Goal: Task Accomplishment & Management: Manage account settings

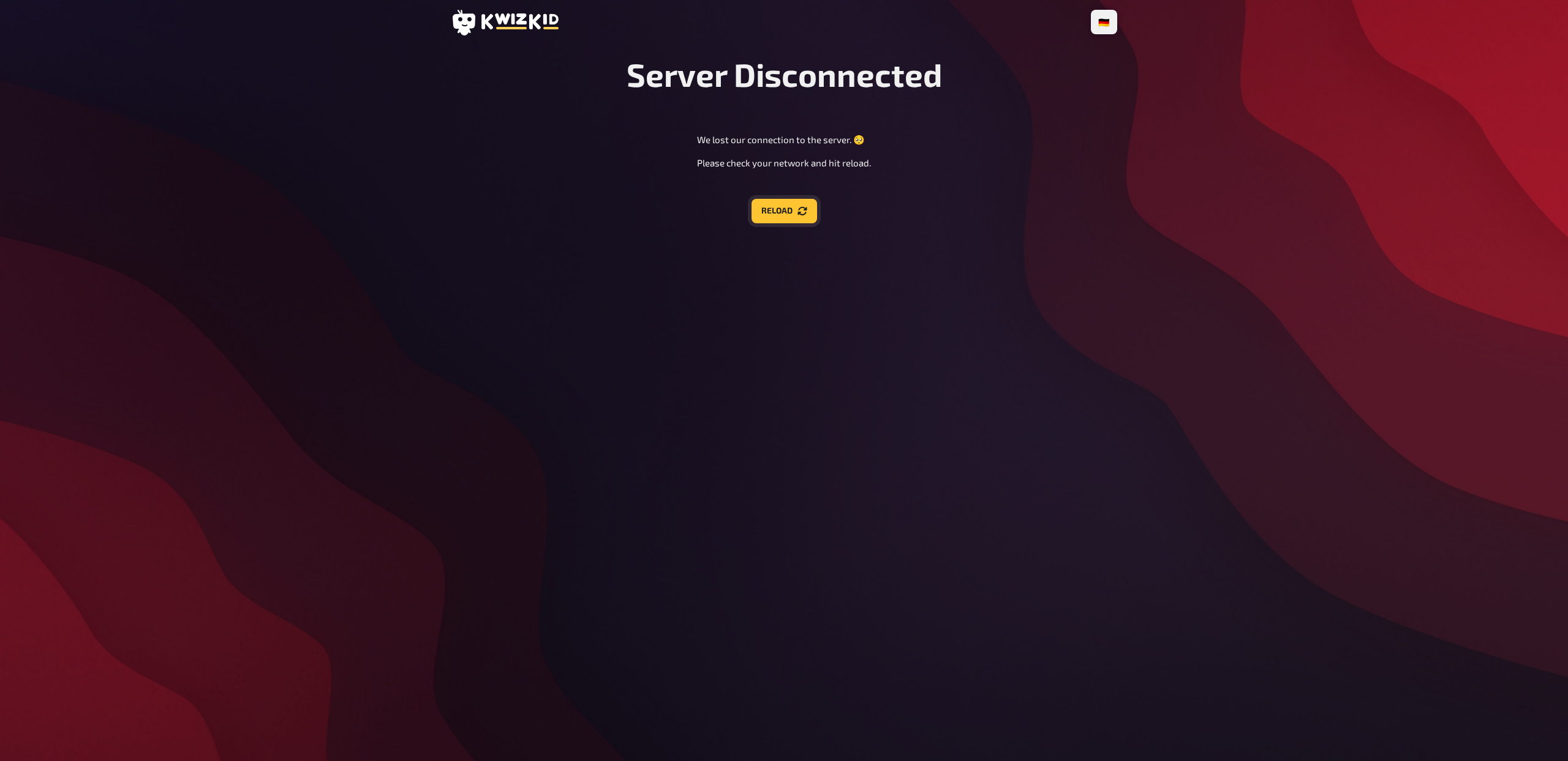
click at [794, 214] on button "Reload" at bounding box center [784, 210] width 66 height 24
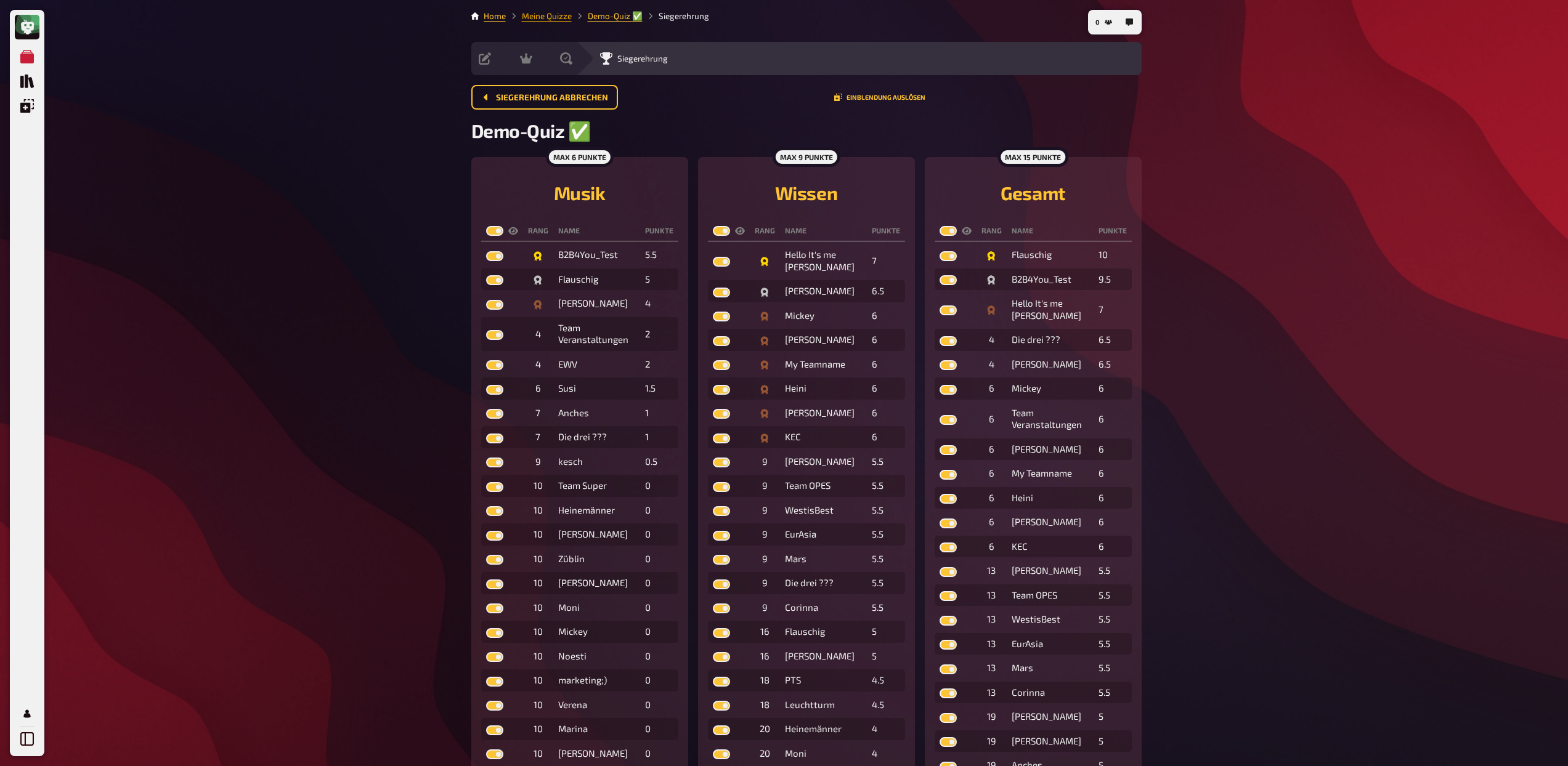
click at [535, 17] on link "Meine Quizze" at bounding box center [546, 15] width 50 height 10
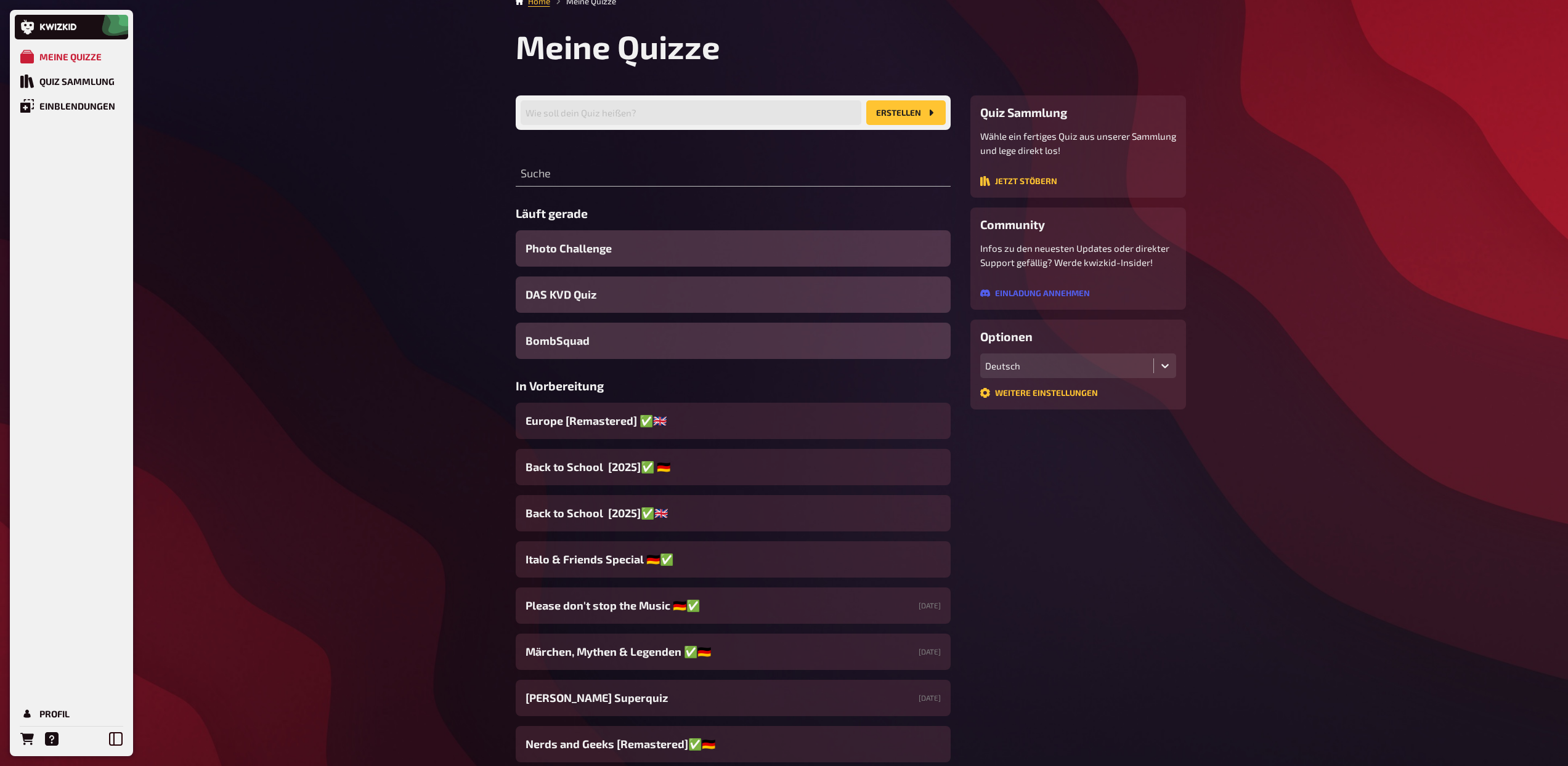
scroll to position [16, 0]
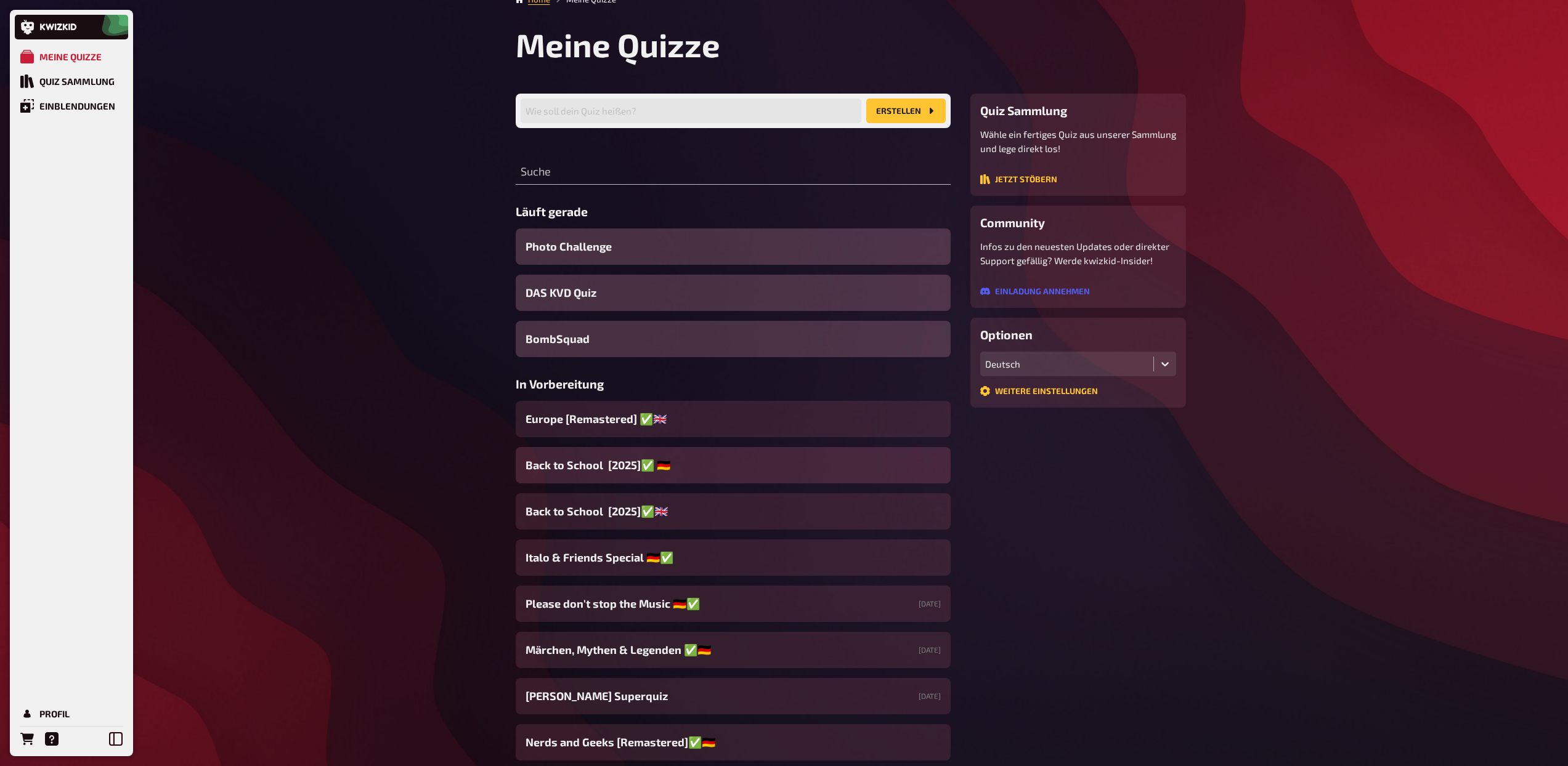
click at [615, 464] on span "Back to School [2025]✅ 🇩🇪" at bounding box center [598, 465] width 145 height 16
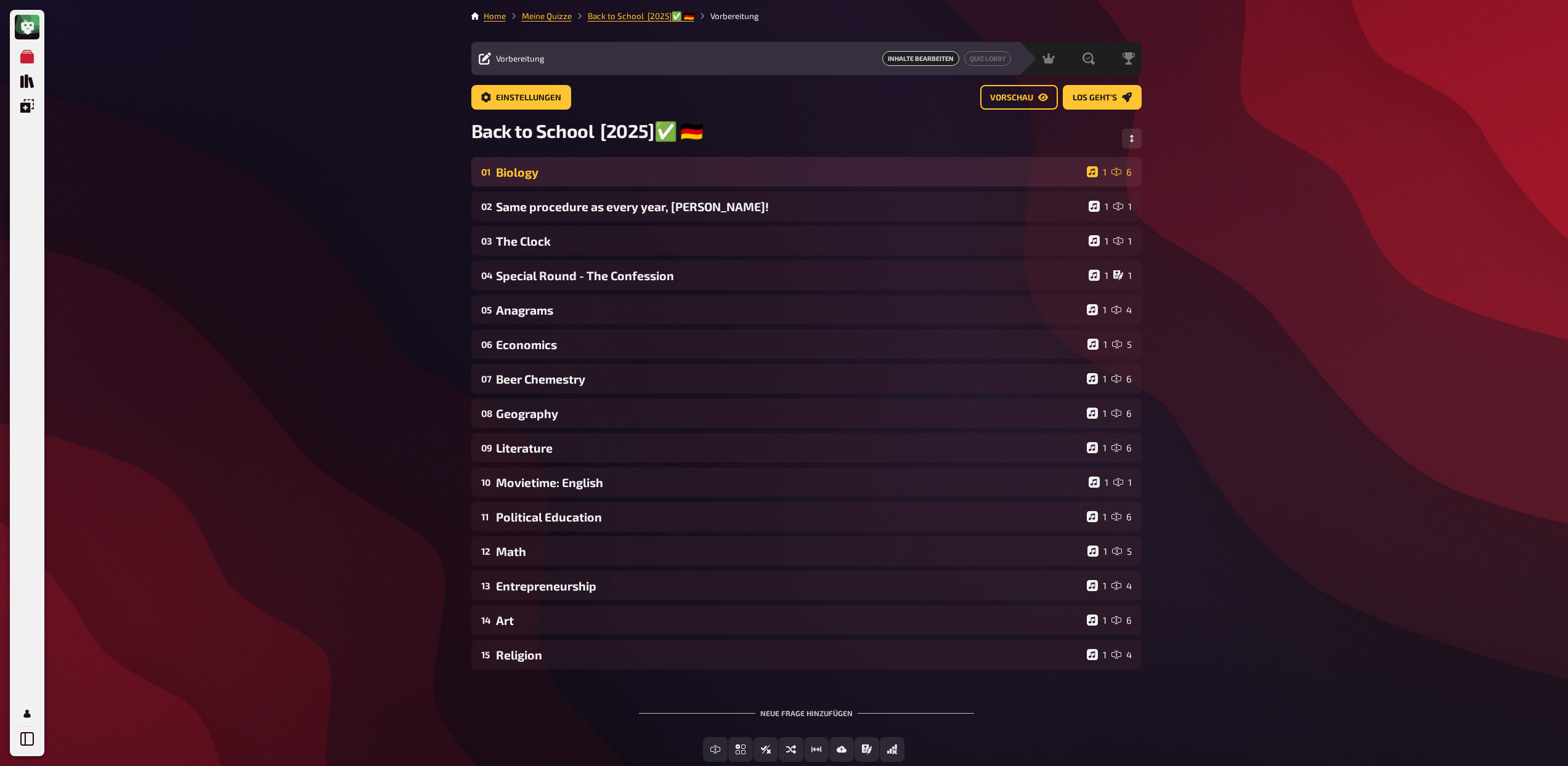
click at [544, 164] on div "01 Biology 1 6" at bounding box center [806, 171] width 670 height 30
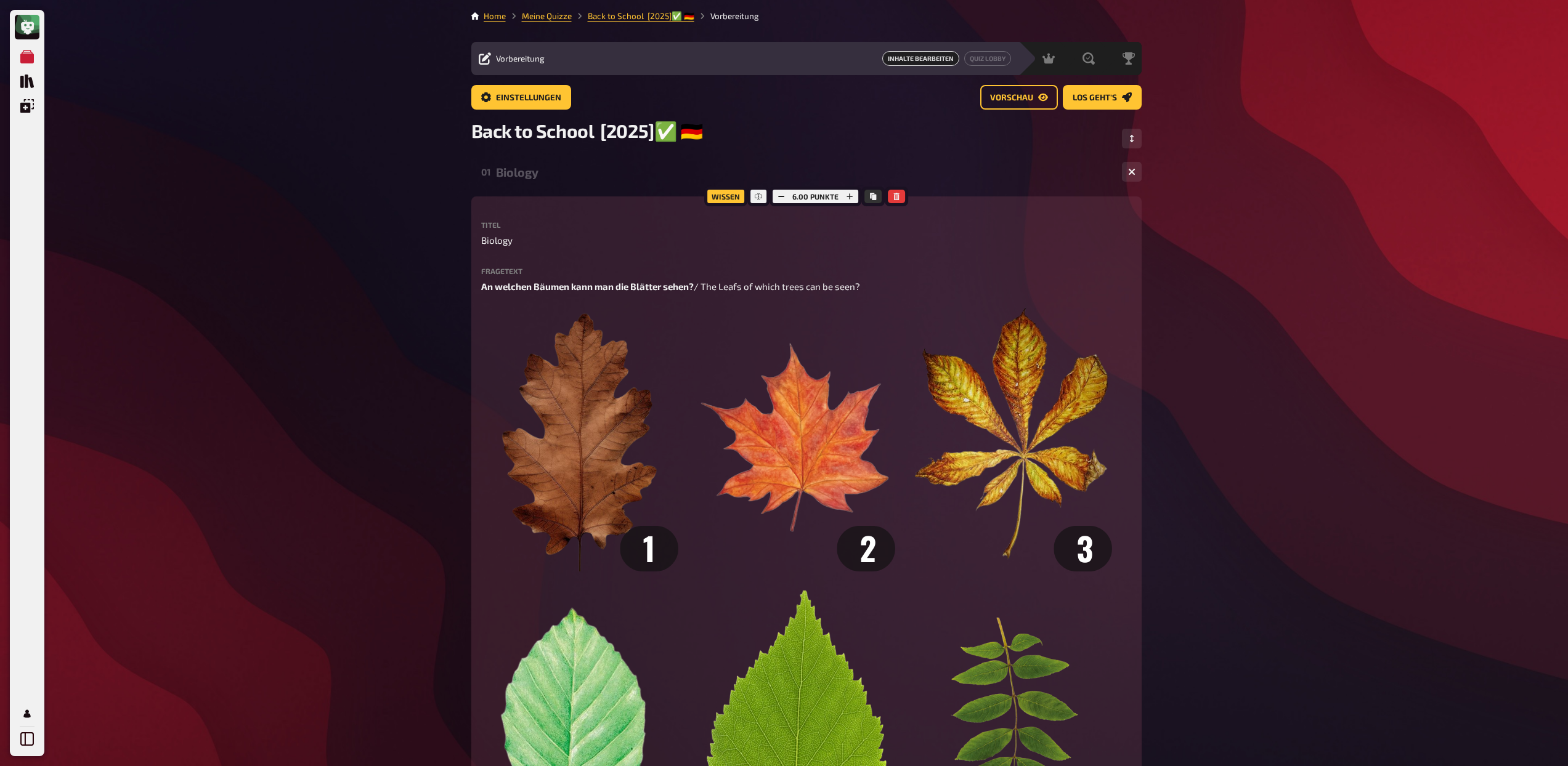
click at [554, 172] on div "Biology" at bounding box center [804, 172] width 616 height 14
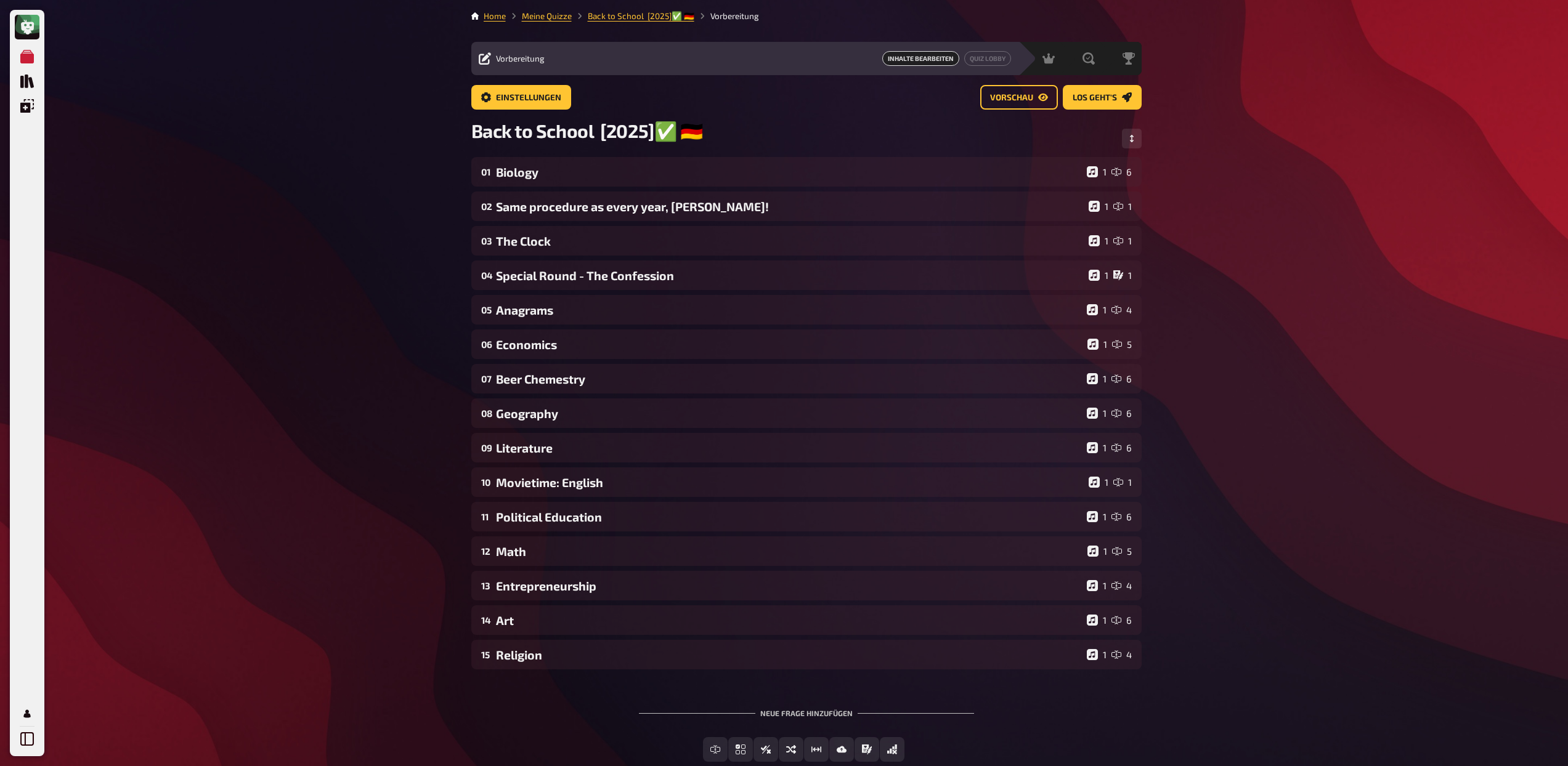
click at [315, 421] on div "Meine Quizze Quiz Sammlung Einblendungen Profil Home Meine Quizze Back to Schoo…" at bounding box center [784, 420] width 1568 height 841
click at [568, 174] on div "Biology" at bounding box center [789, 172] width 586 height 14
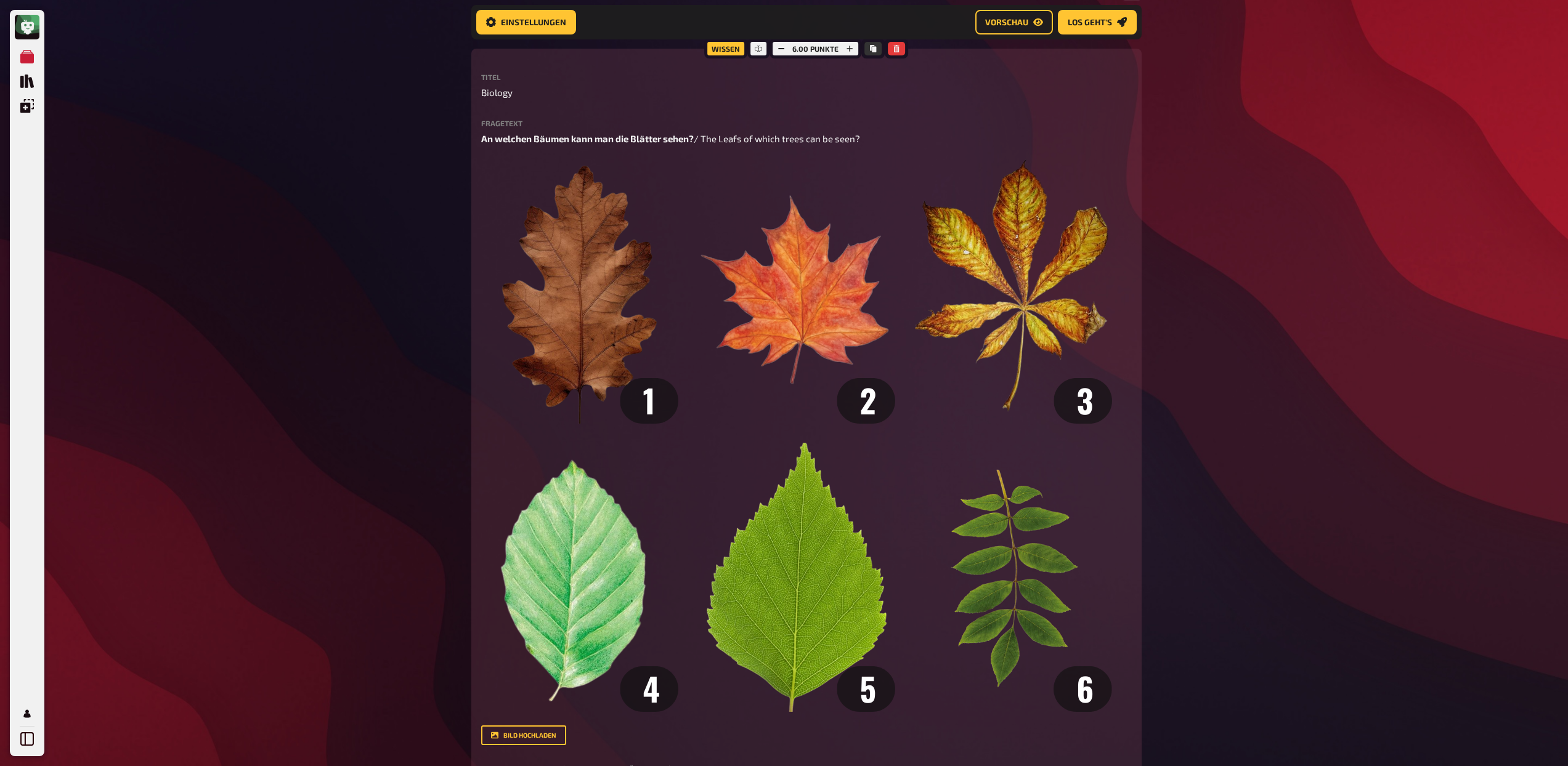
scroll to position [81, 0]
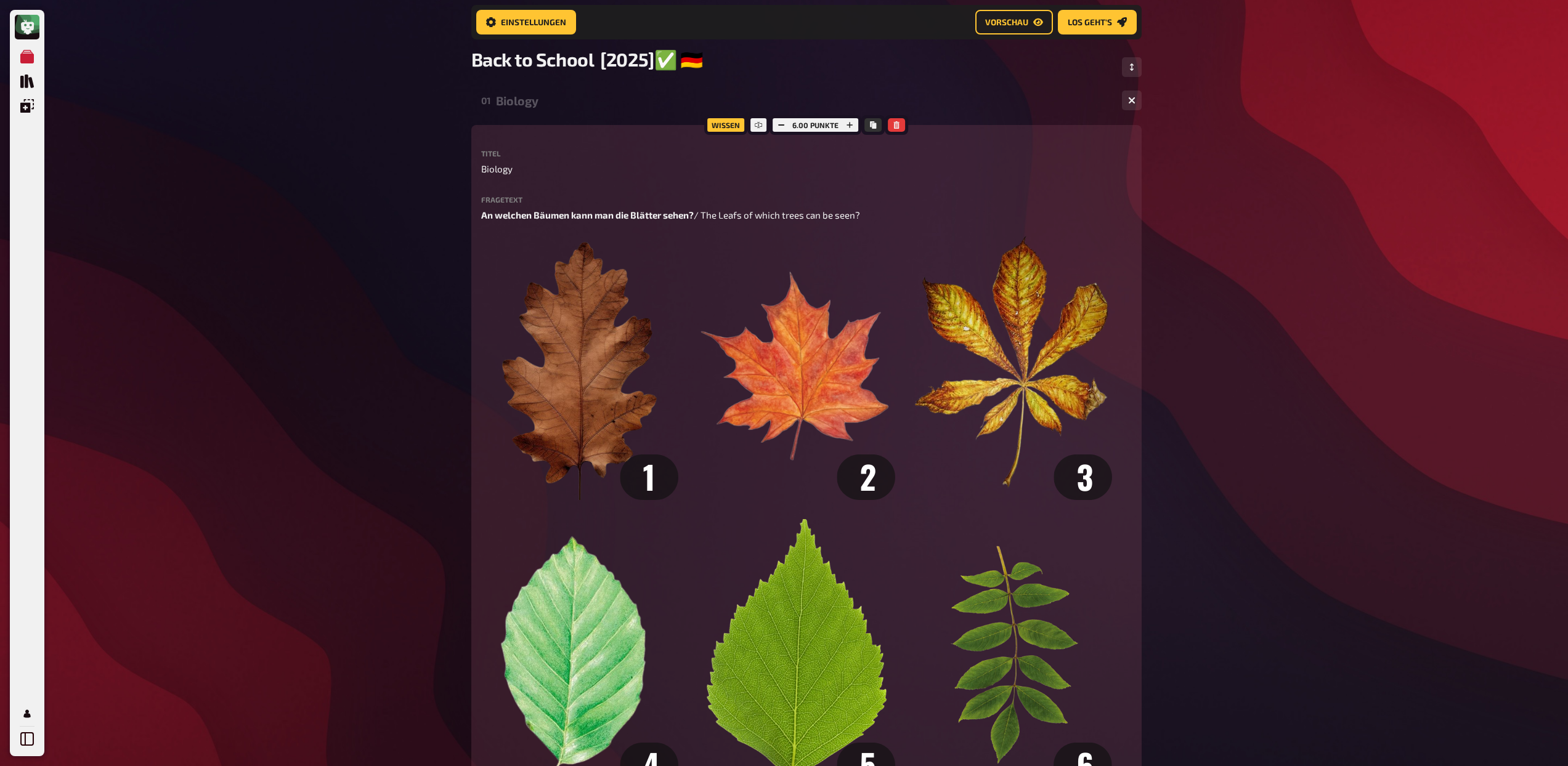
click at [534, 99] on div "Biology" at bounding box center [804, 101] width 616 height 14
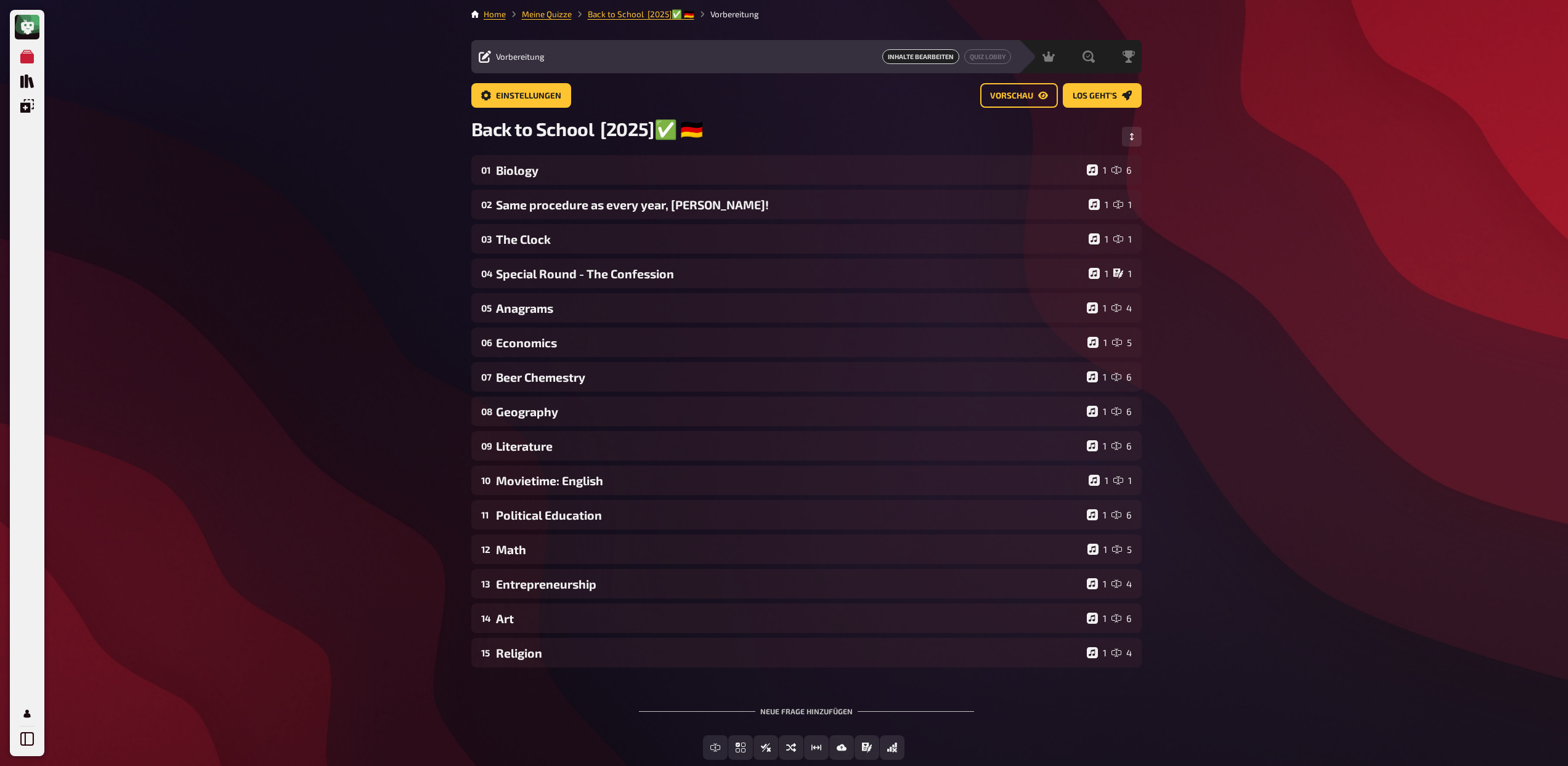
scroll to position [0, 0]
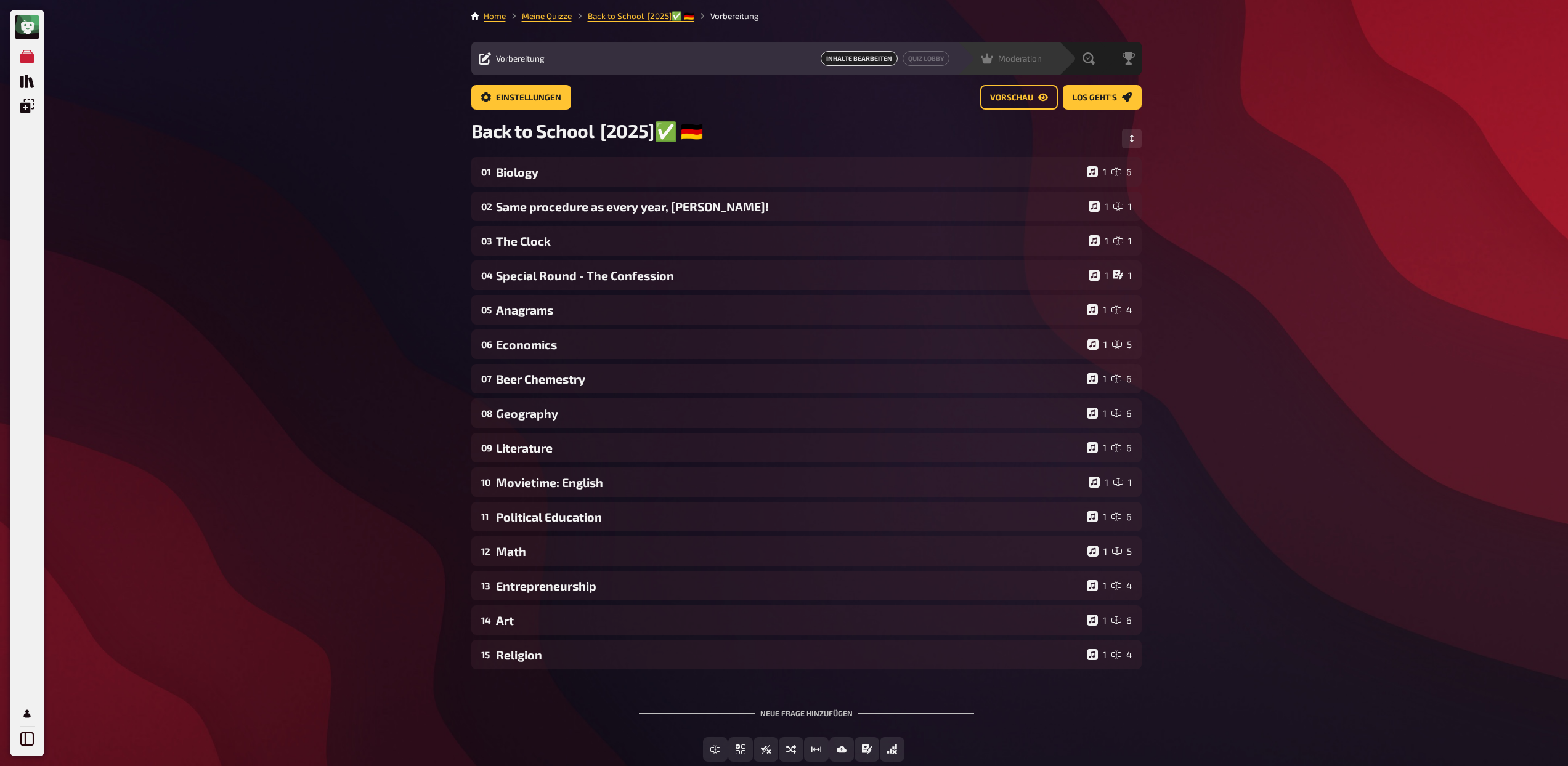
click at [1002, 59] on span "Moderation" at bounding box center [1020, 58] width 43 height 10
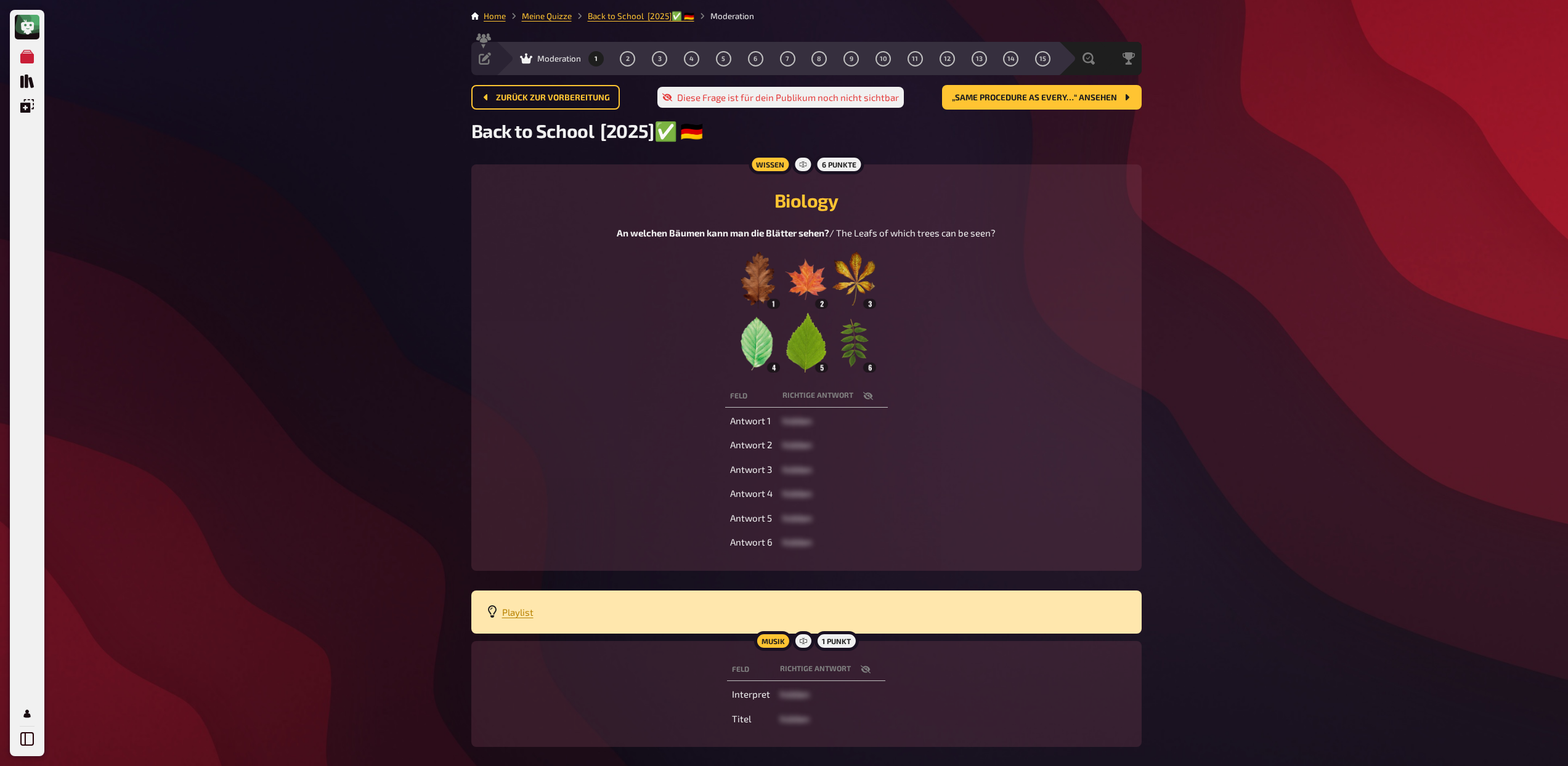
click at [818, 267] on img at bounding box center [806, 311] width 139 height 123
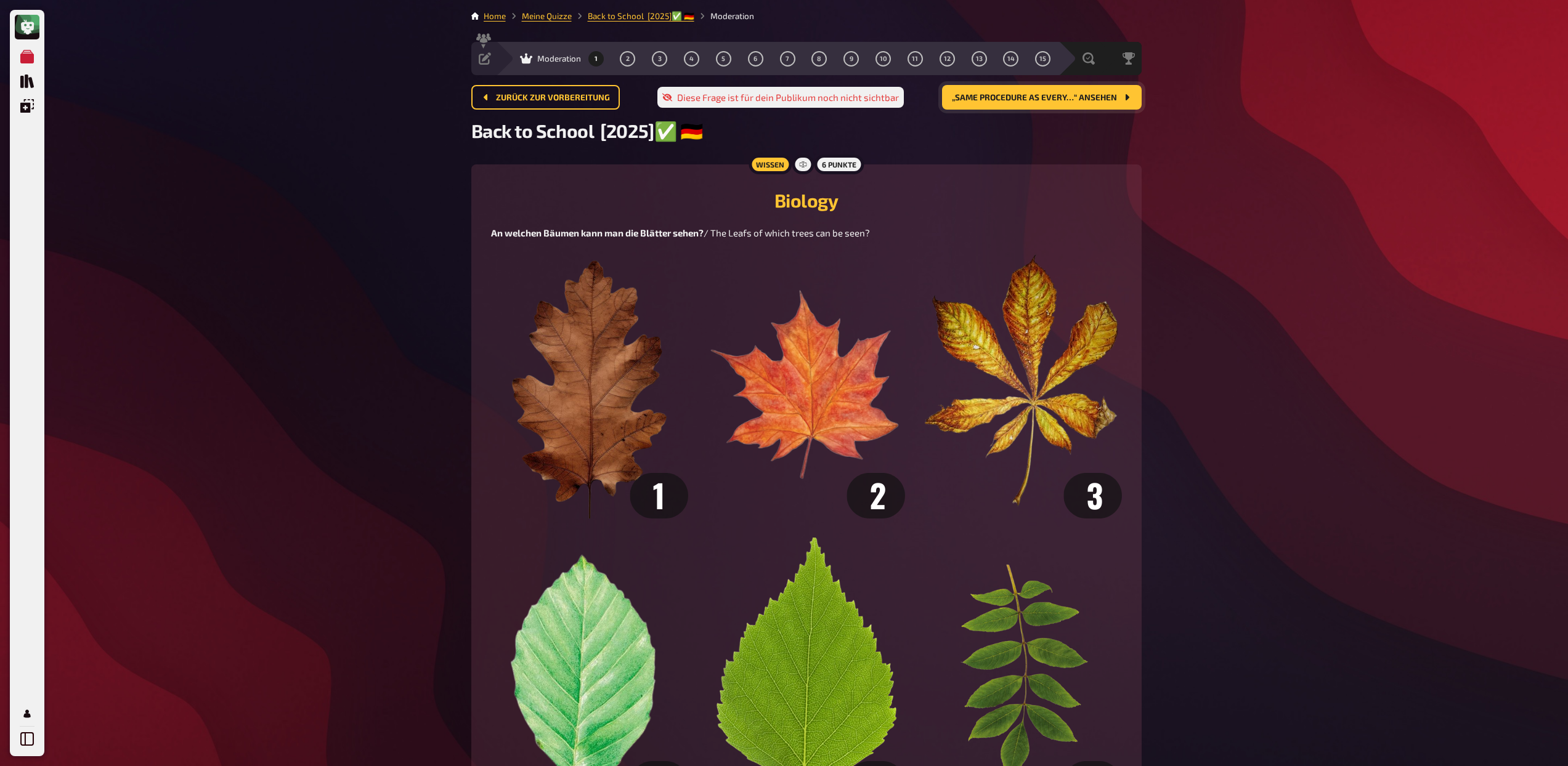
click at [1035, 96] on span "„Same procedure as every…“ ansehen" at bounding box center [1034, 98] width 165 height 9
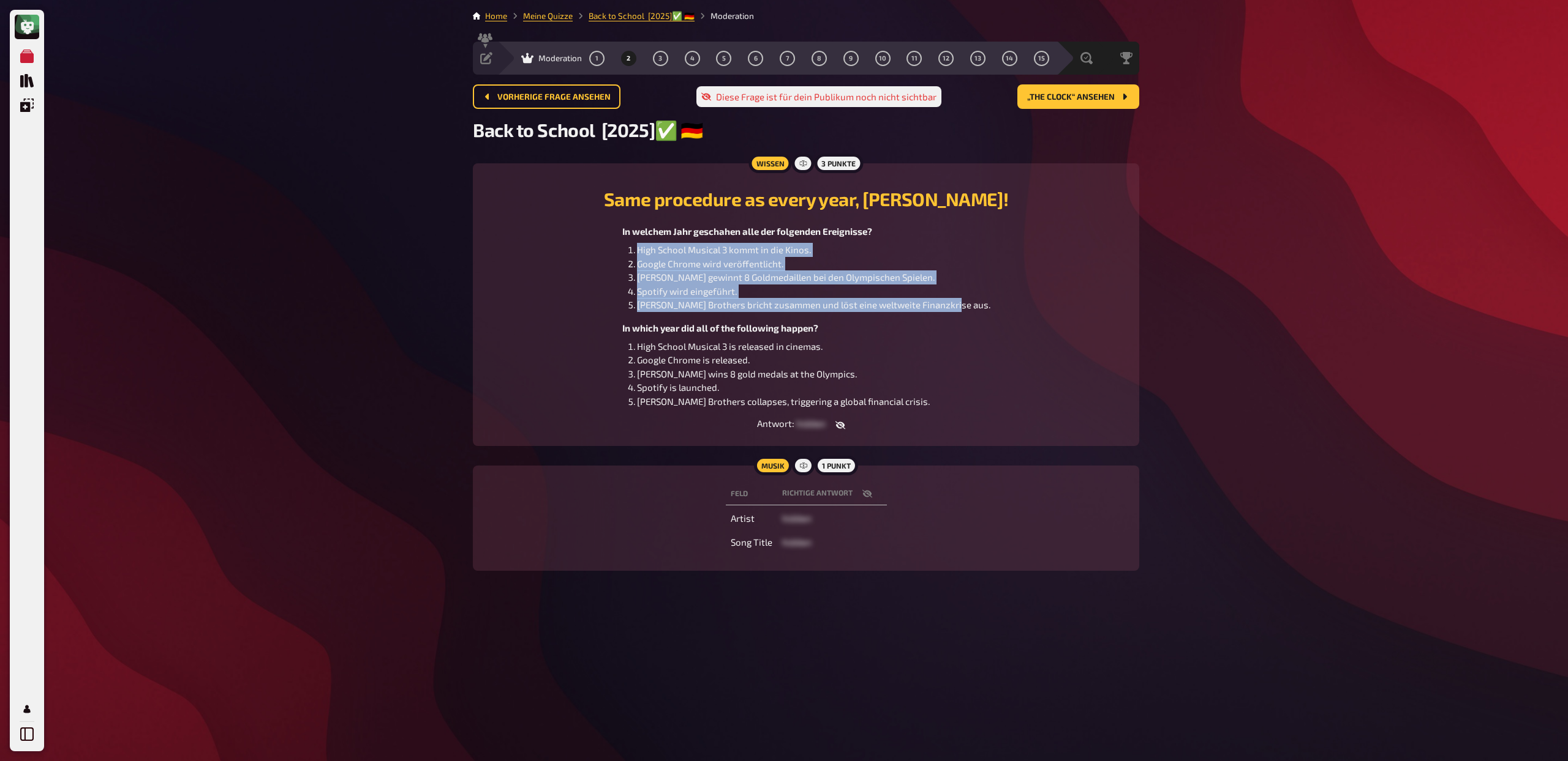
drag, startPoint x: 990, startPoint y: 307, endPoint x: 633, endPoint y: 250, distance: 361.5
click at [633, 250] on div "In welchem Jahr geschahen alle der folgenden Ereignisse? High School Musical 3 …" at bounding box center [806, 317] width 636 height 184
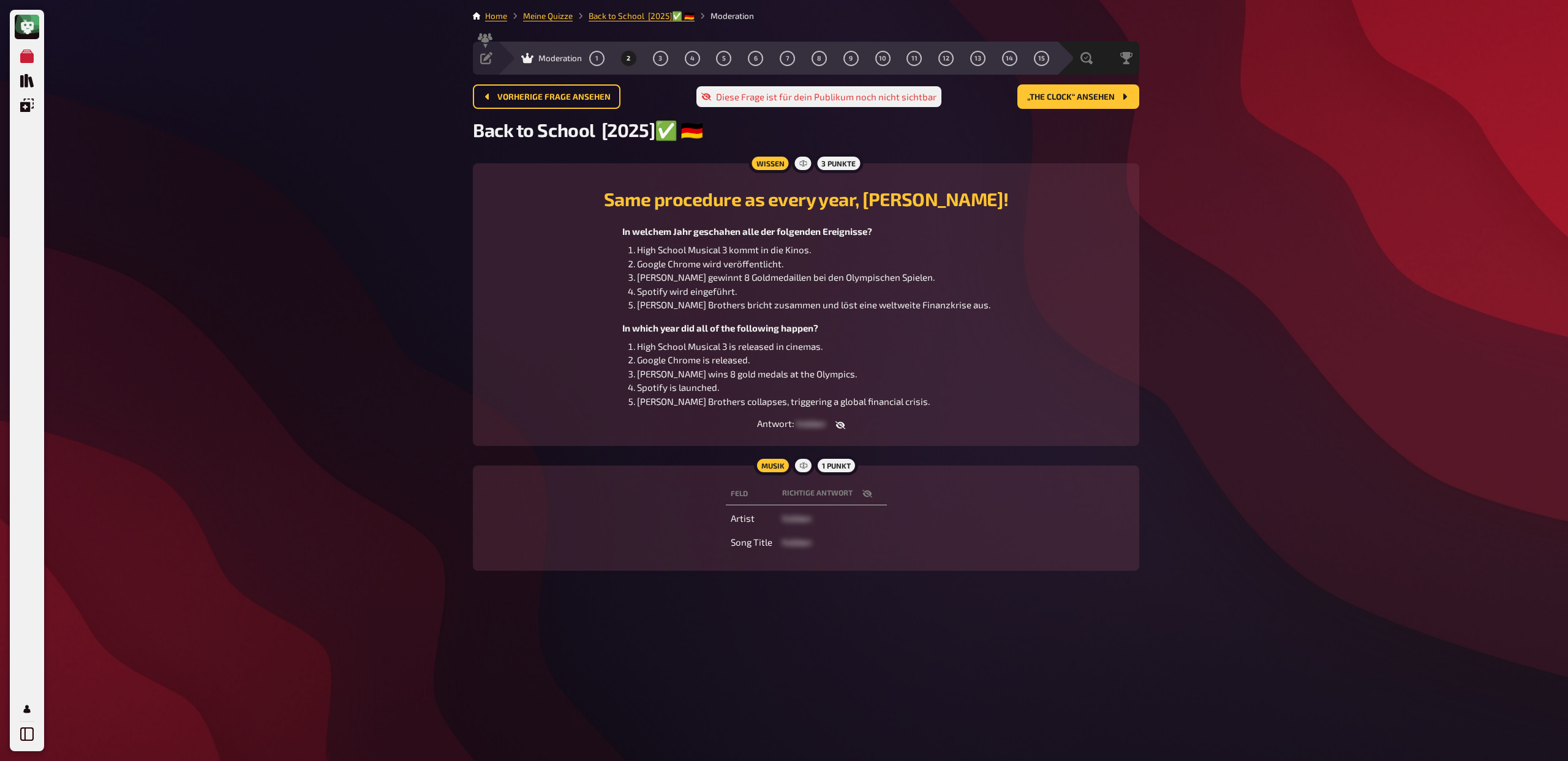
click at [894, 401] on span "[PERSON_NAME] Brothers collapses, triggering a global financial crisis." at bounding box center [782, 401] width 293 height 11
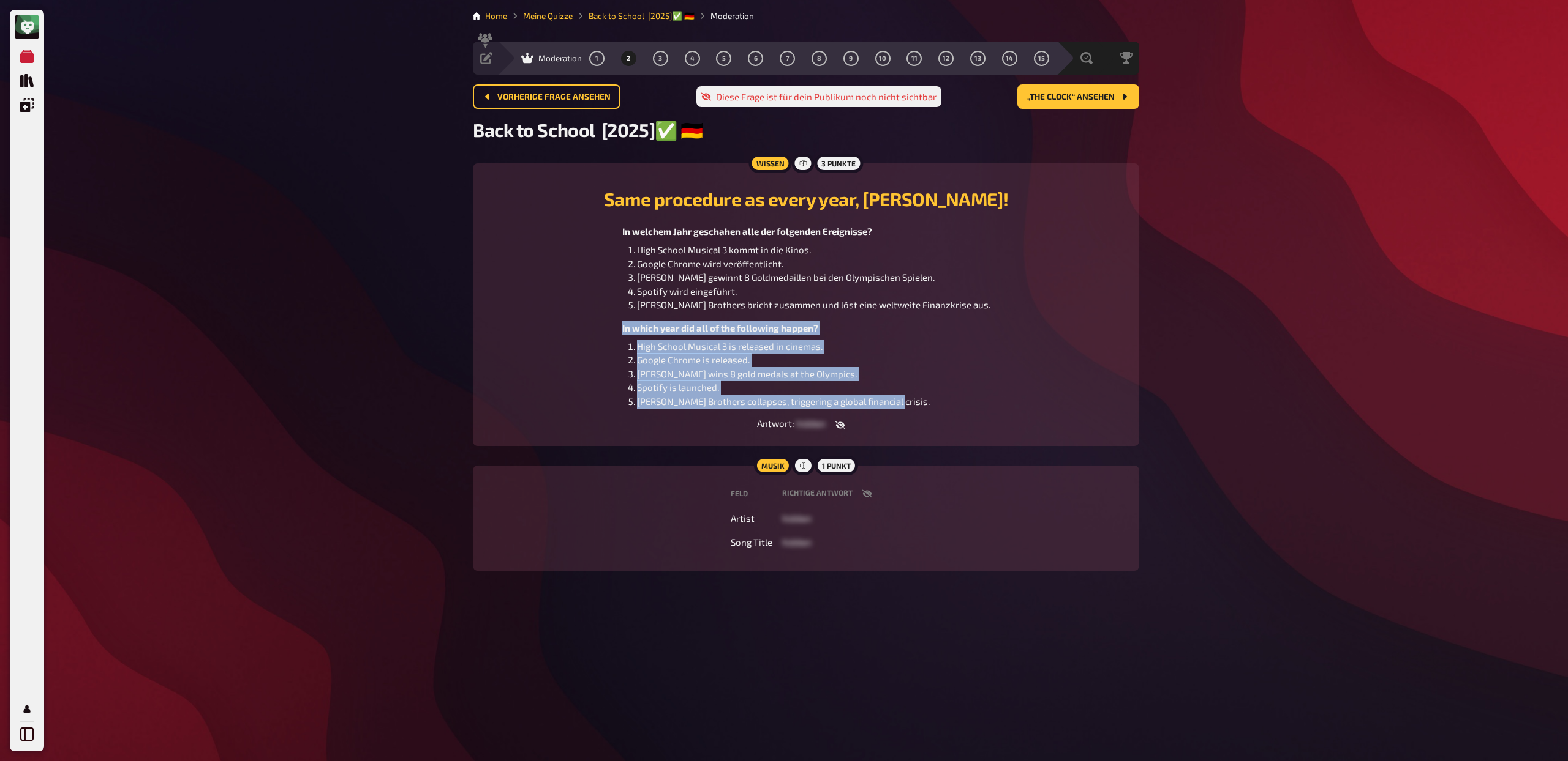
drag, startPoint x: 939, startPoint y: 403, endPoint x: 622, endPoint y: 326, distance: 326.2
click at [622, 326] on div "In welchem Jahr geschahen alle der folgenden Ereignisse? High School Musical 3 …" at bounding box center [806, 317] width 636 height 184
click at [1055, 96] on span "„The Clock“ ansehen" at bounding box center [1070, 97] width 87 height 9
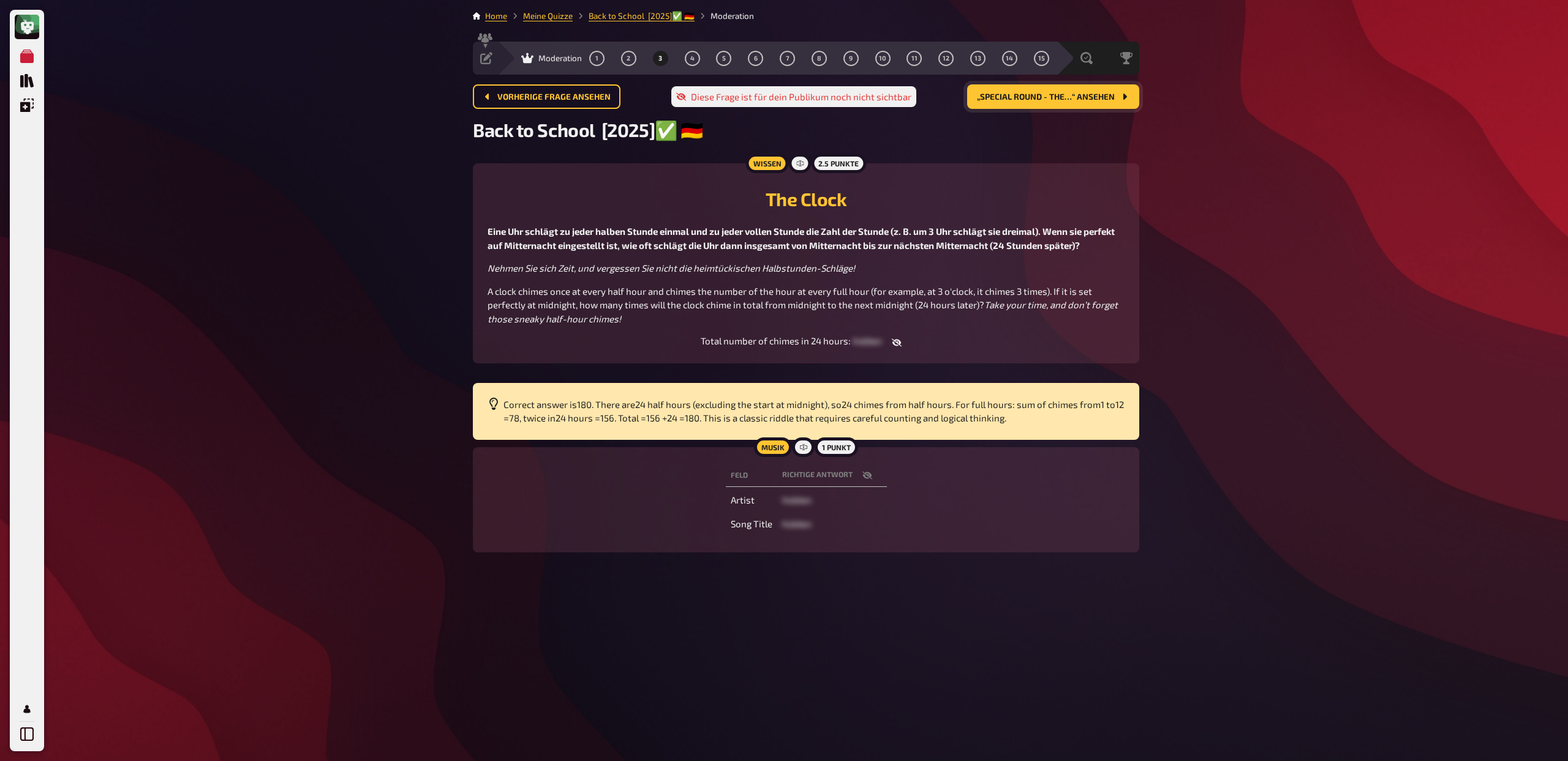
click at [1044, 103] on button "„Special Round - The…“ ansehen" at bounding box center [1052, 96] width 172 height 24
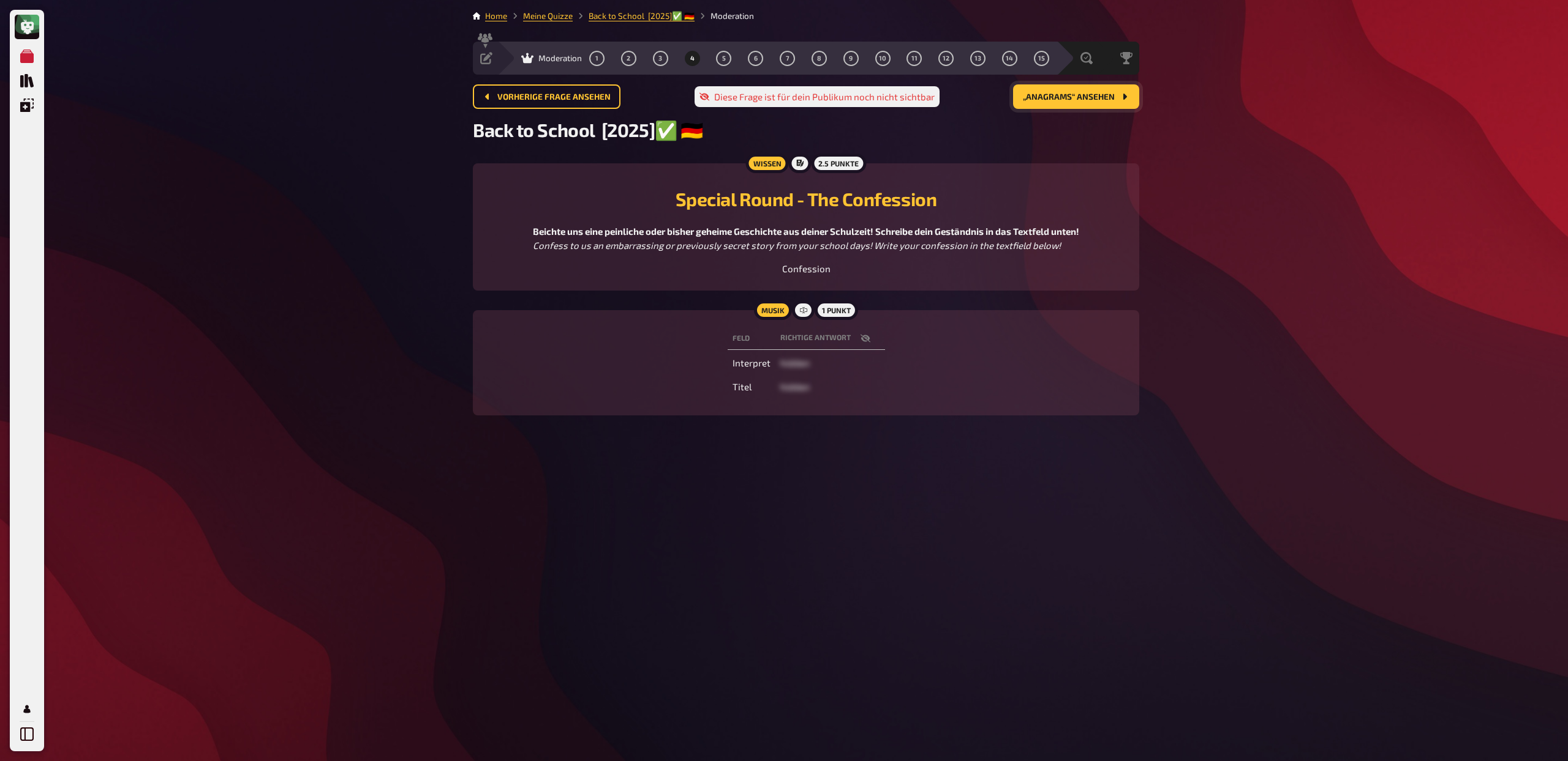
click at [1083, 94] on span "„Anagrams“ ansehen" at bounding box center [1068, 97] width 92 height 9
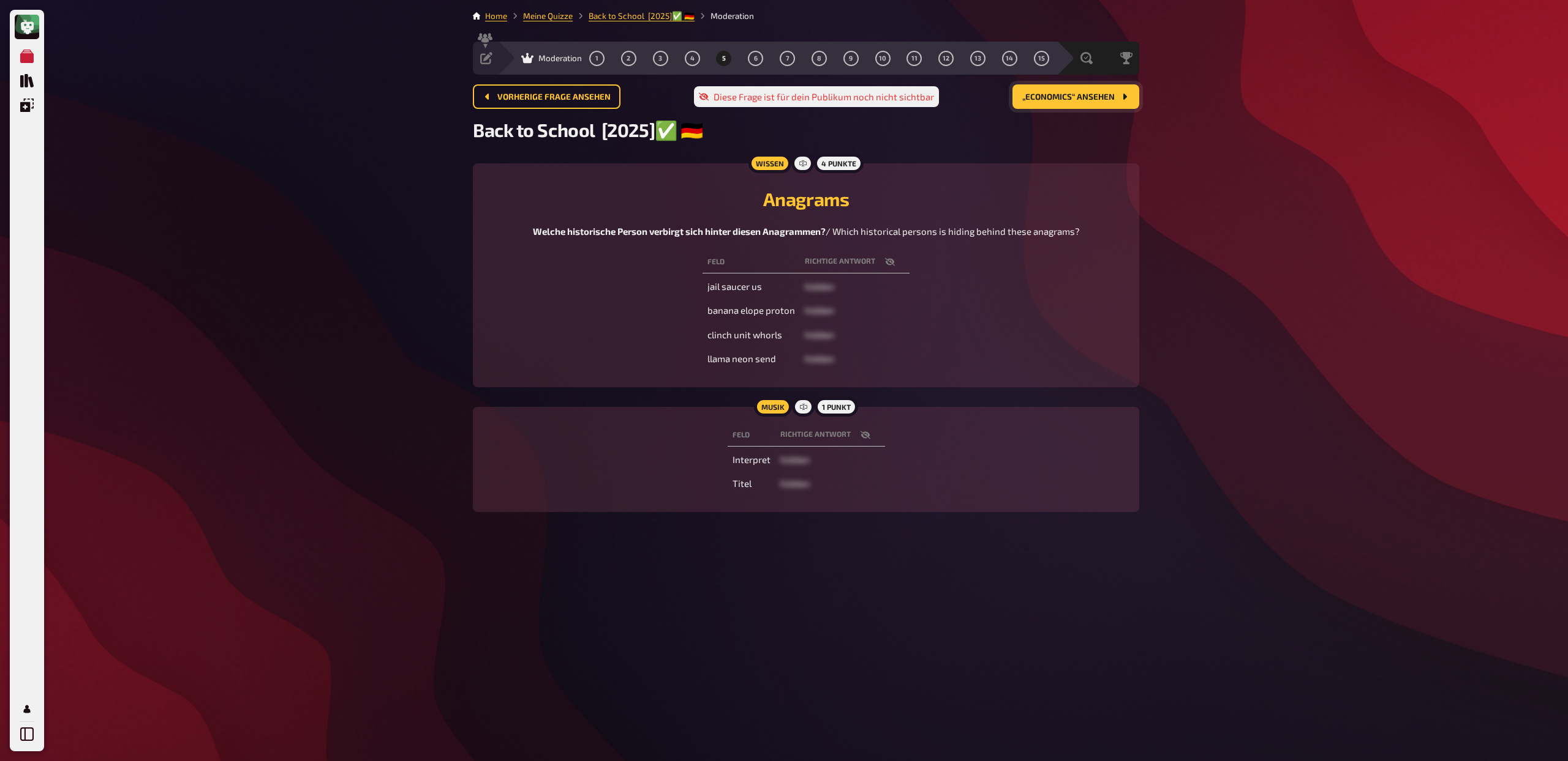
click at [1071, 99] on span "„Economics“ ansehen" at bounding box center [1068, 97] width 93 height 9
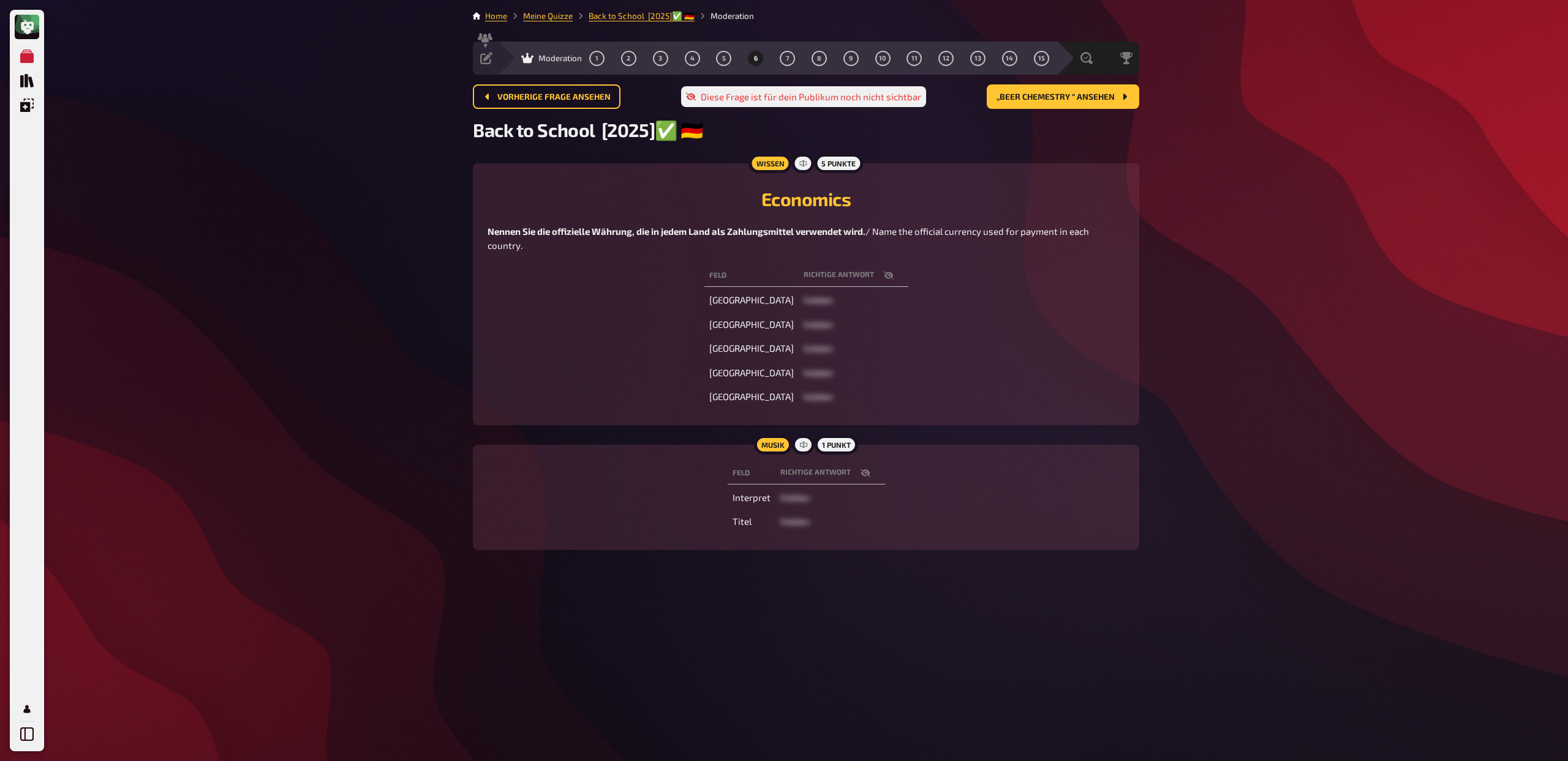
click at [884, 276] on icon "button" at bounding box center [888, 275] width 10 height 10
click at [1022, 98] on span "„Beer Chemestry “ ansehen" at bounding box center [1055, 97] width 118 height 9
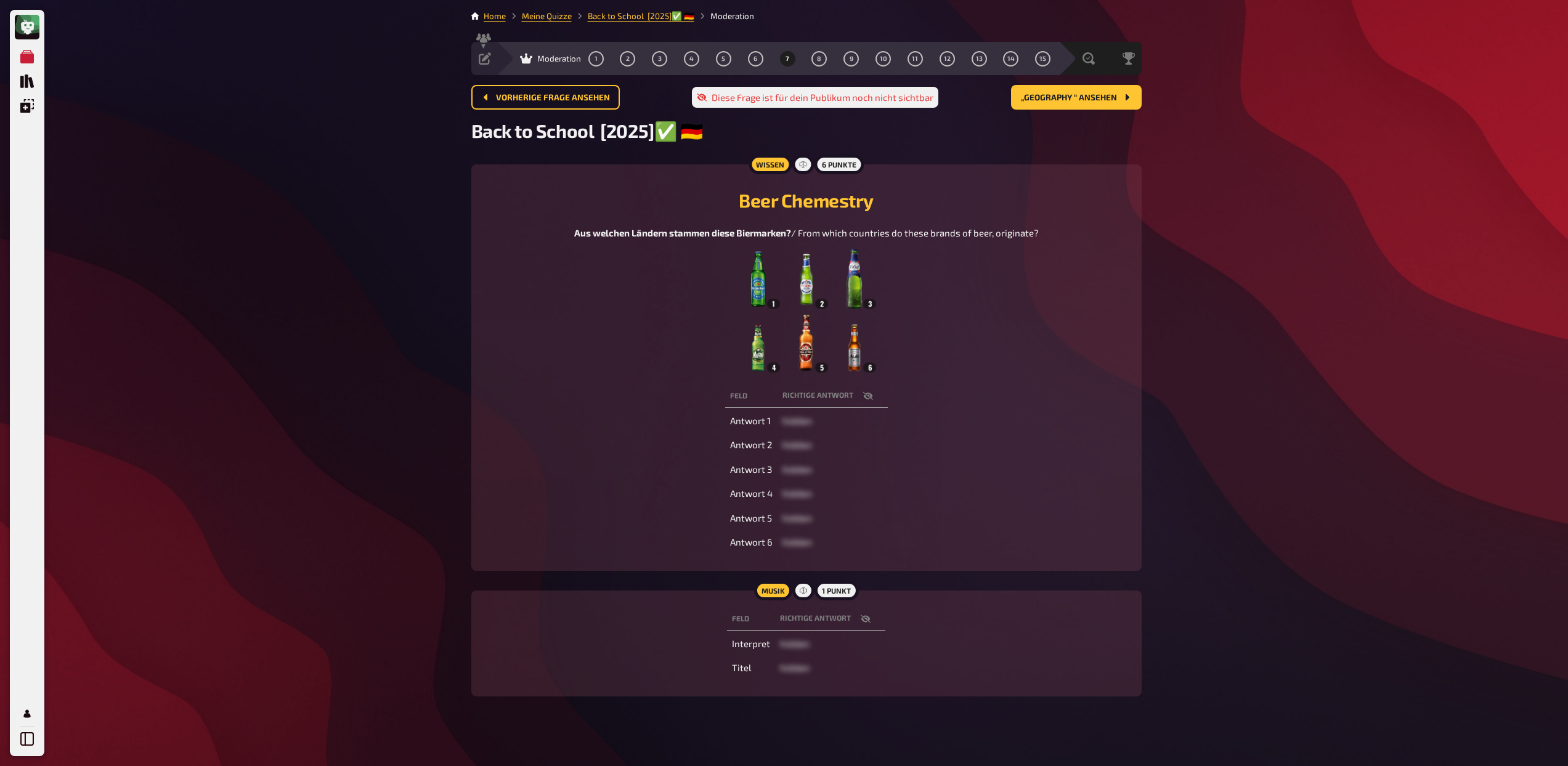
click at [823, 293] on img at bounding box center [806, 311] width 139 height 123
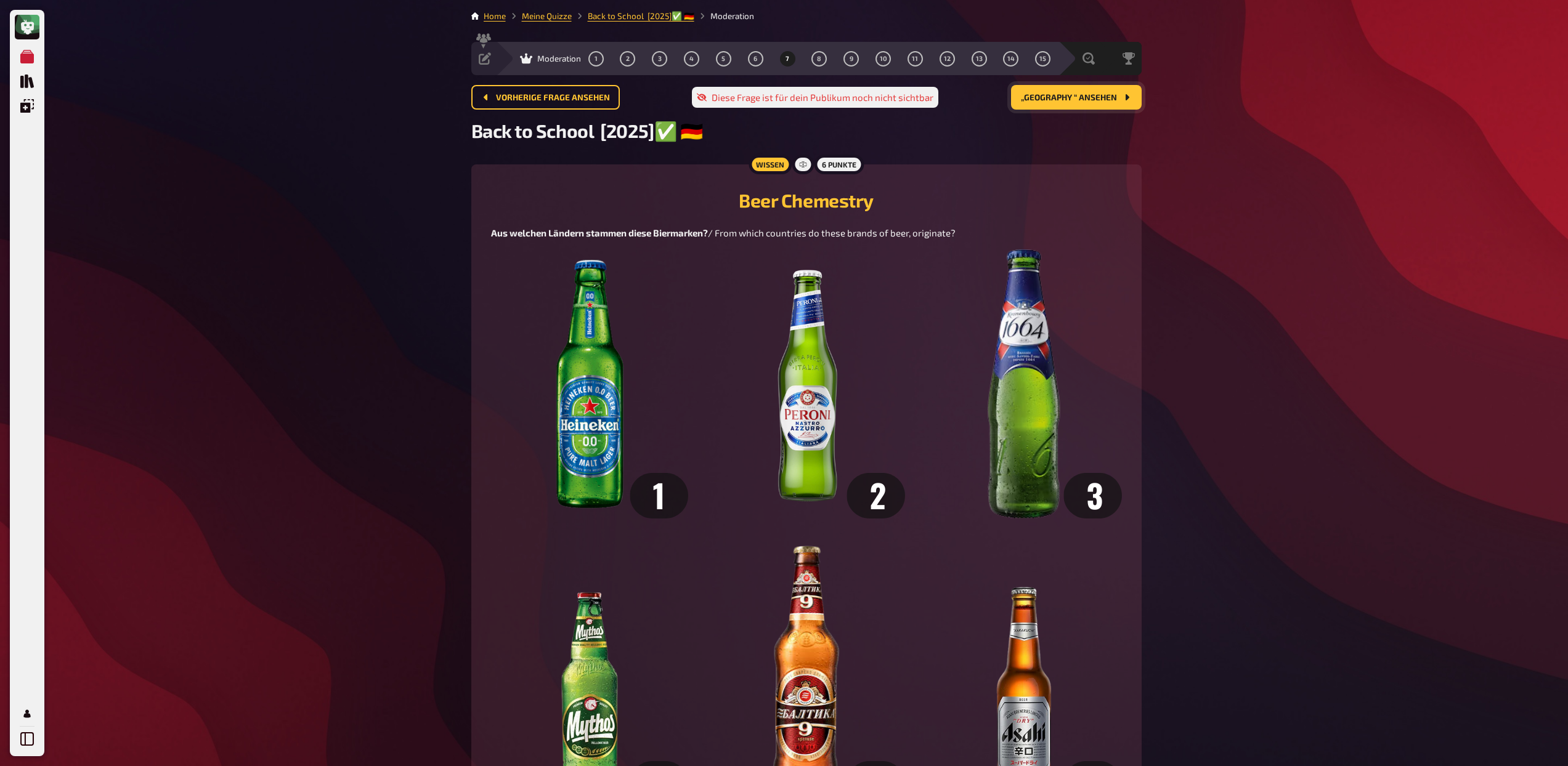
click at [1044, 104] on button "„Geography “ ansehen" at bounding box center [1076, 97] width 130 height 24
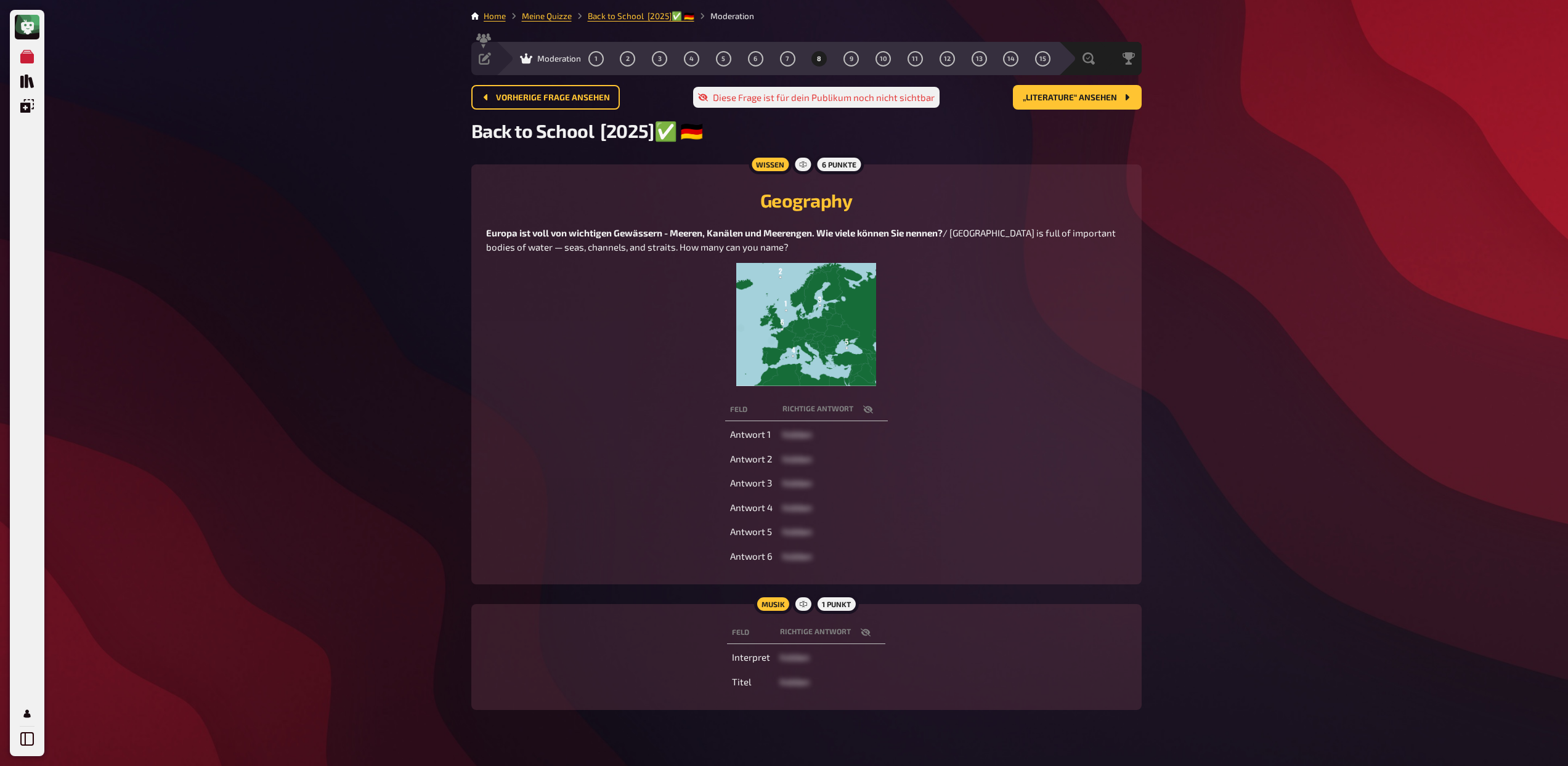
click at [814, 306] on img at bounding box center [806, 324] width 139 height 123
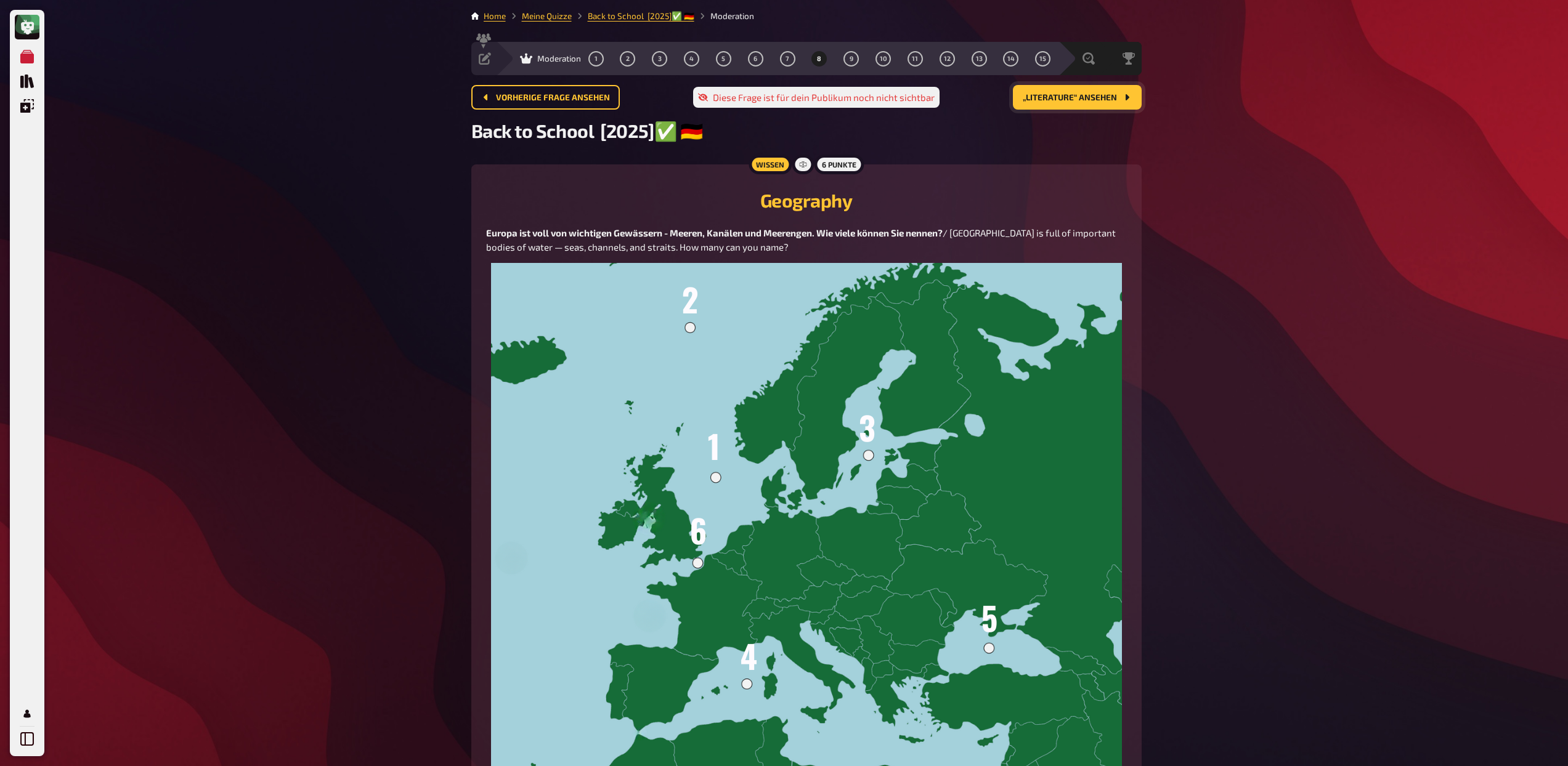
click at [1090, 99] on span "„Literature“ ansehen" at bounding box center [1070, 98] width 94 height 9
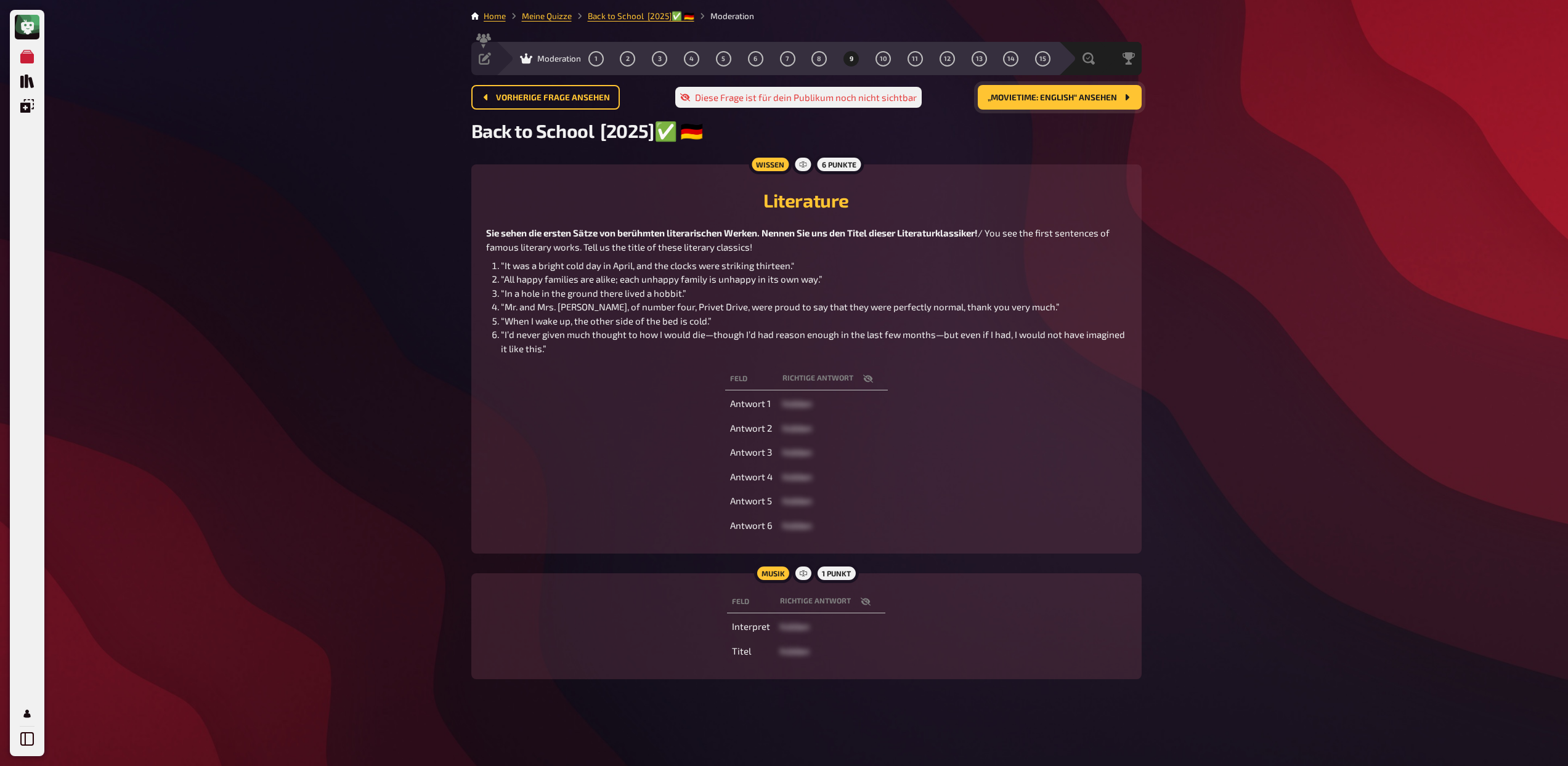
click at [1063, 100] on span "„Movietime: English“ ansehen" at bounding box center [1052, 98] width 130 height 9
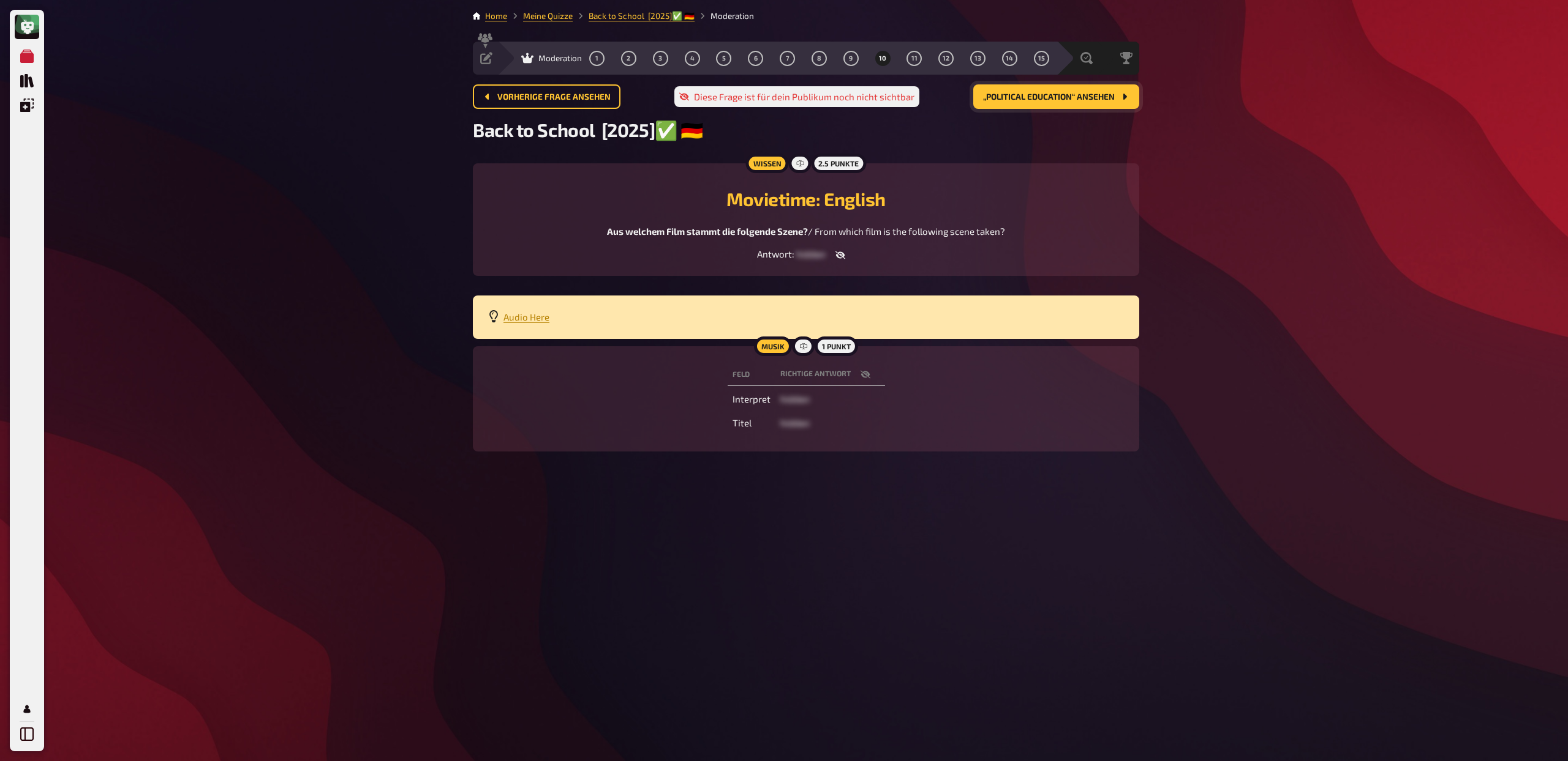
click at [1016, 101] on span "„Political Education“ ansehen" at bounding box center [1049, 97] width 131 height 9
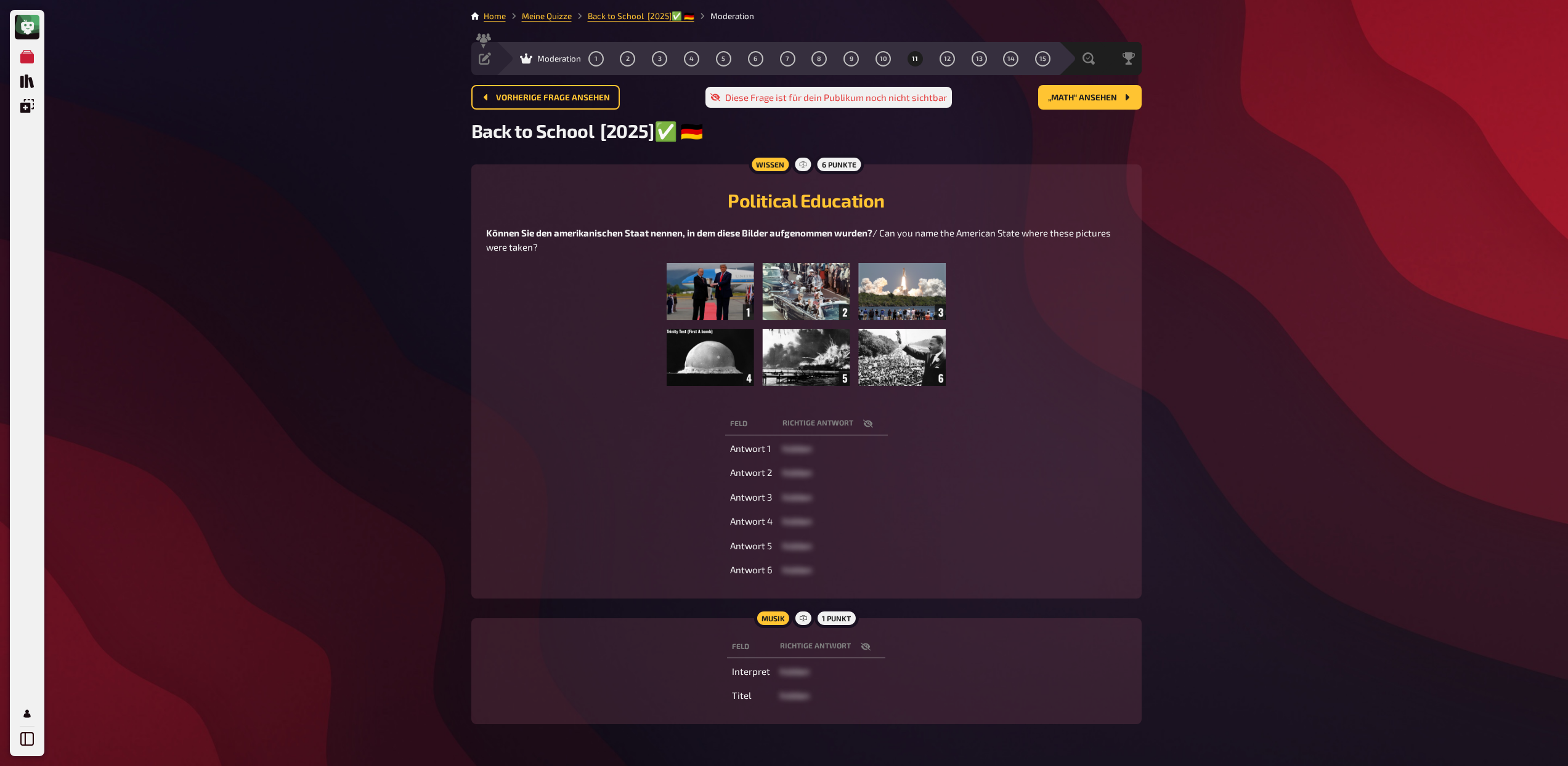
drag, startPoint x: 825, startPoint y: 292, endPoint x: 833, endPoint y: 292, distance: 8.0
click at [825, 292] on img at bounding box center [806, 324] width 279 height 123
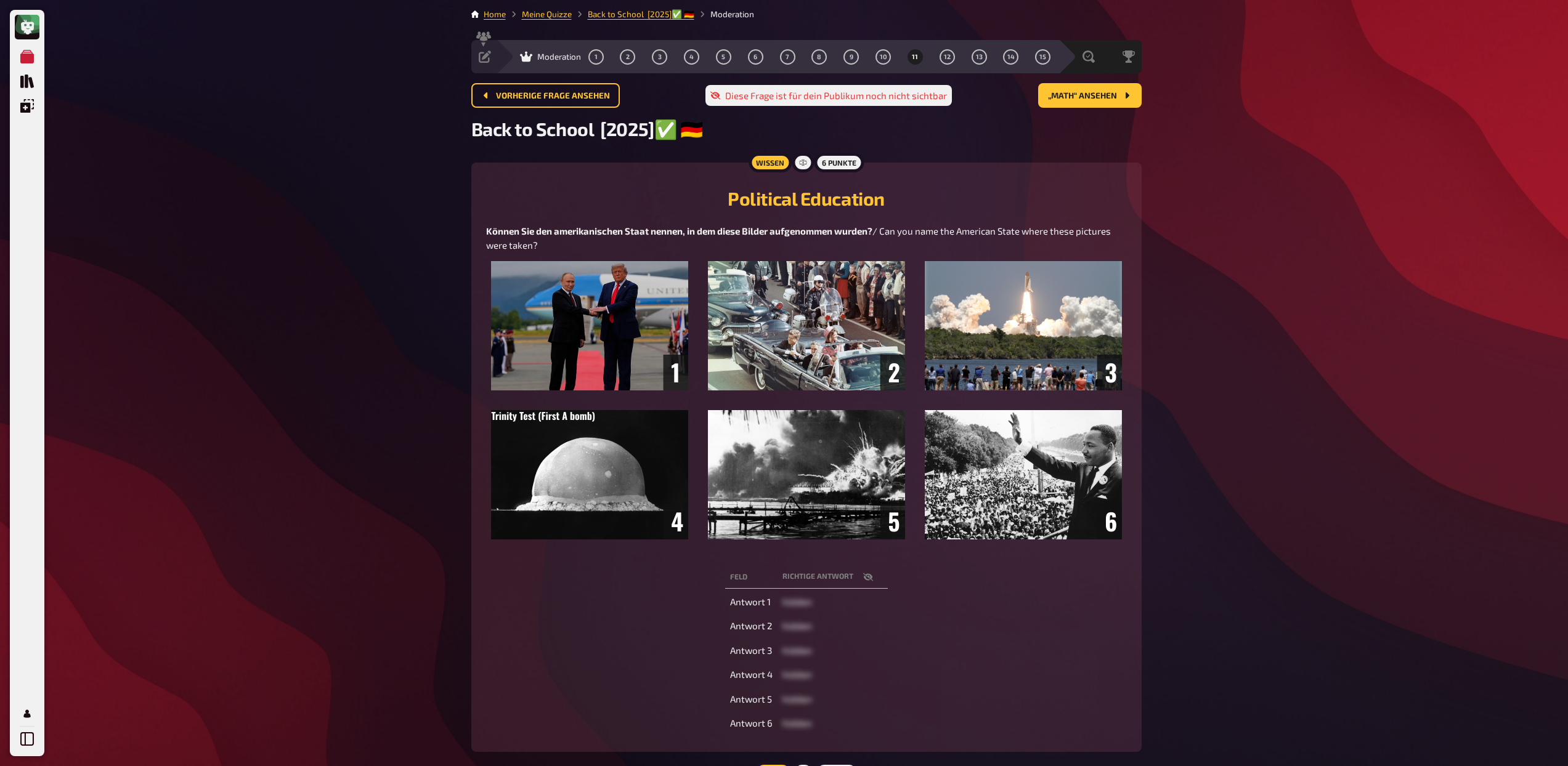
scroll to position [3, 0]
click at [1103, 93] on span "„Math“ ansehen" at bounding box center [1082, 96] width 69 height 9
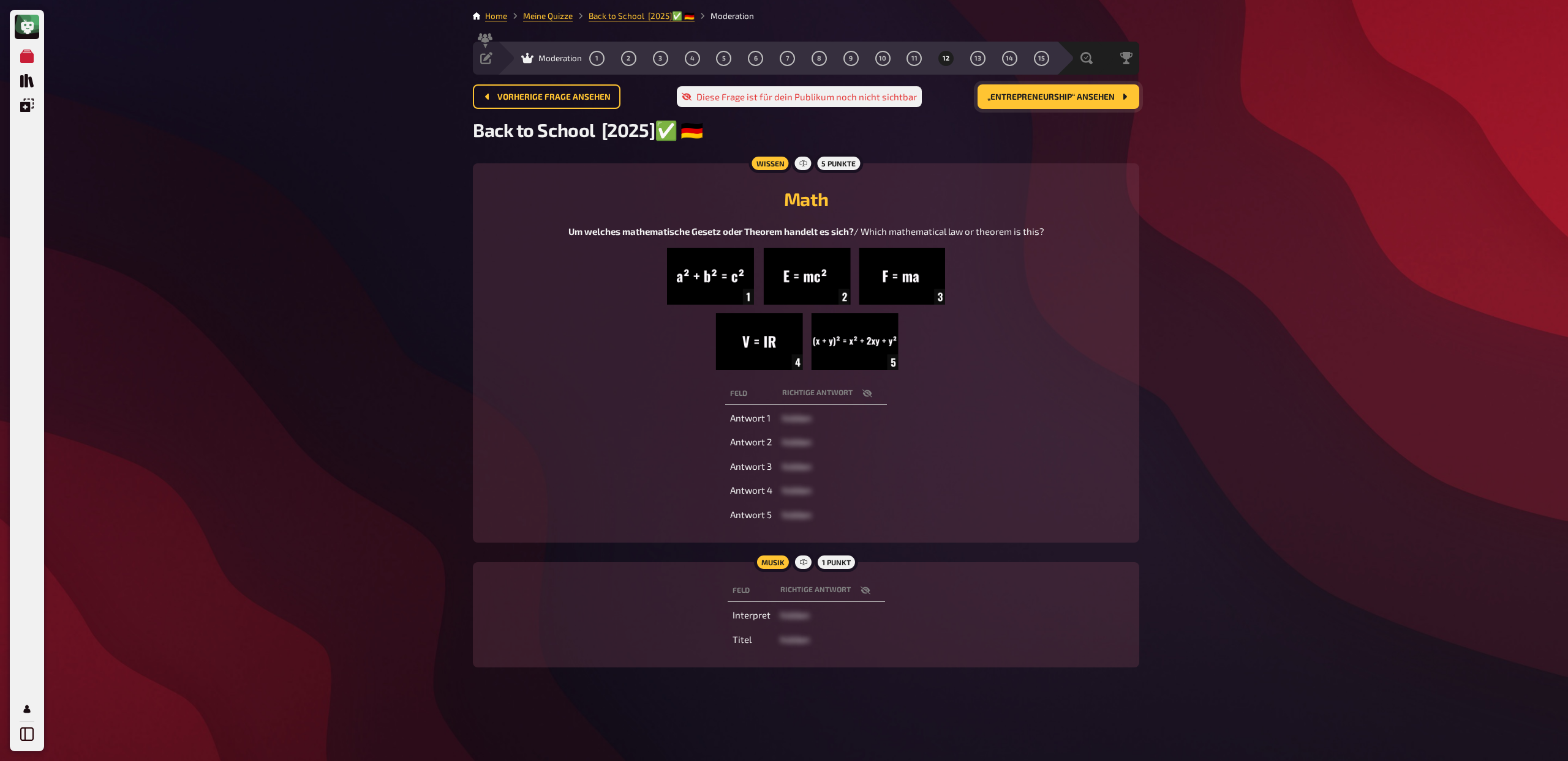
click at [1040, 96] on span "„Entrepreneurship“ ansehen" at bounding box center [1050, 97] width 127 height 9
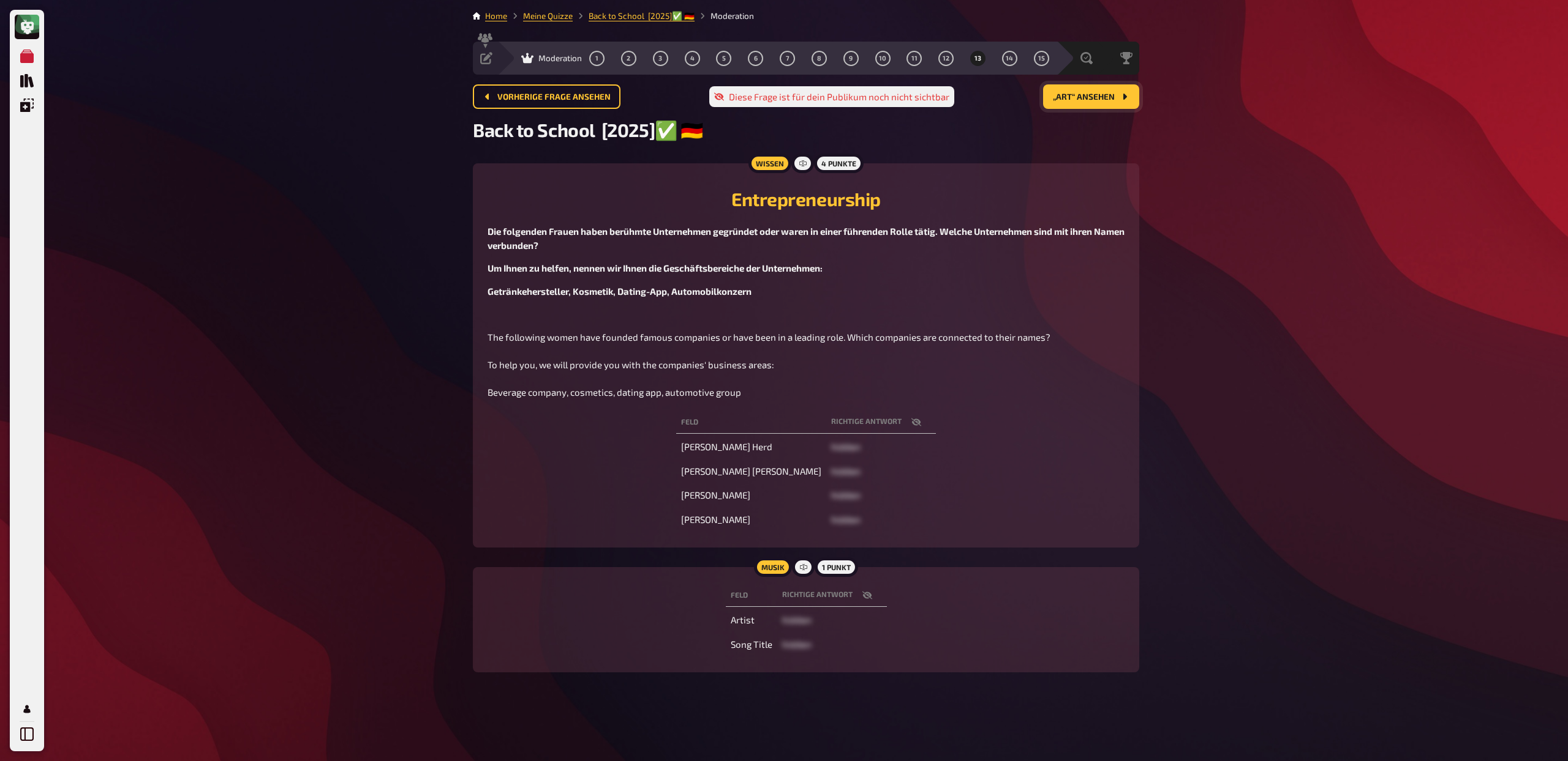
click at [1066, 98] on span "„Art“ ansehen" at bounding box center [1083, 97] width 62 height 9
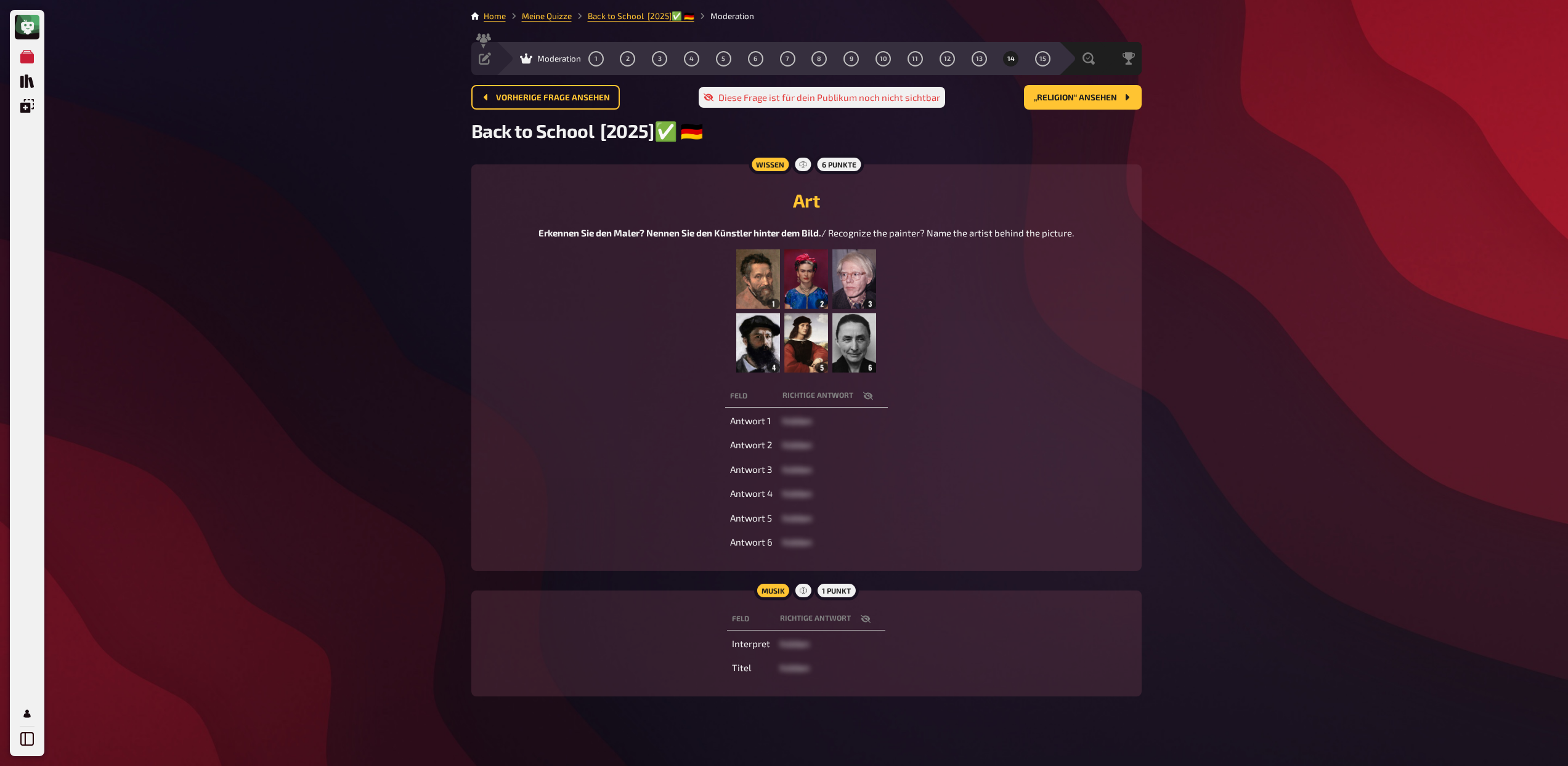
click at [801, 305] on img at bounding box center [806, 311] width 139 height 123
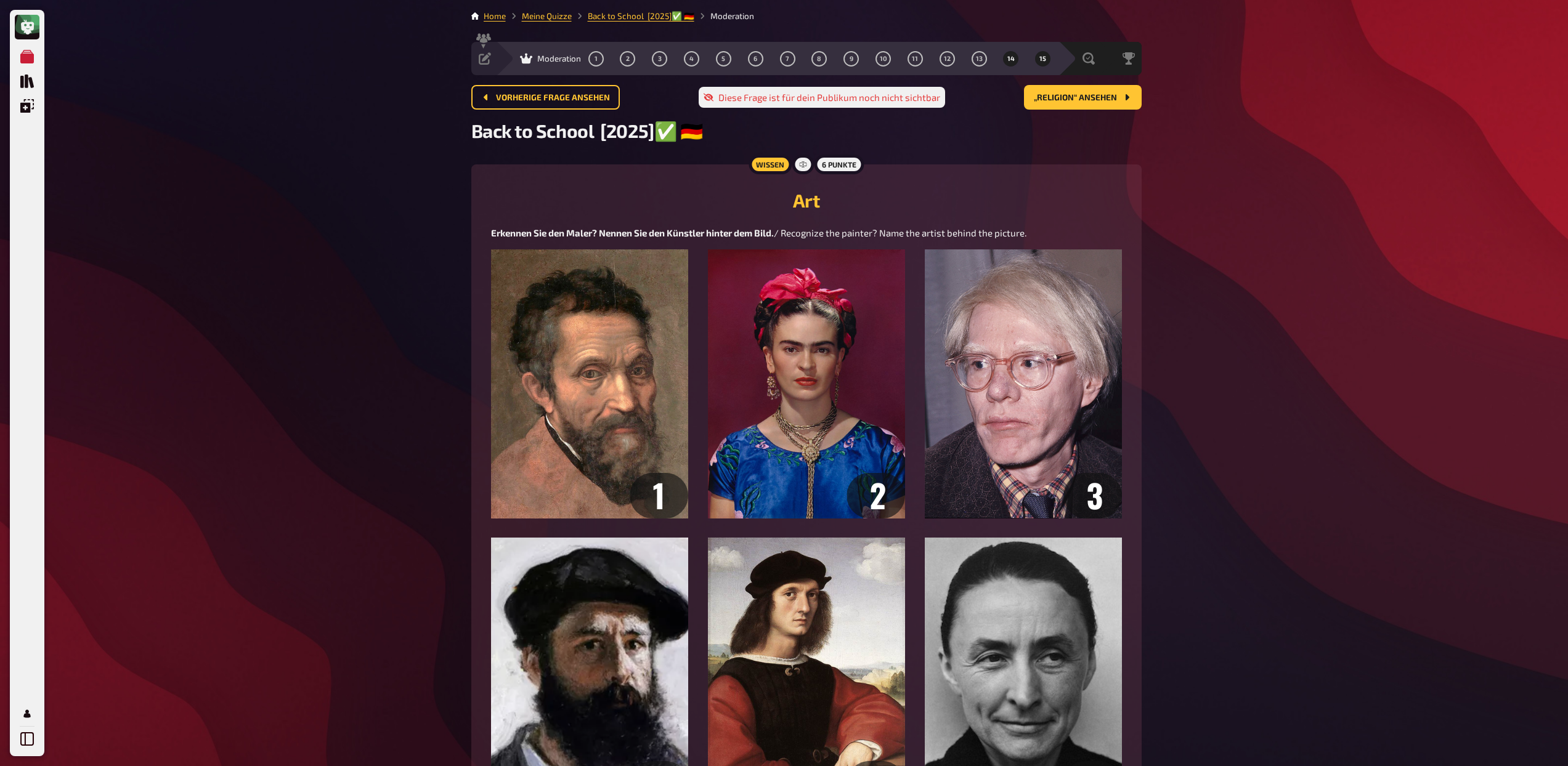
click at [1037, 60] on button "15" at bounding box center [1044, 59] width 20 height 20
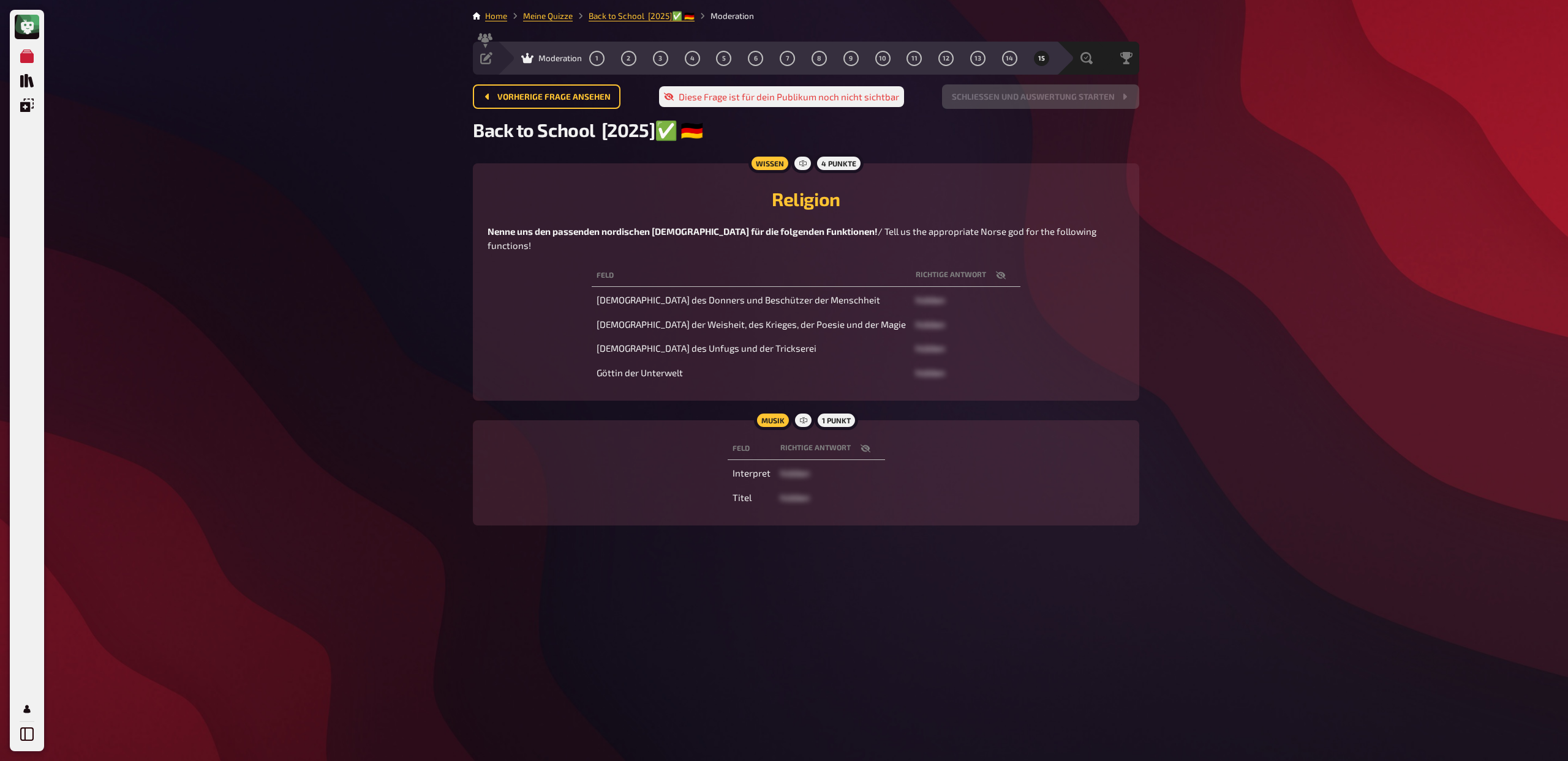
click at [711, 290] on td "[DEMOGRAPHIC_DATA] des Donners und Beschützer der Menschheit" at bounding box center [751, 300] width 319 height 22
click at [1092, 262] on div "Feld Richtige Antwort [DEMOGRAPHIC_DATA] des Donners und Beschützer der Menschh…" at bounding box center [806, 324] width 636 height 124
click at [548, 14] on link "Meine Quizze" at bounding box center [547, 15] width 50 height 10
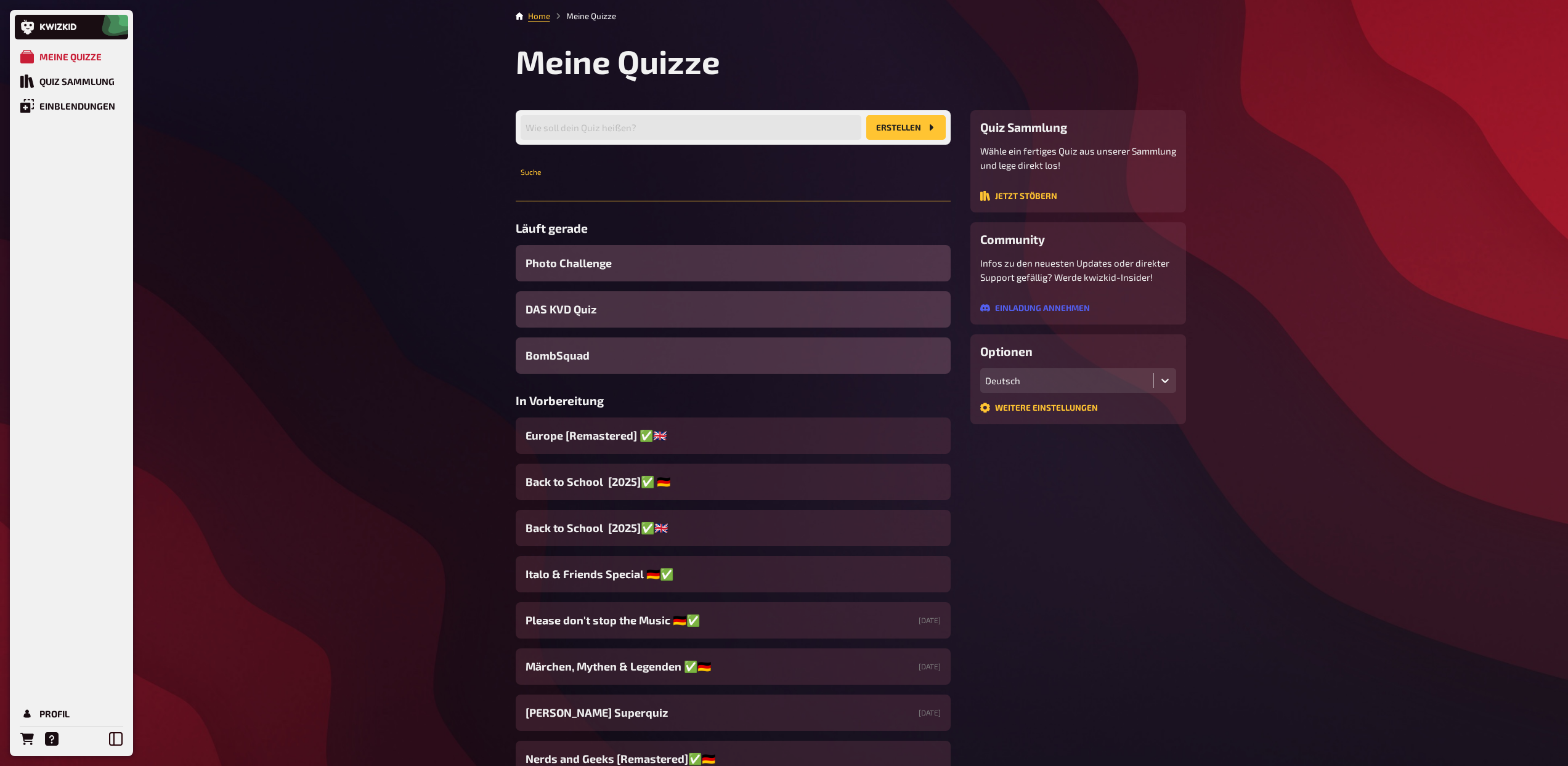
click at [585, 187] on input "text" at bounding box center [733, 188] width 435 height 24
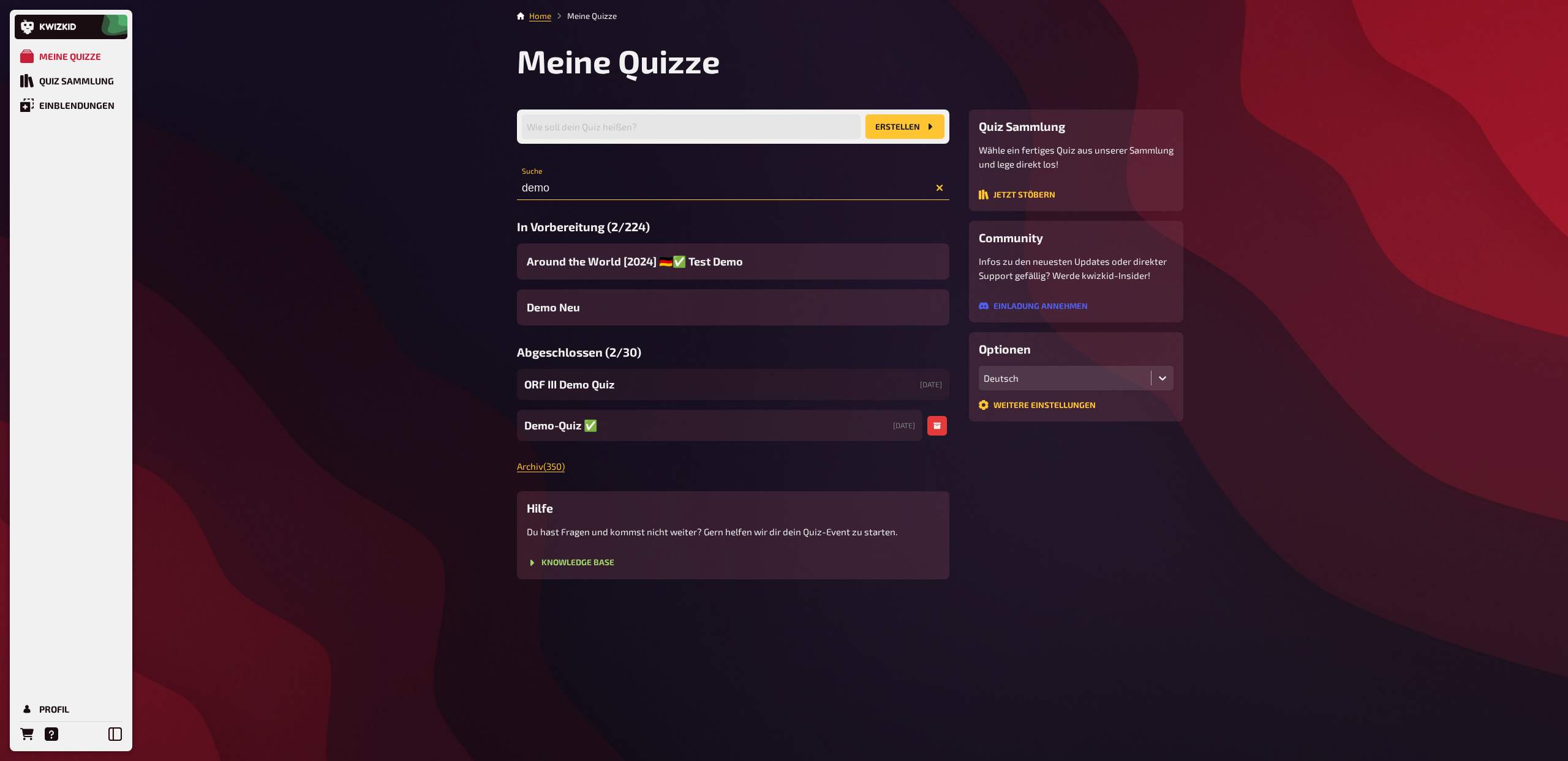
type input "demo"
click at [563, 427] on span "Demo-Quiz ✅​" at bounding box center [560, 425] width 73 height 16
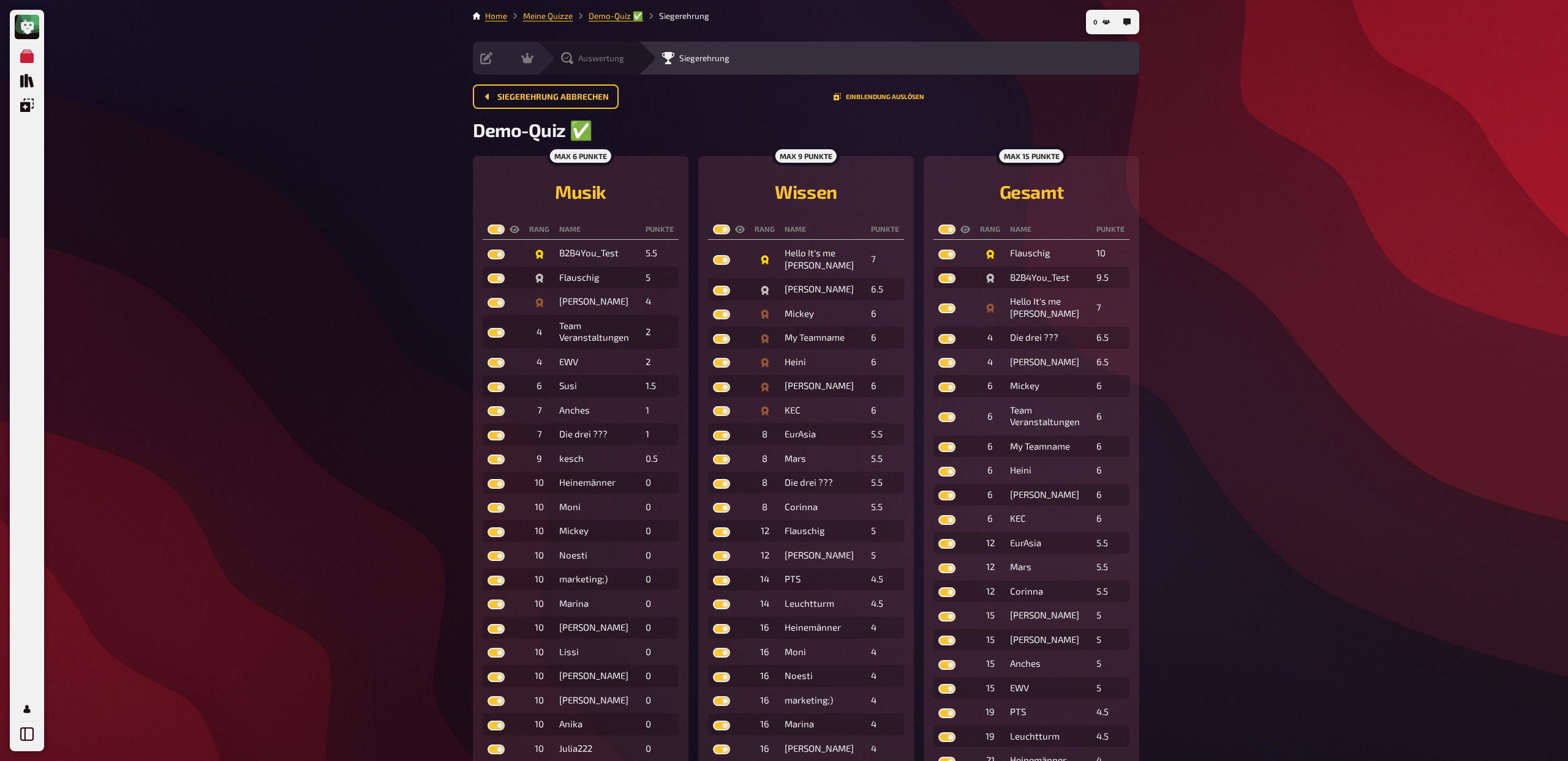
click at [598, 56] on span "Auswertung" at bounding box center [600, 58] width 46 height 10
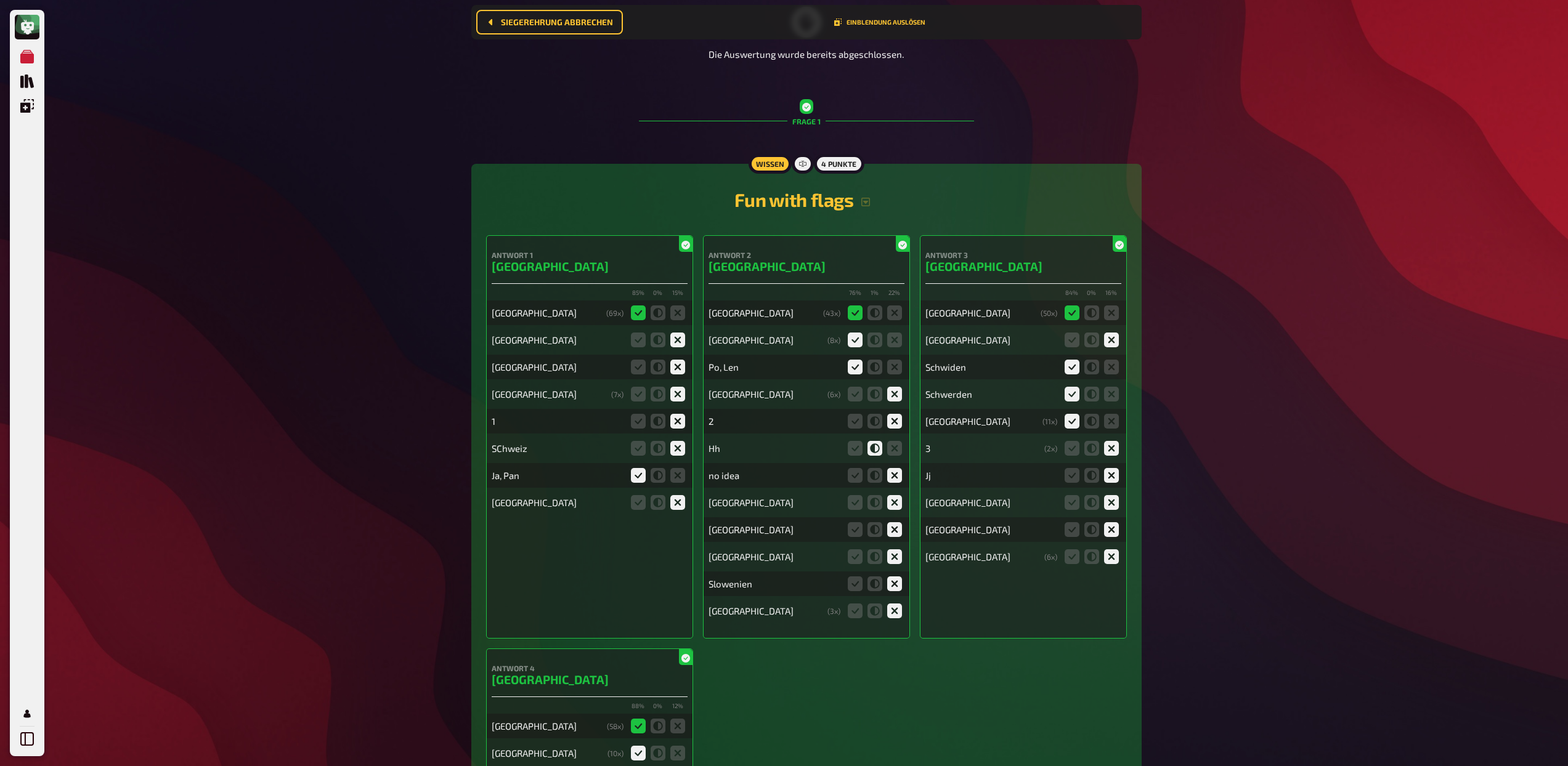
scroll to position [198, 0]
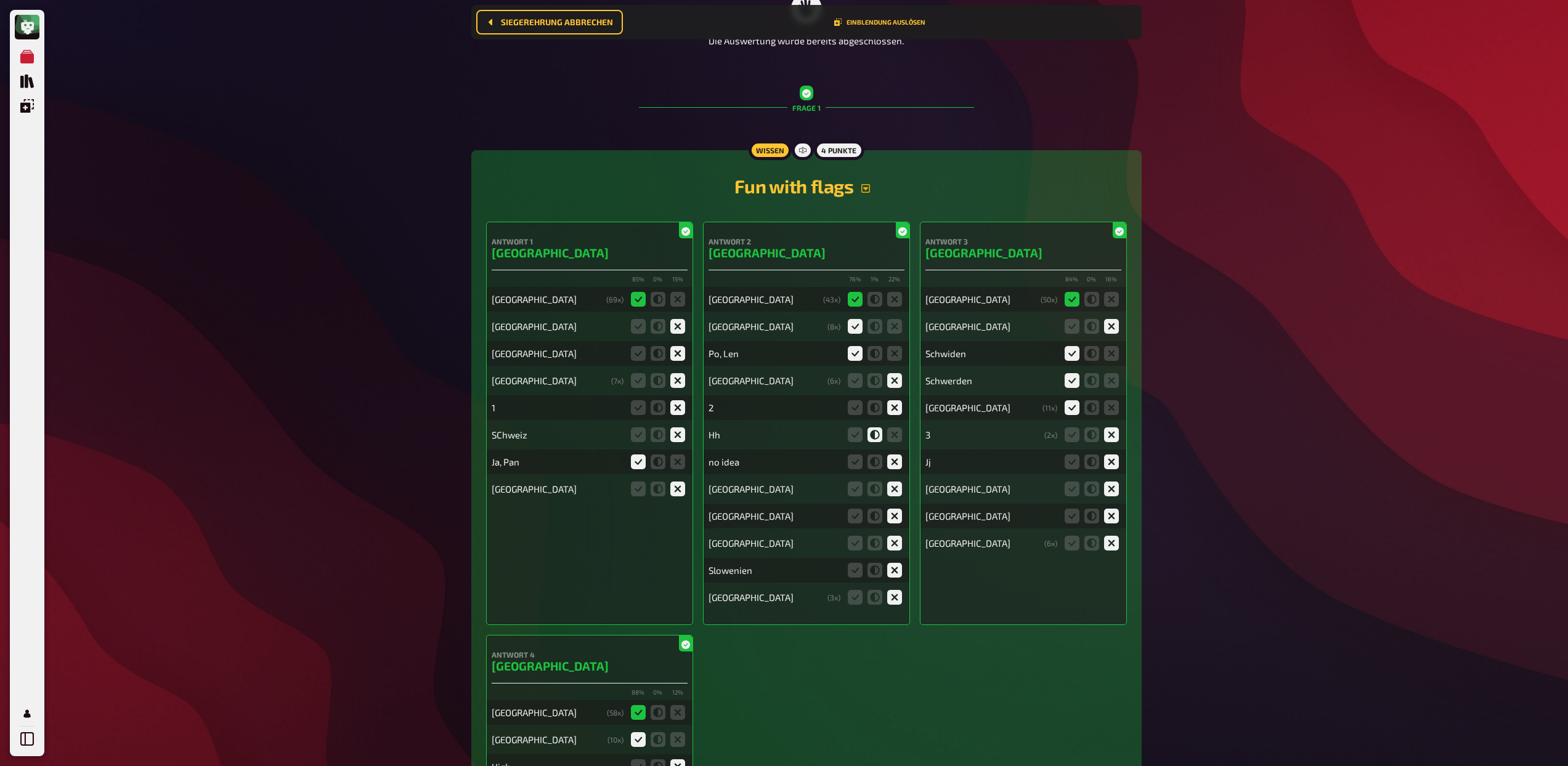
click at [867, 187] on icon "button" at bounding box center [866, 188] width 9 height 9
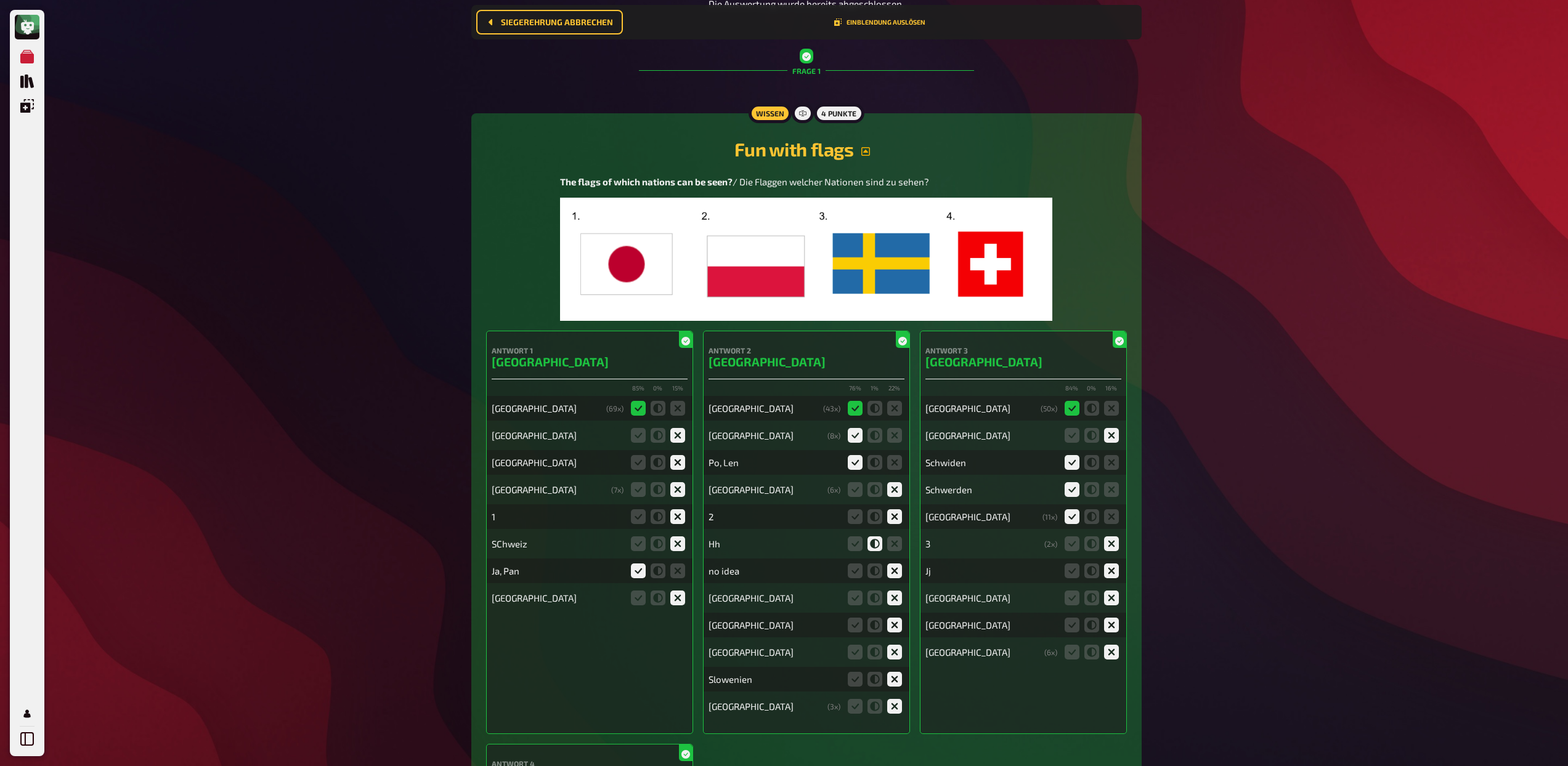
scroll to position [259, 0]
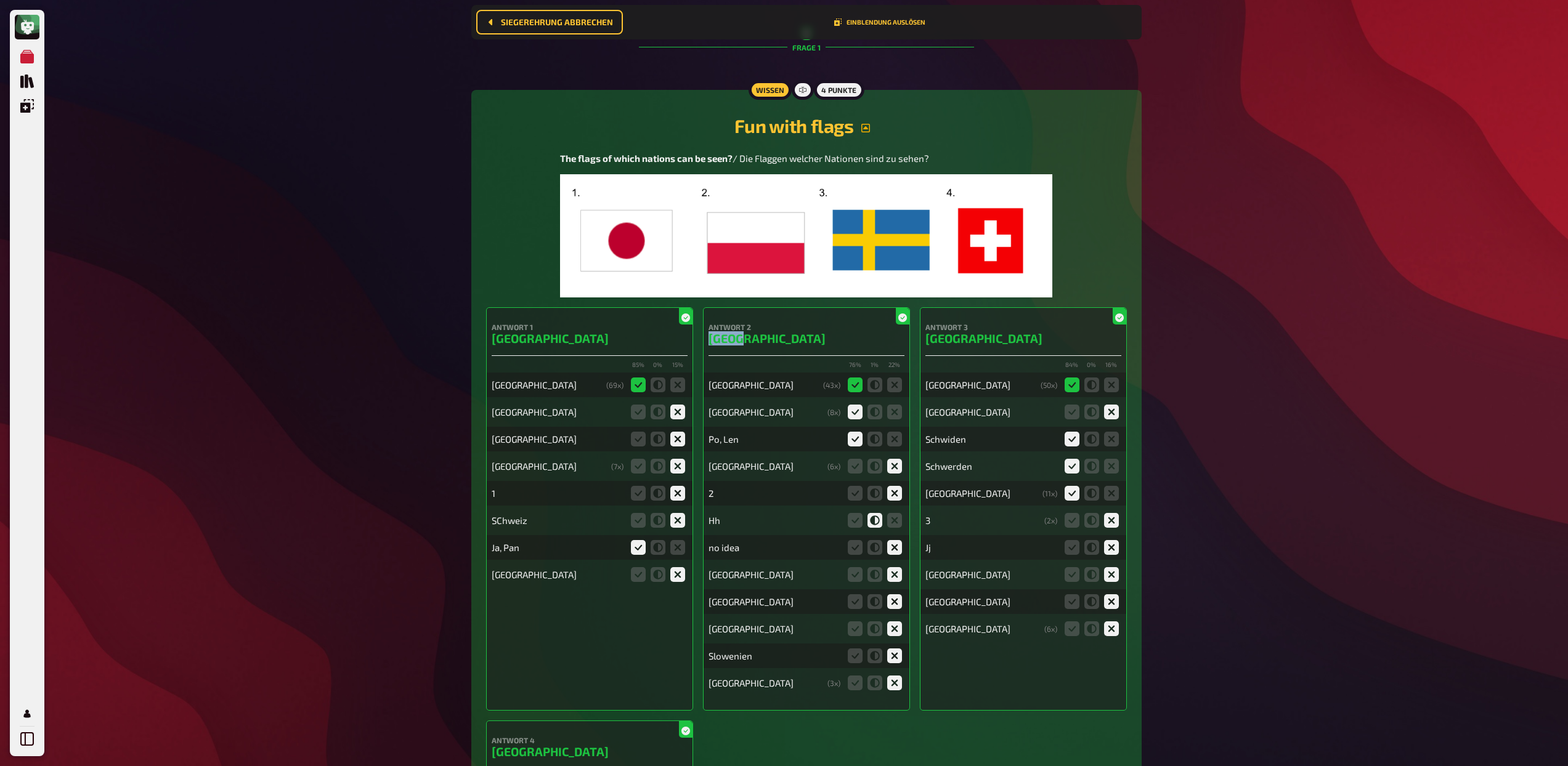
drag, startPoint x: 741, startPoint y: 338, endPoint x: 707, endPoint y: 340, distance: 34.1
click at [707, 340] on div "Antwort 2 Polen 76 % 1 % 22 % [DEMOGRAPHIC_DATA] ( 43 x) [GEOGRAPHIC_DATA] ( 8 …" at bounding box center [806, 509] width 207 height 404
click at [726, 388] on div "[GEOGRAPHIC_DATA]" at bounding box center [763, 385] width 110 height 11
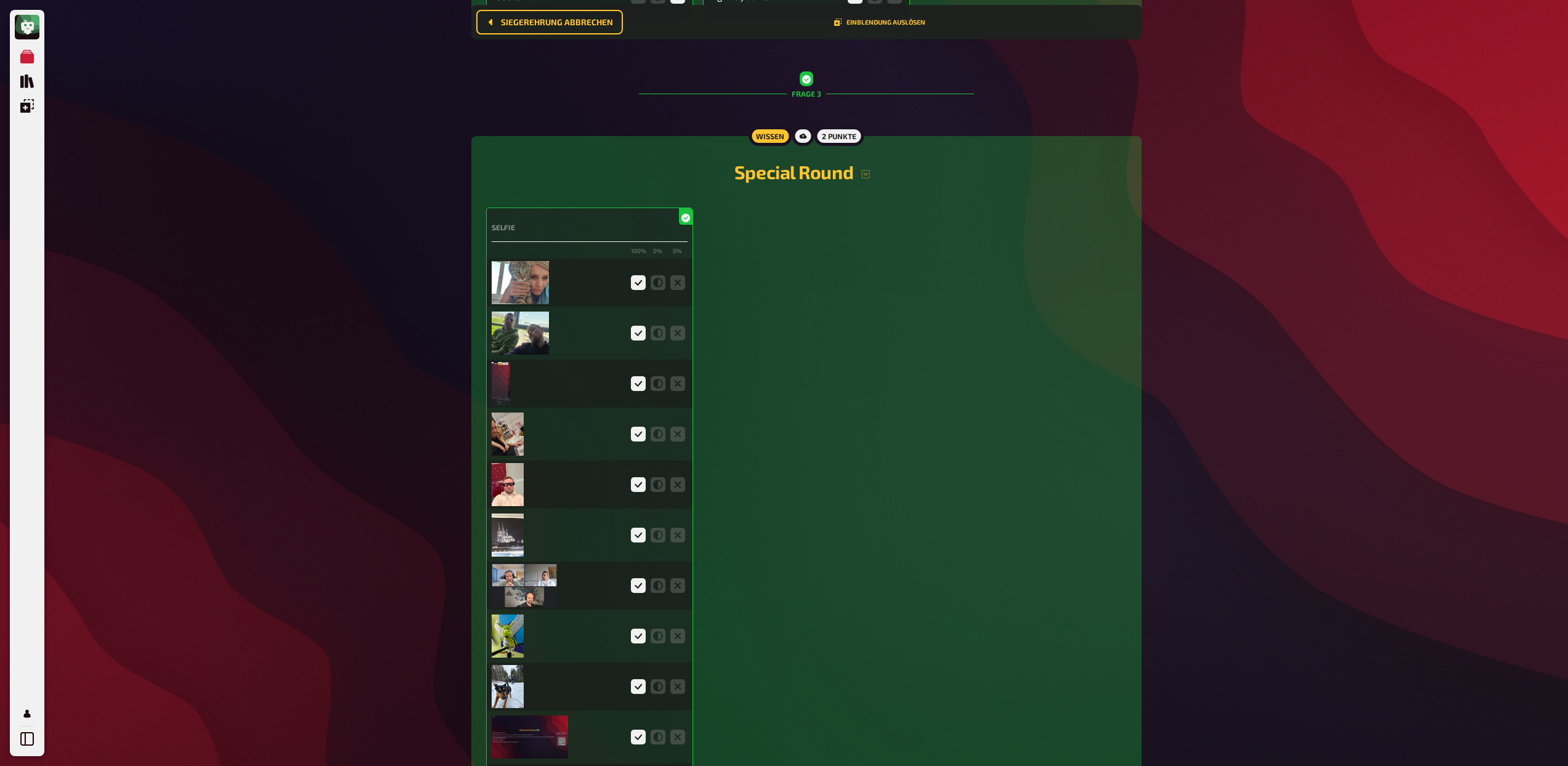
scroll to position [3015, 0]
click at [546, 290] on img at bounding box center [520, 285] width 57 height 43
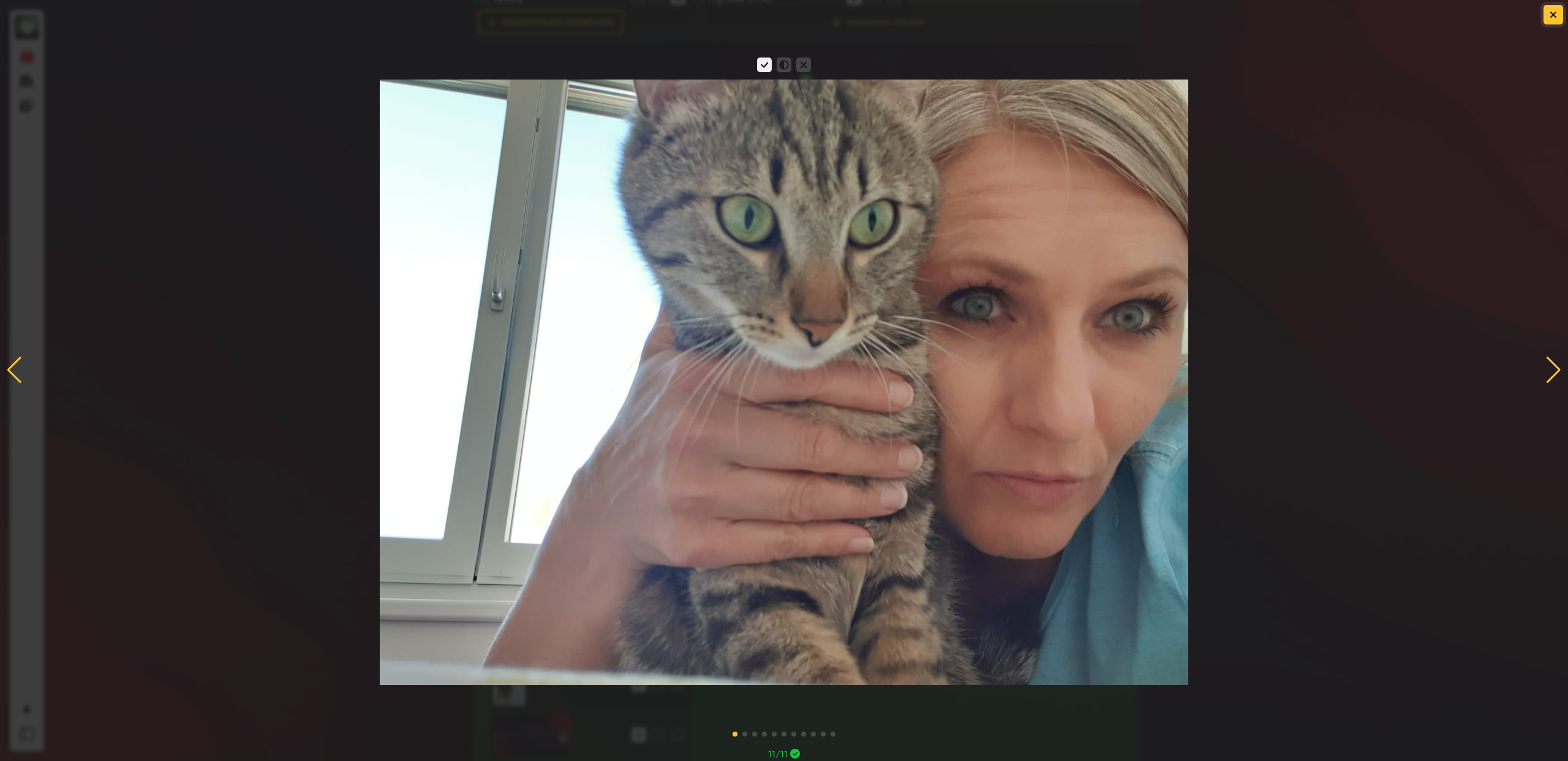
click at [1546, 11] on button "button" at bounding box center [1553, 14] width 20 height 20
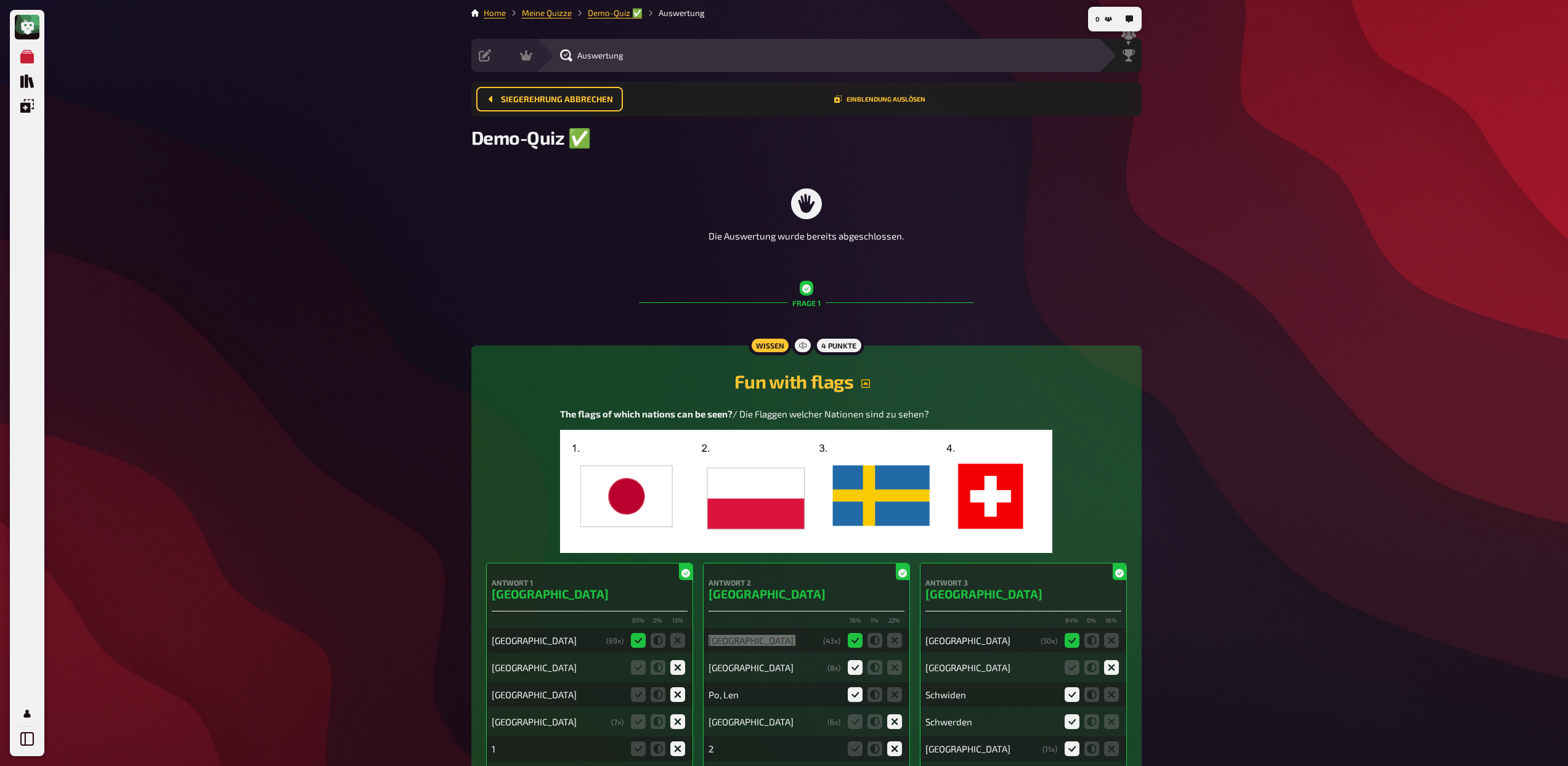
scroll to position [0, 0]
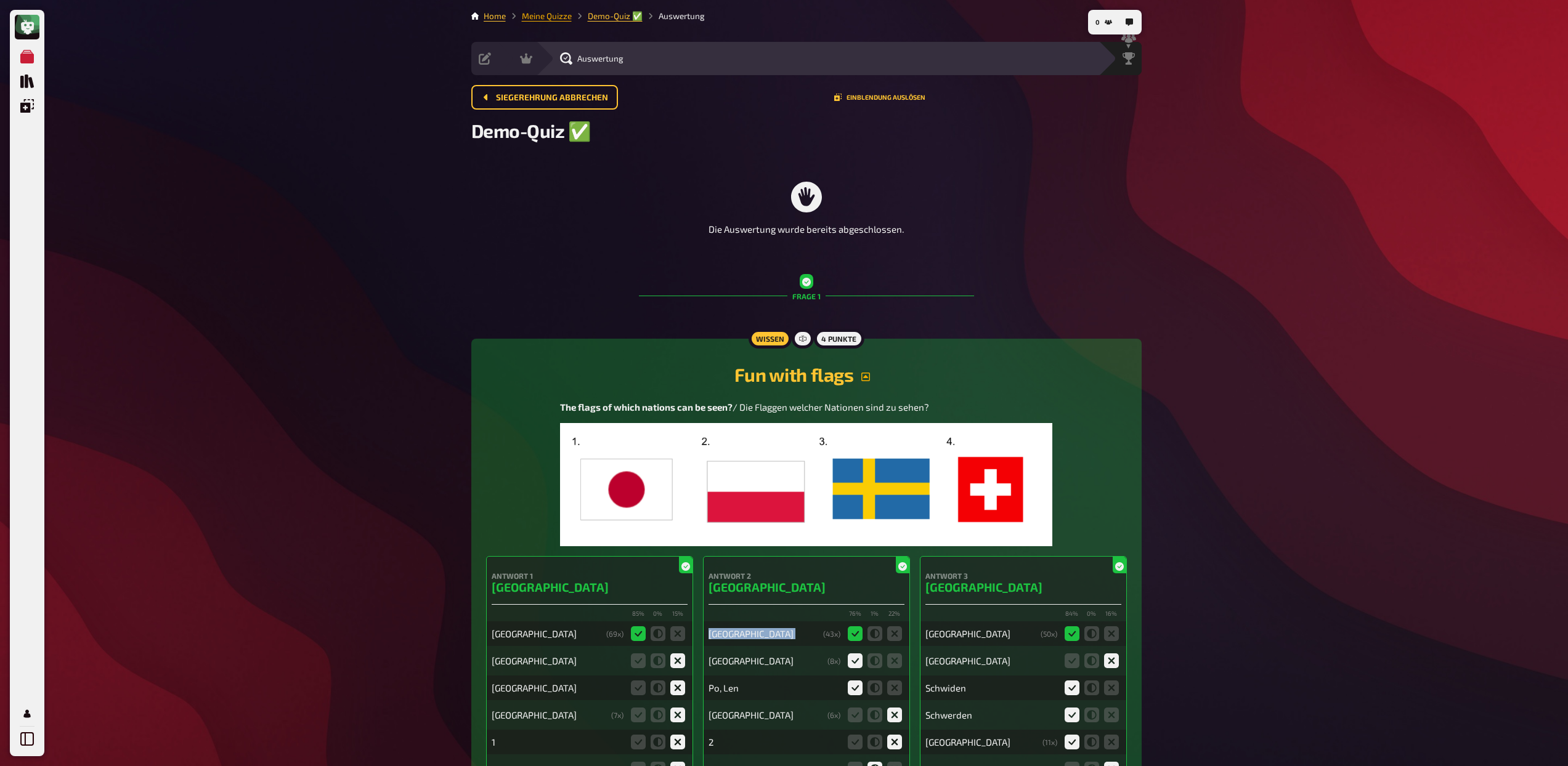
click at [553, 20] on link "Meine Quizze" at bounding box center [546, 15] width 50 height 10
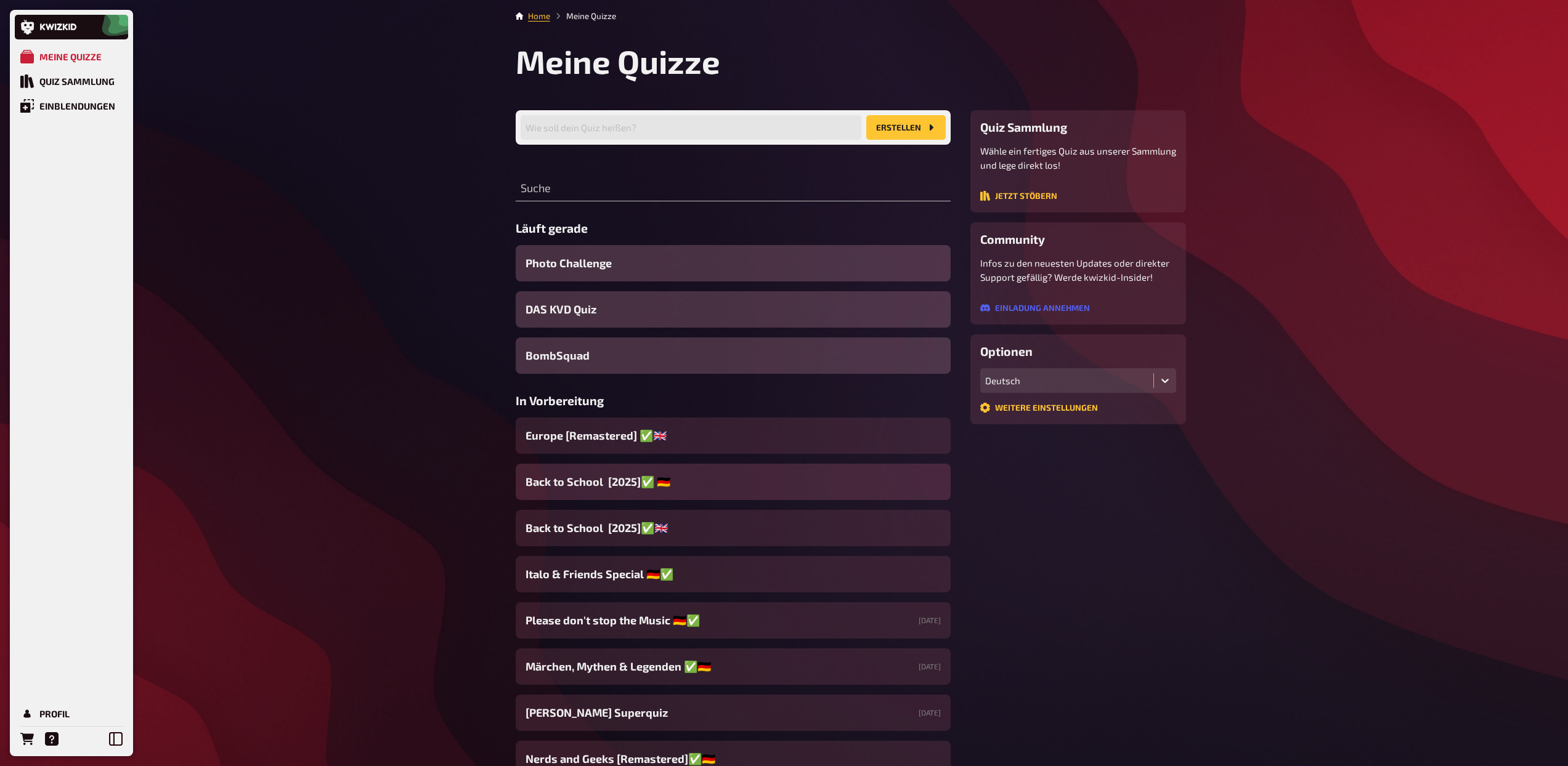
click at [621, 484] on span "Back to School [2025]✅ 🇩🇪" at bounding box center [598, 482] width 145 height 16
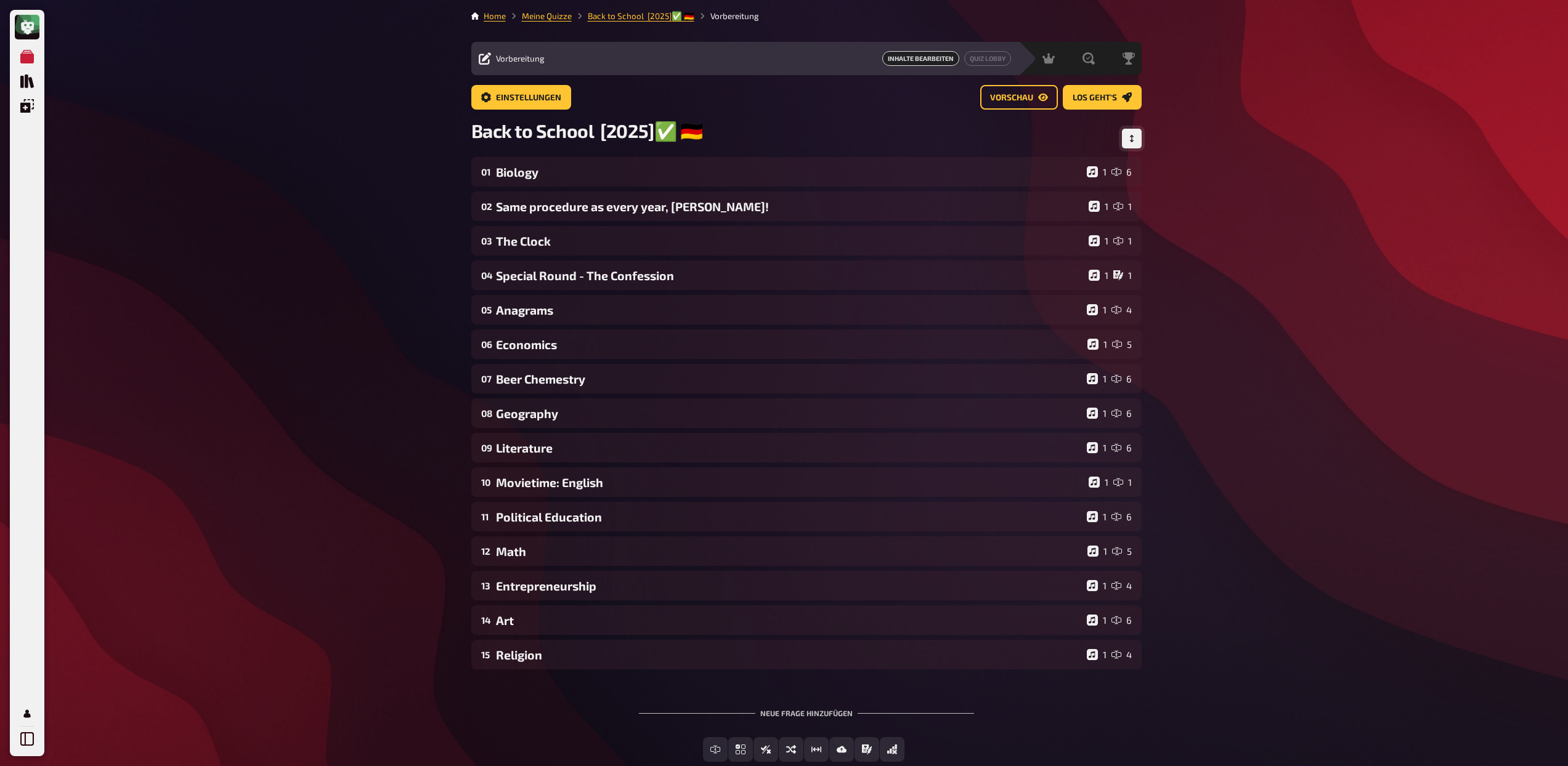
click at [1126, 143] on button "Reihenfolge anpassen" at bounding box center [1132, 139] width 20 height 20
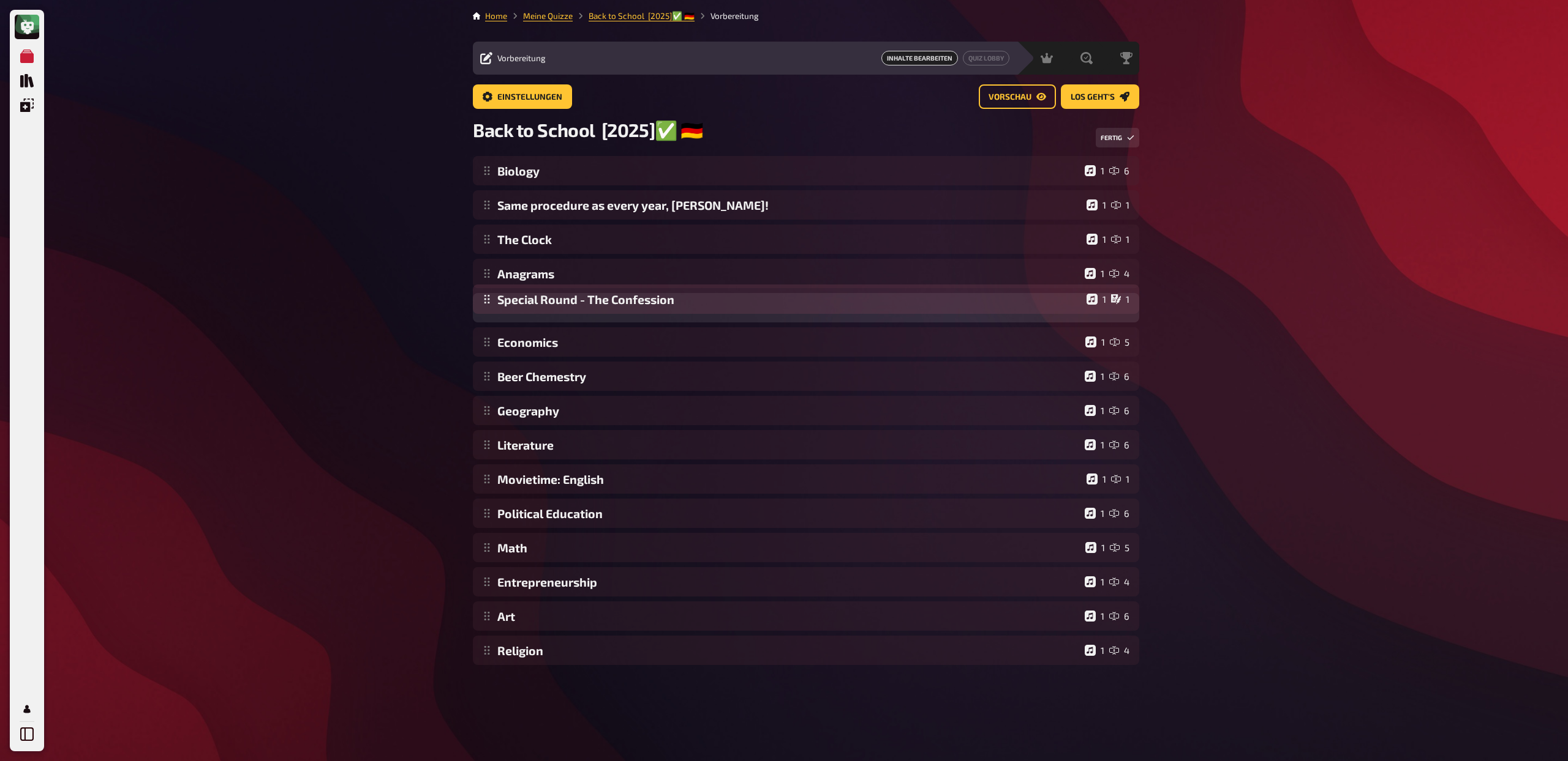
drag, startPoint x: 486, startPoint y: 275, endPoint x: 486, endPoint y: 300, distance: 25.0
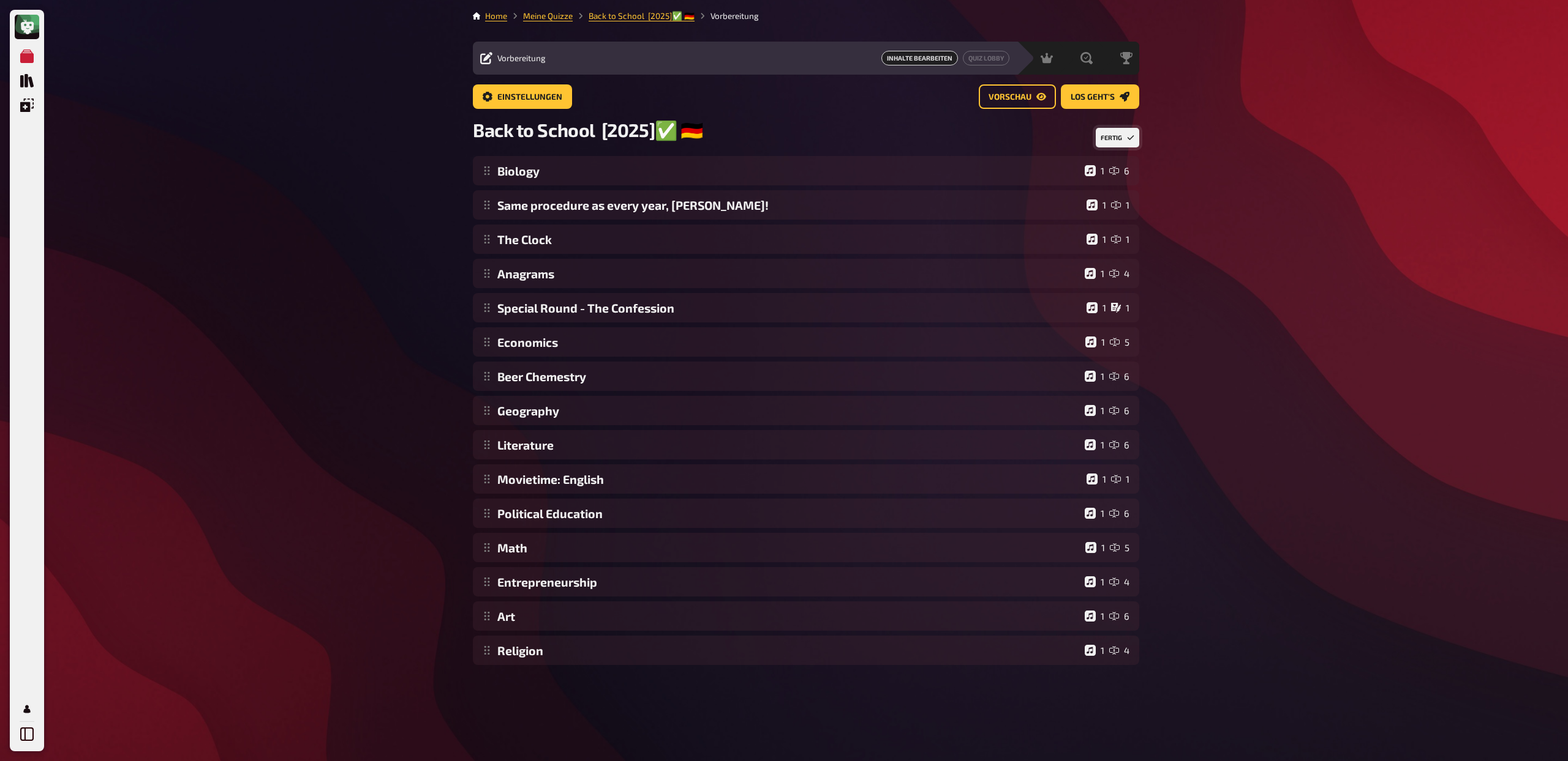
click at [1106, 140] on button "Fertig" at bounding box center [1117, 138] width 43 height 20
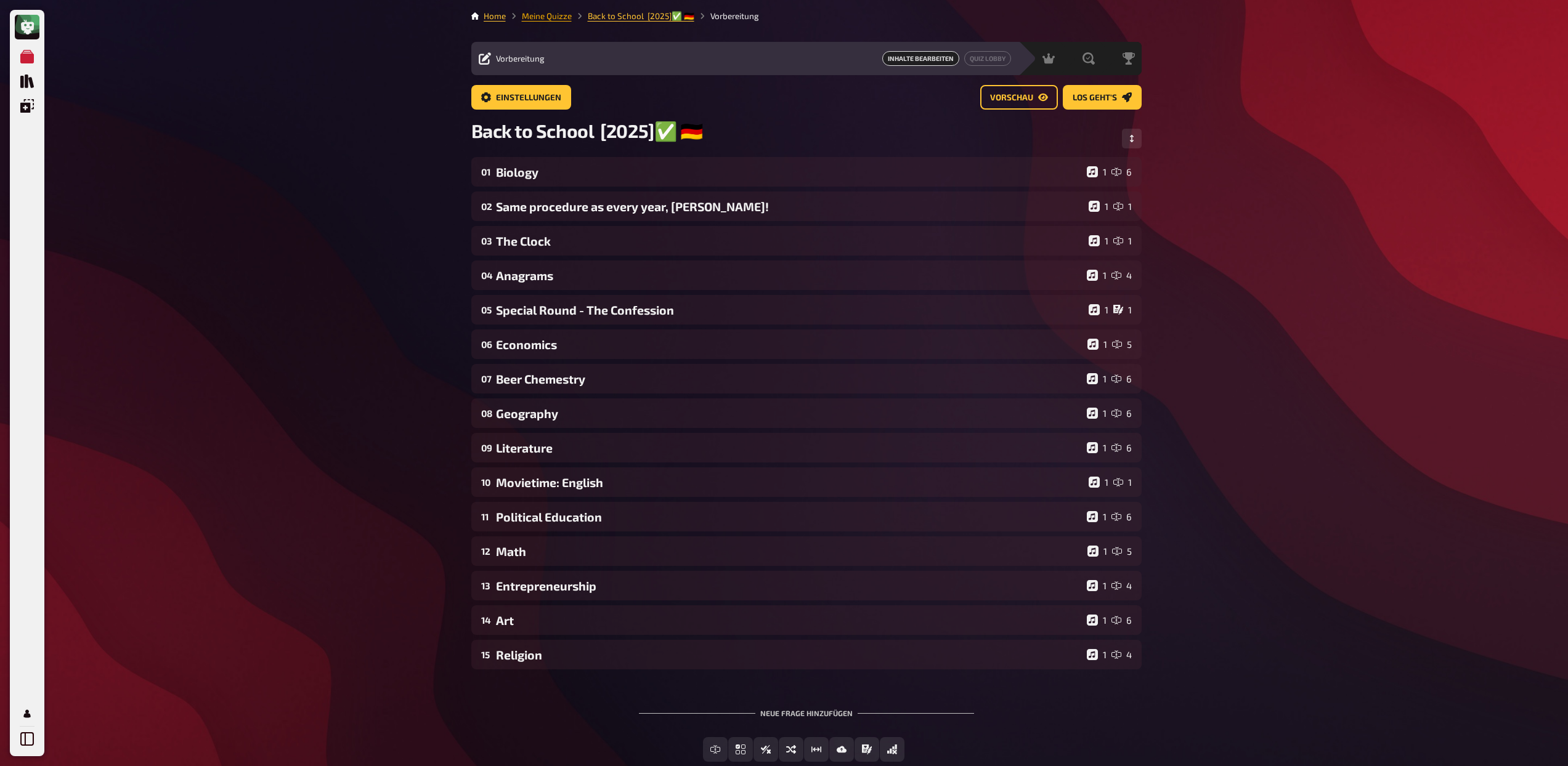
click at [539, 16] on link "Meine Quizze" at bounding box center [546, 15] width 50 height 10
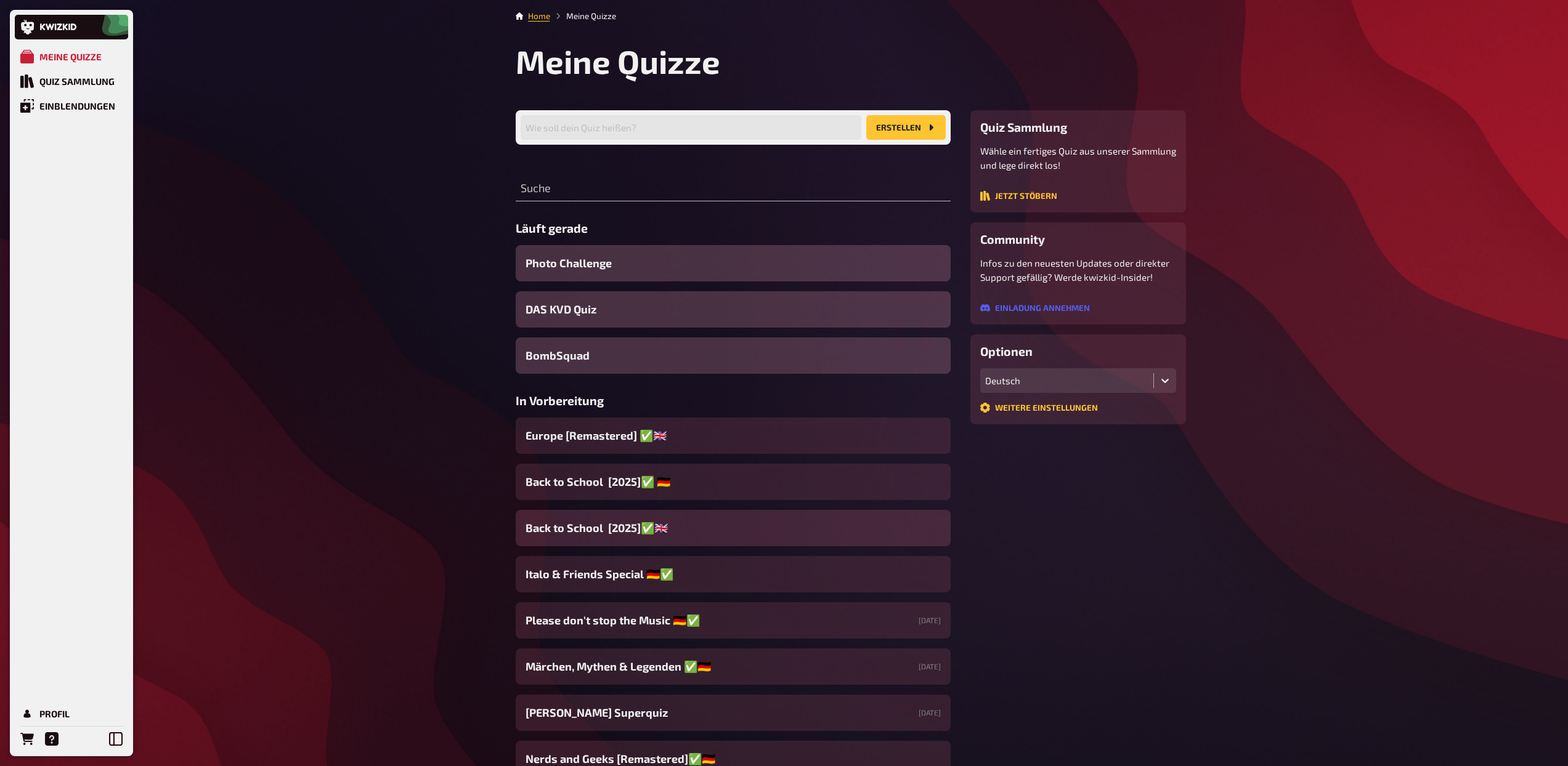
click at [609, 530] on span "Back to School [2025]✅​🇬🇧​" at bounding box center [596, 528] width 142 height 16
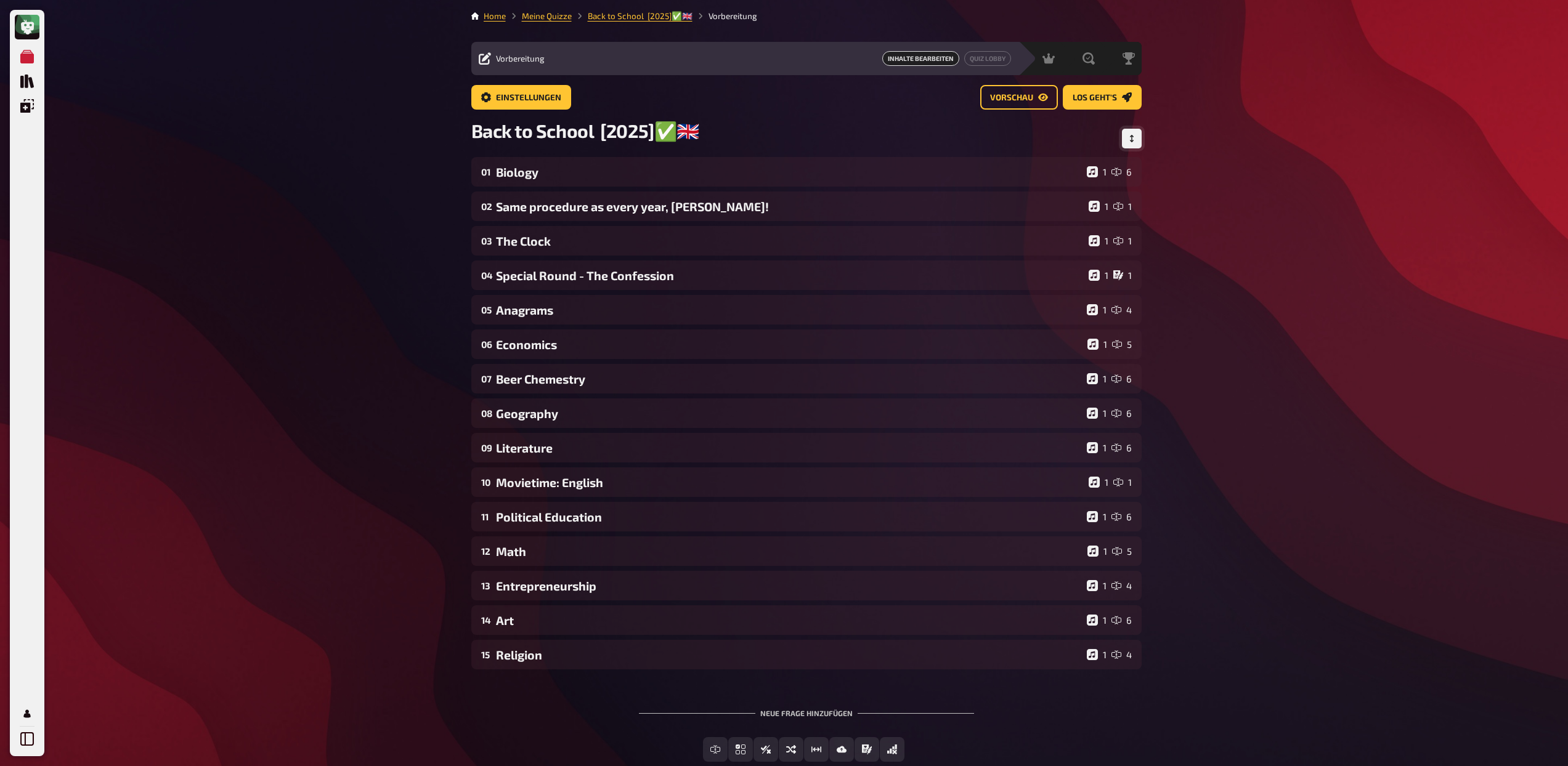
click at [1126, 138] on button "Reihenfolge anpassen" at bounding box center [1132, 139] width 20 height 20
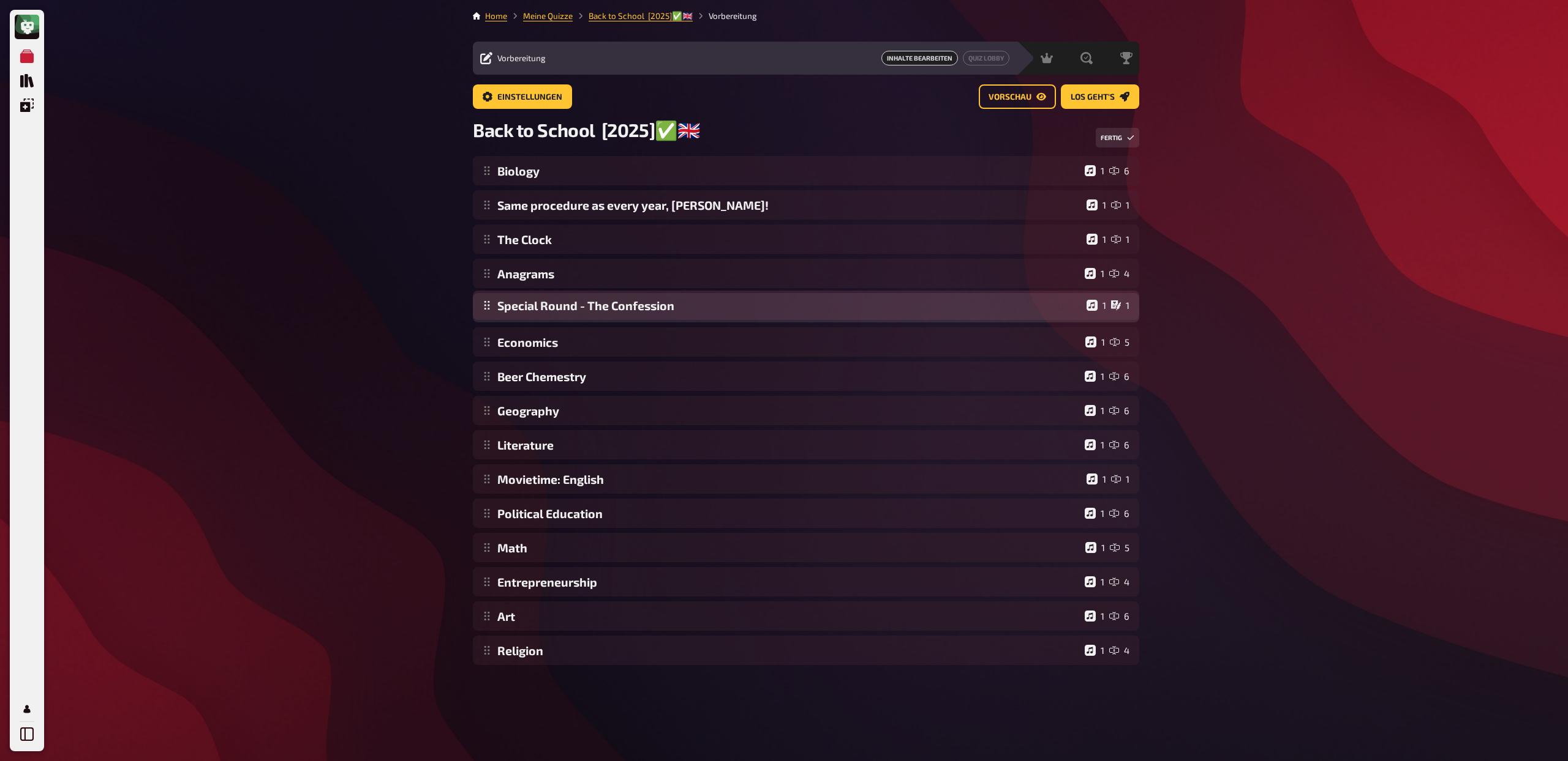
drag, startPoint x: 488, startPoint y: 276, endPoint x: 486, endPoint y: 306, distance: 30.1
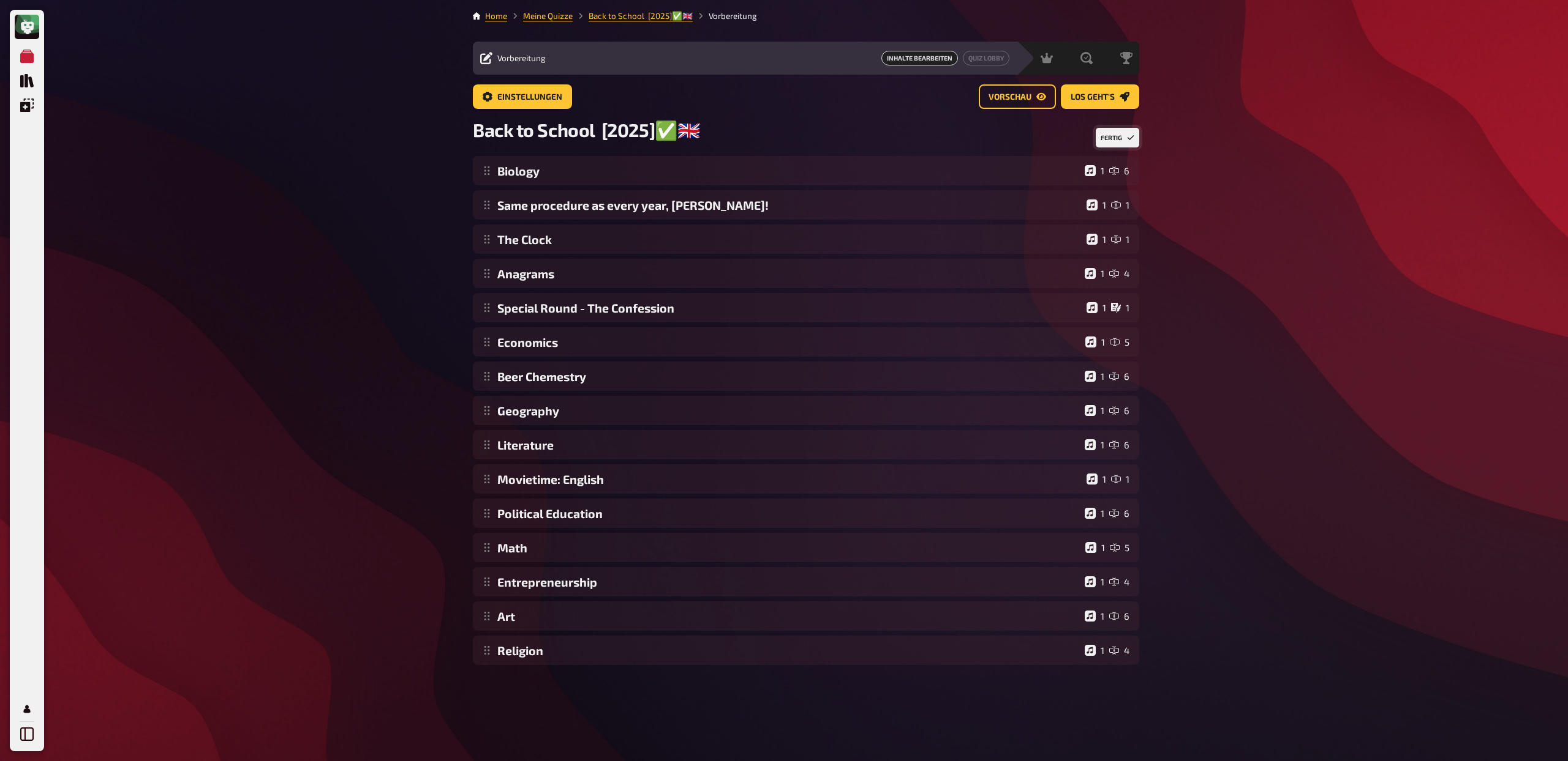
click at [1112, 137] on button "Fertig" at bounding box center [1117, 138] width 43 height 20
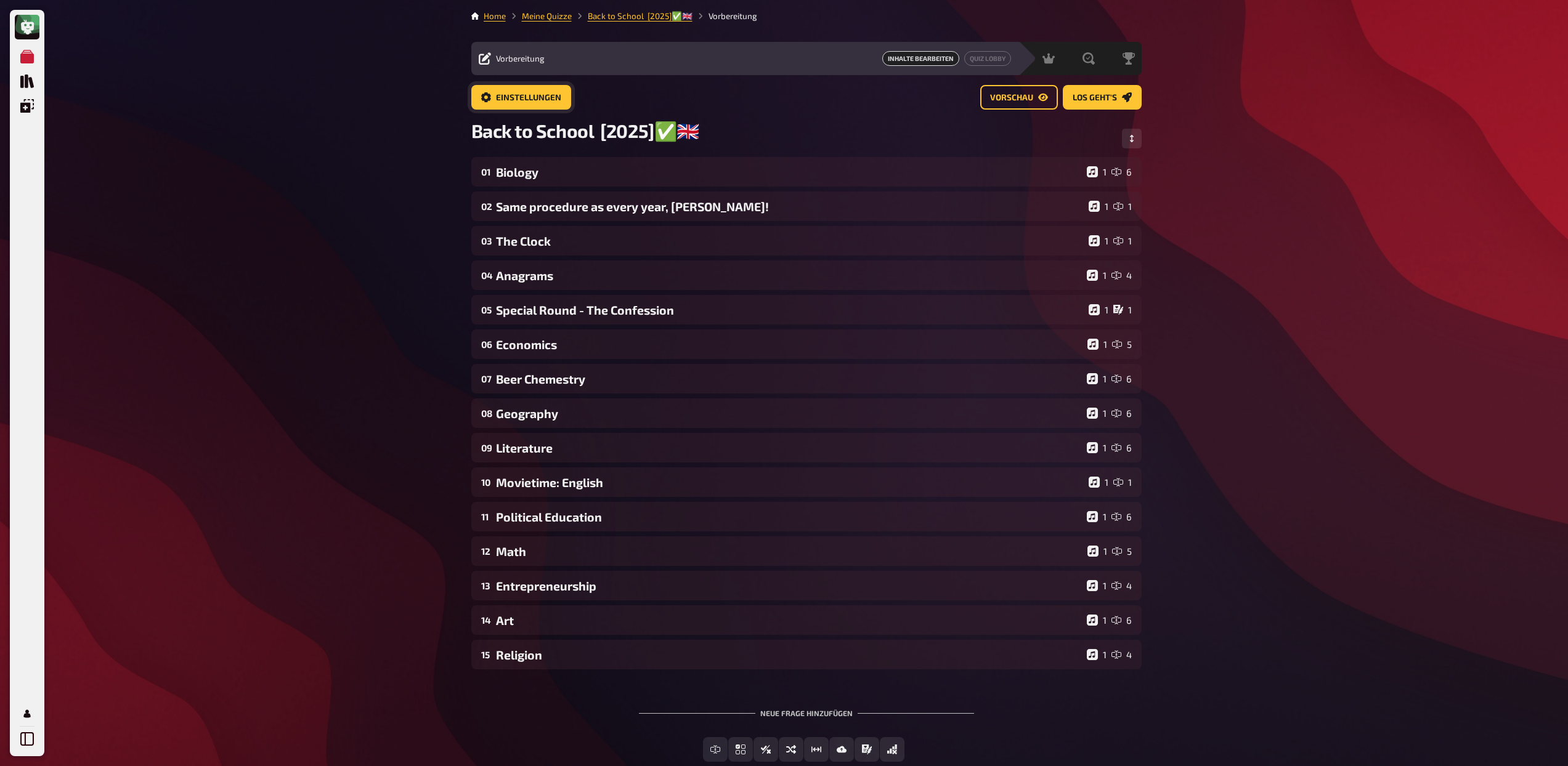
click at [530, 90] on button "Einstellungen" at bounding box center [521, 97] width 100 height 24
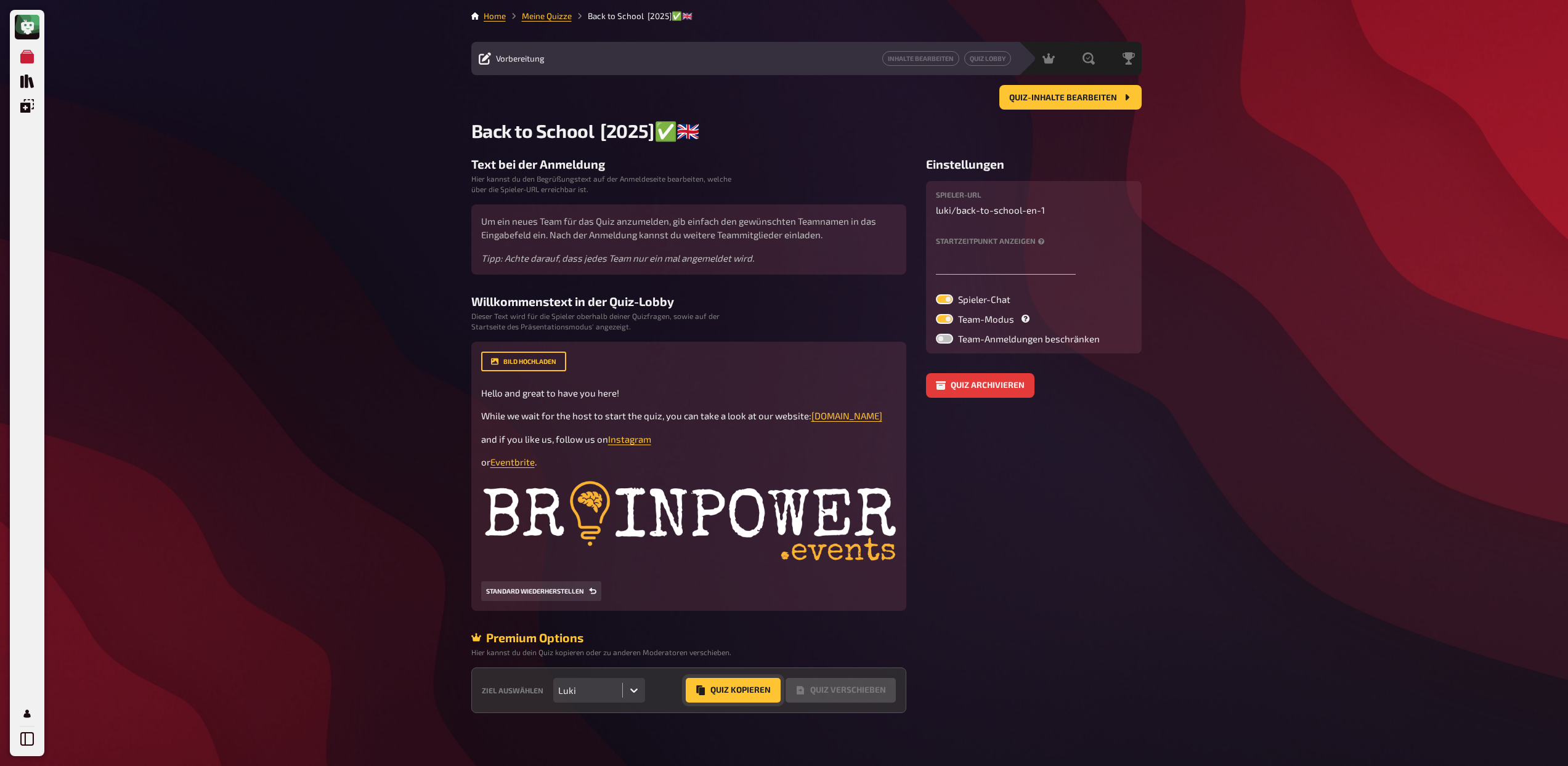
click at [739, 703] on button "Quiz Kopieren" at bounding box center [733, 690] width 95 height 24
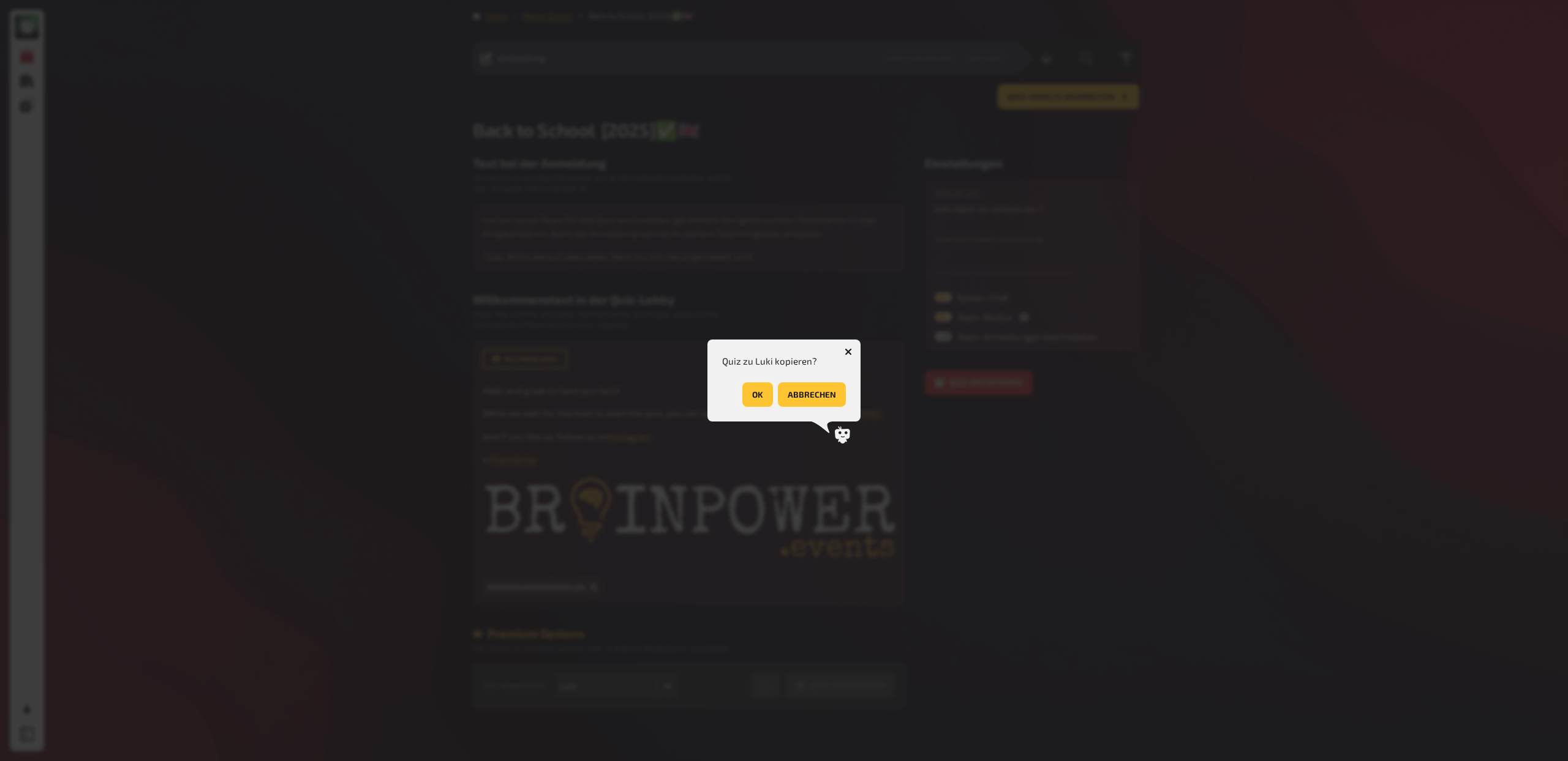
click at [753, 394] on button "OK" at bounding box center [758, 394] width 31 height 24
click at [827, 398] on button "OK" at bounding box center [830, 394] width 31 height 24
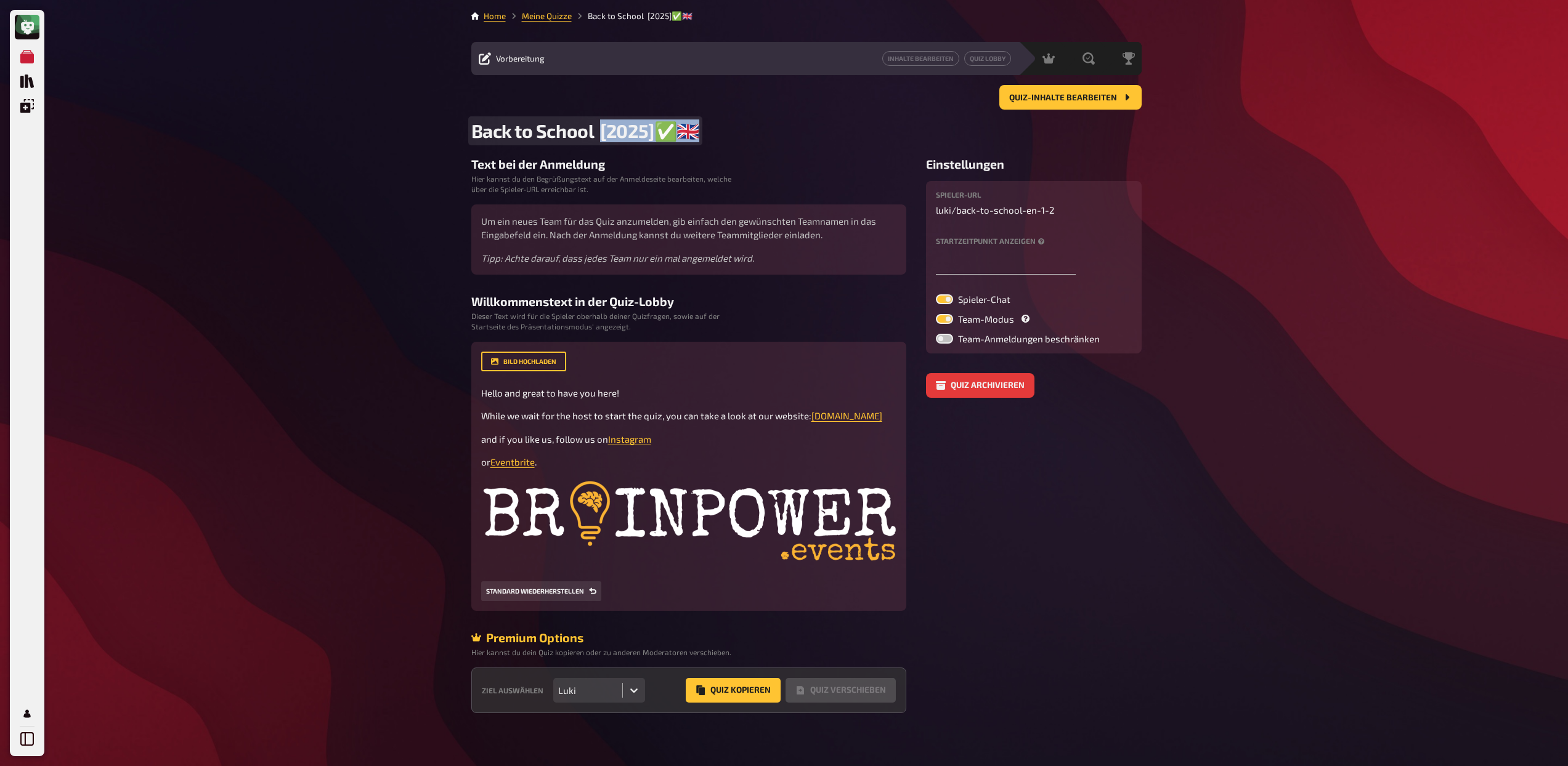
drag, startPoint x: 601, startPoint y: 126, endPoint x: 691, endPoint y: 128, distance: 90.0
click at [691, 128] on span "Back to School [2025]✅​🇬🇧​" at bounding box center [585, 130] width 228 height 23
drag, startPoint x: 1038, startPoint y: 208, endPoint x: 1054, endPoint y: 209, distance: 16.0
click at [1054, 209] on p "luki / back-to-school-en-1-2" at bounding box center [1034, 210] width 196 height 14
click at [984, 266] on input "text" at bounding box center [1005, 262] width 139 height 24
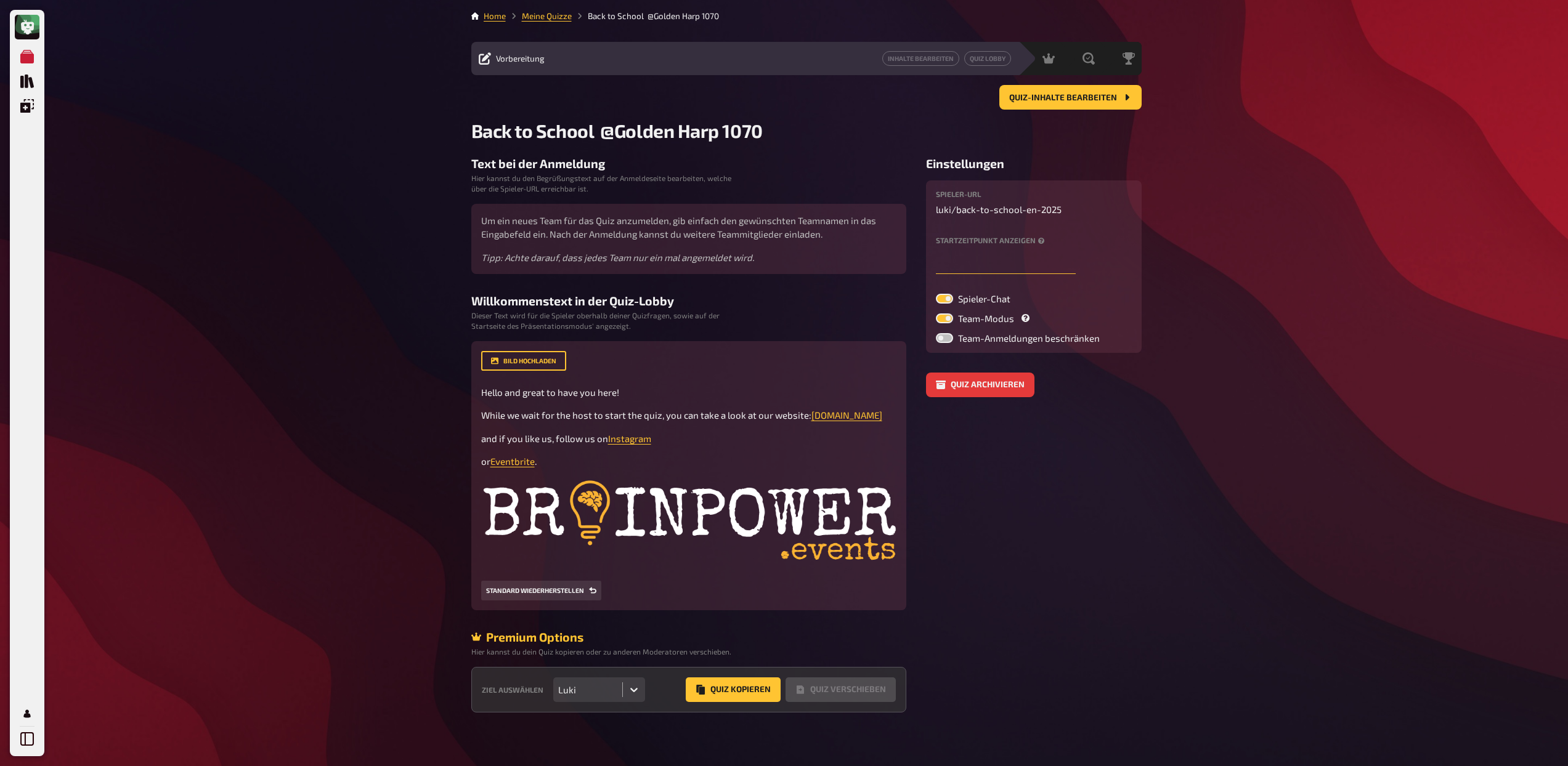
click at [986, 267] on input "text" at bounding box center [1005, 262] width 139 height 24
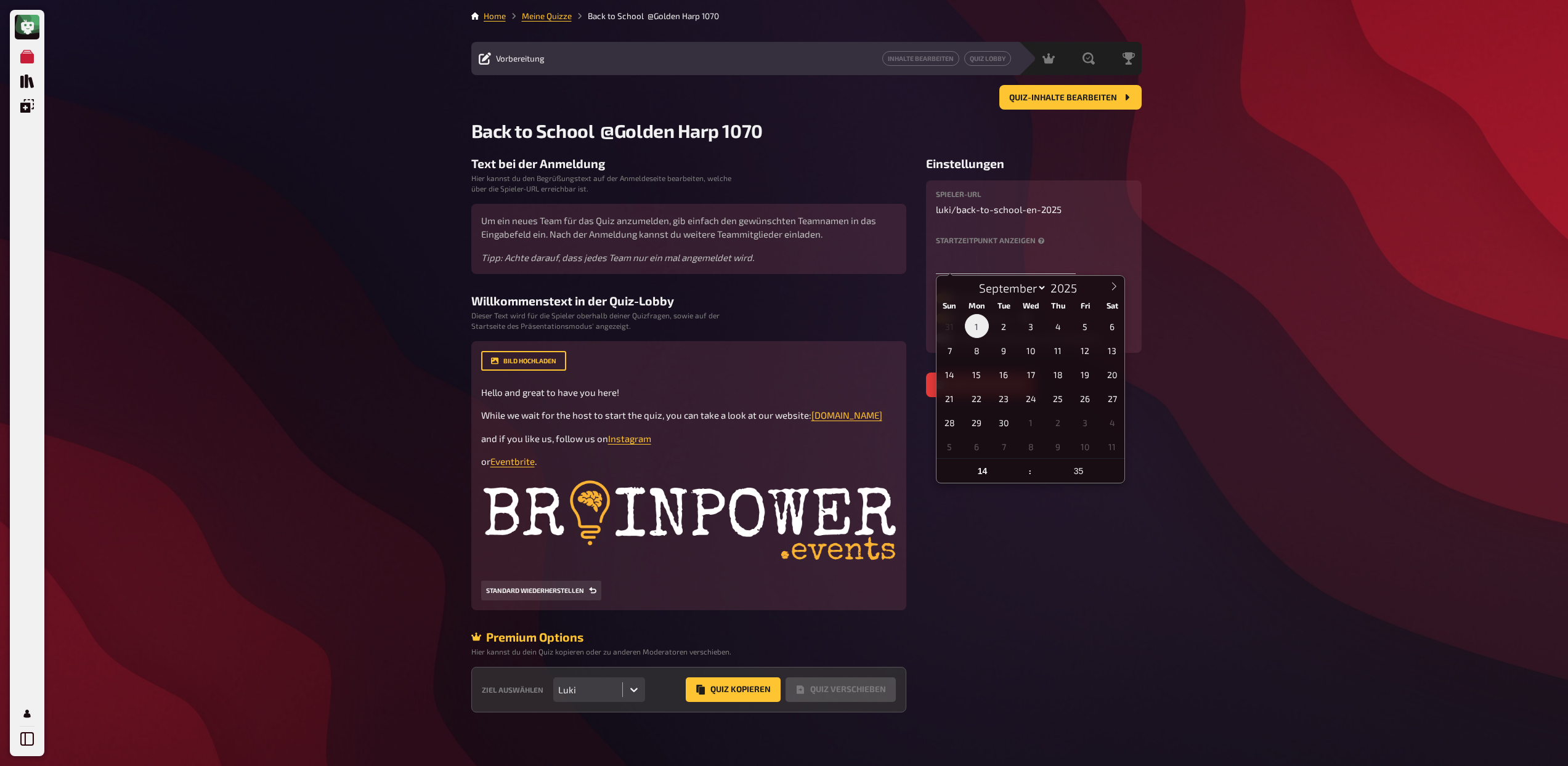
click at [981, 330] on span "1" at bounding box center [976, 326] width 24 height 24
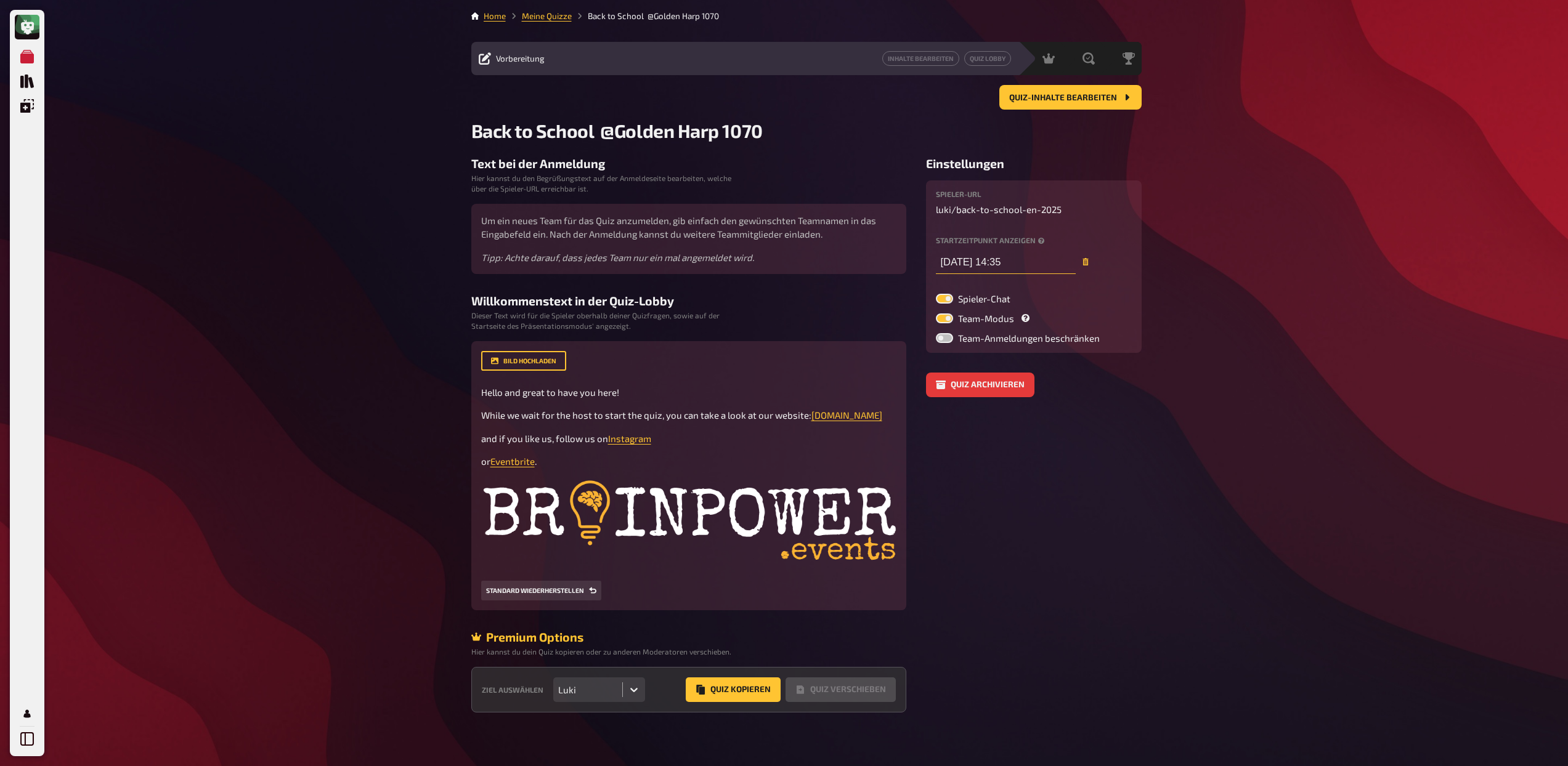
click at [1024, 263] on input "[DATE] 14:35" at bounding box center [1005, 262] width 139 height 24
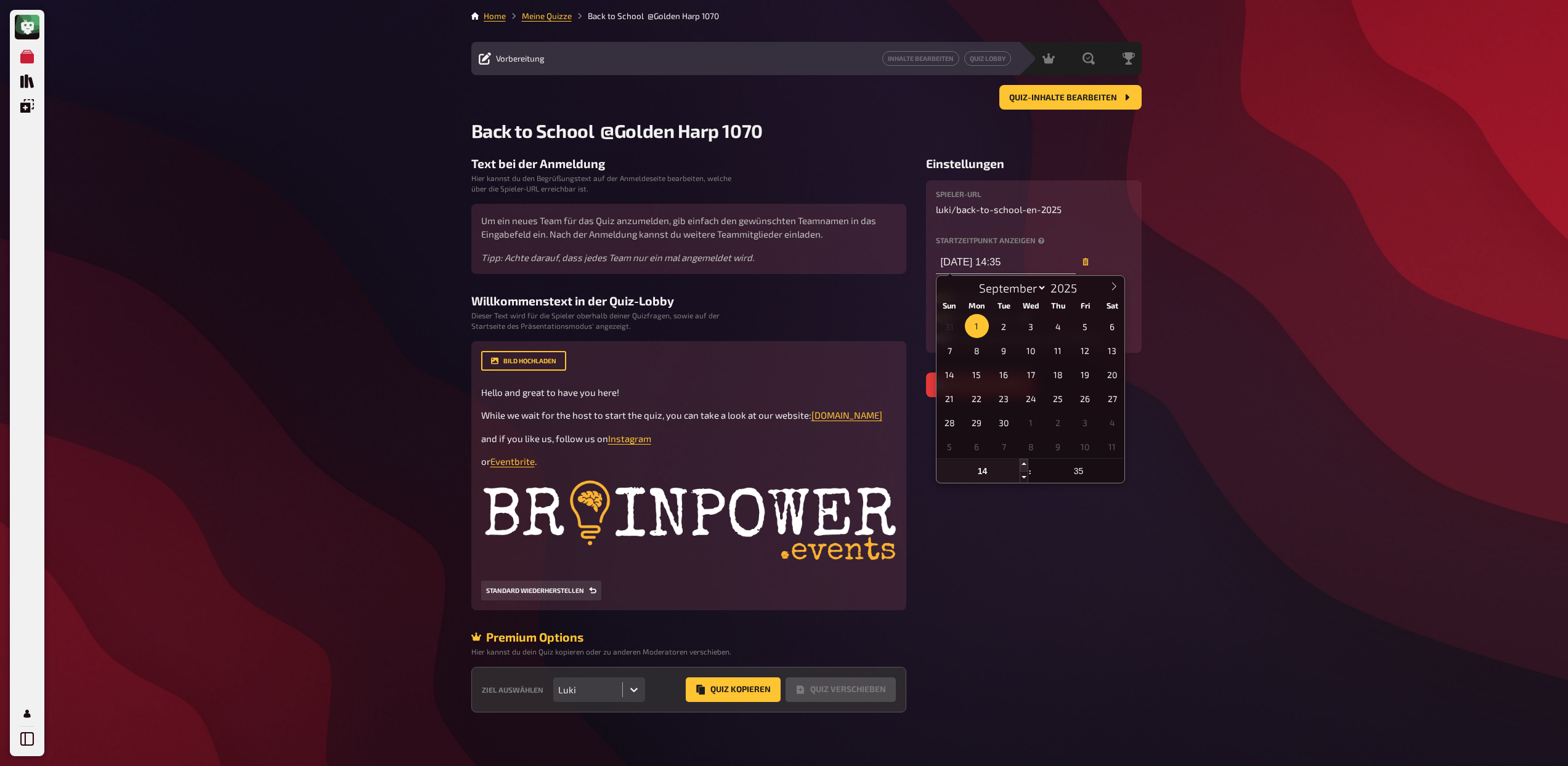
click at [1024, 464] on span at bounding box center [1024, 465] width 9 height 13
type input "[DATE] 15:35"
type input "15"
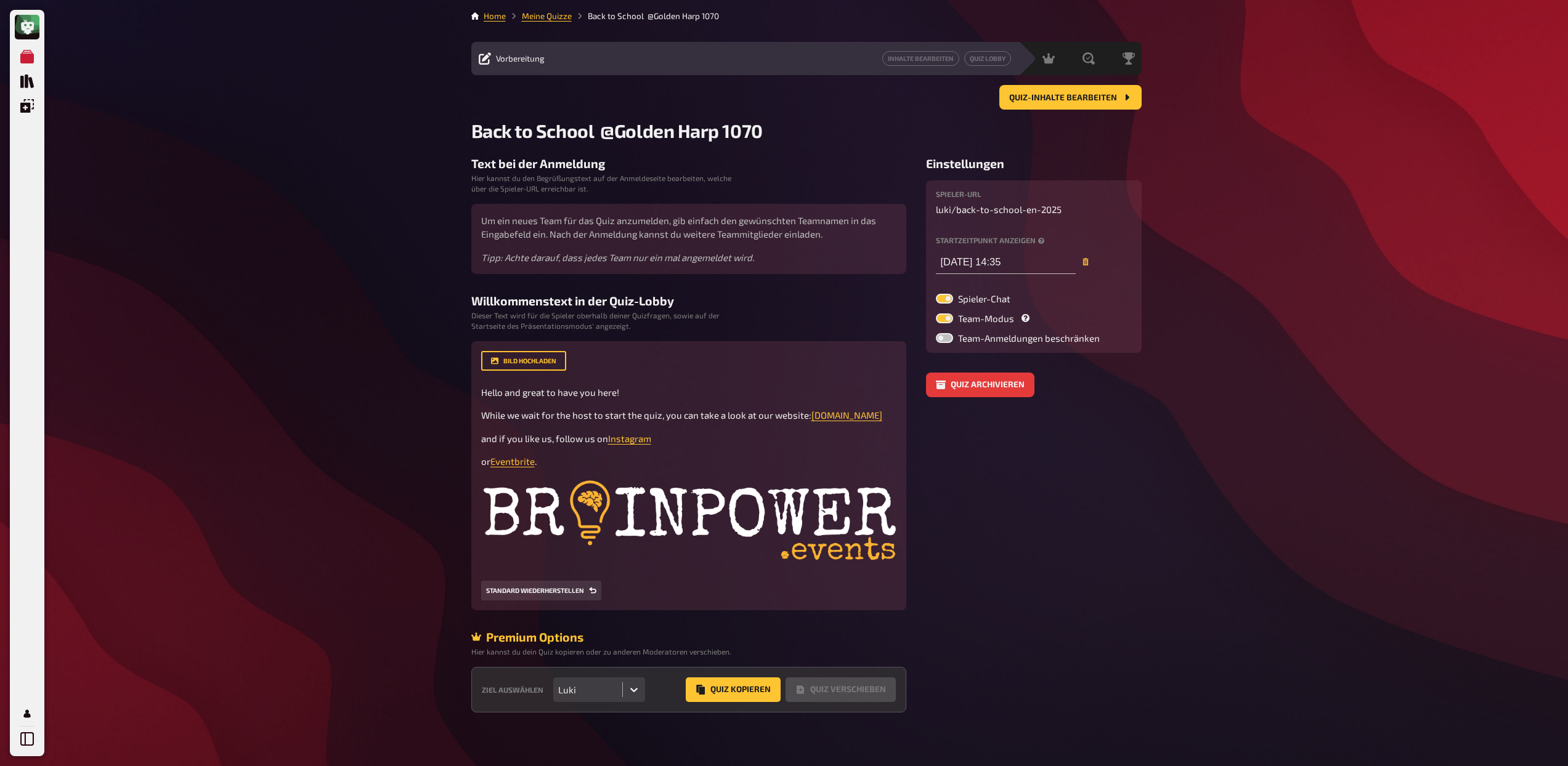
click at [1024, 464] on aside "Einstellungen Spieler-URL luki / back-to-school-en-2025 Startzeitpunkt anzeigen…" at bounding box center [1034, 435] width 216 height 556
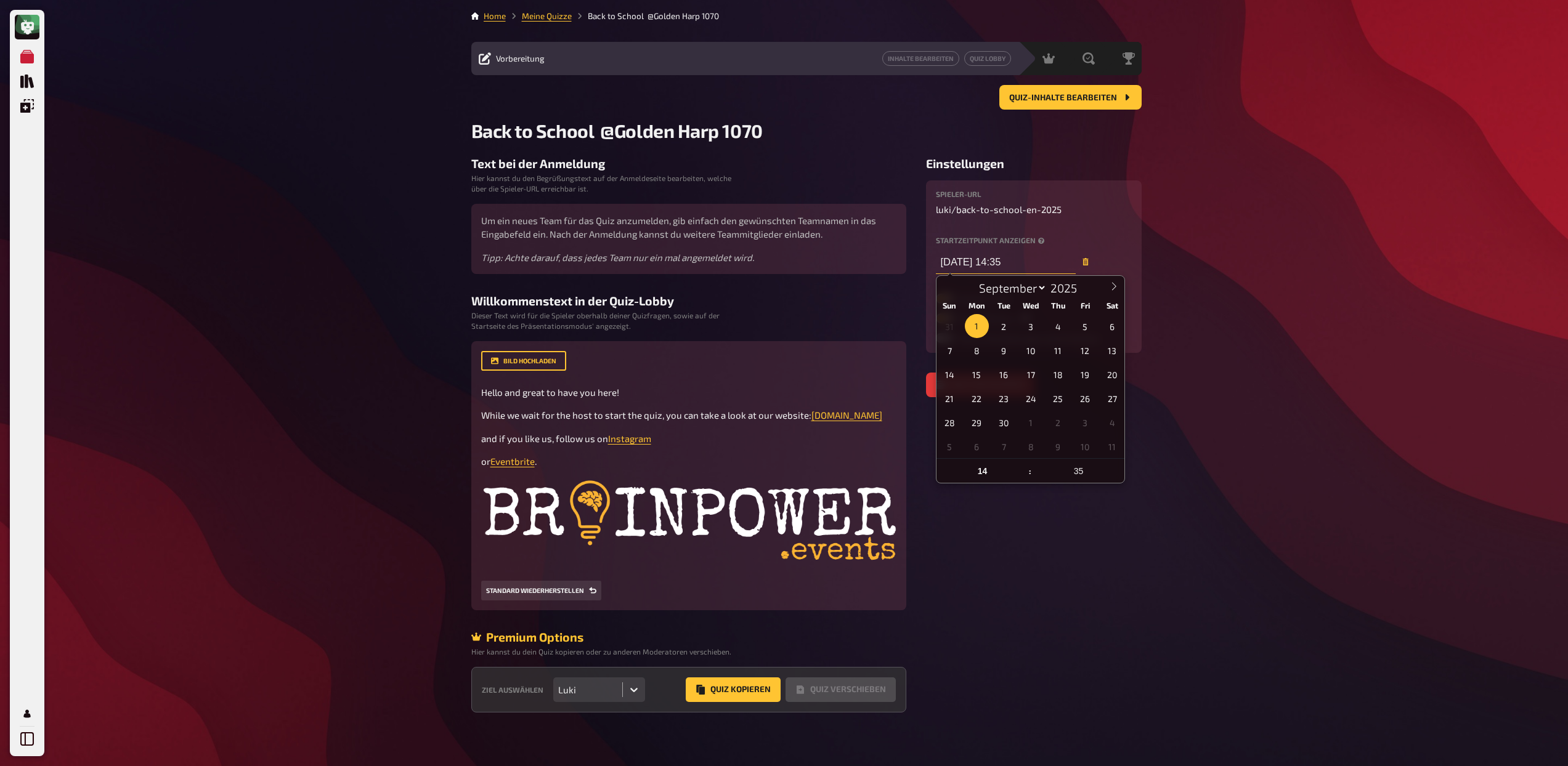
click at [1006, 263] on input "[DATE] 14:35" at bounding box center [1005, 262] width 139 height 24
click at [1024, 464] on span at bounding box center [1024, 465] width 9 height 13
type input "[DATE] 15:35"
type input "15"
type input "[DATE] 15:35"
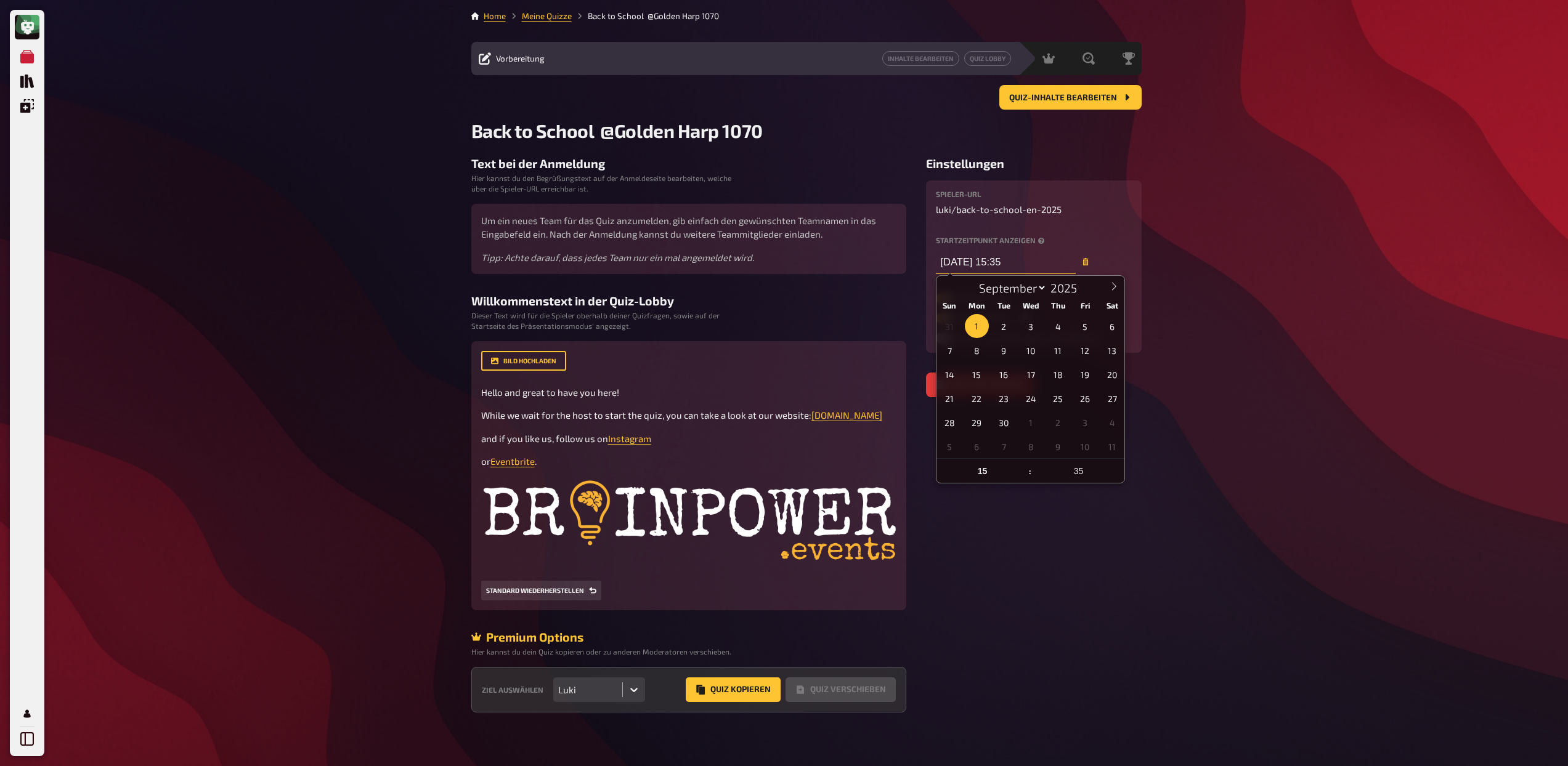
click at [1015, 265] on input "[DATE] 15:35" at bounding box center [1005, 262] width 139 height 24
click at [988, 476] on input "15" at bounding box center [983, 471] width 92 height 24
type input "1"
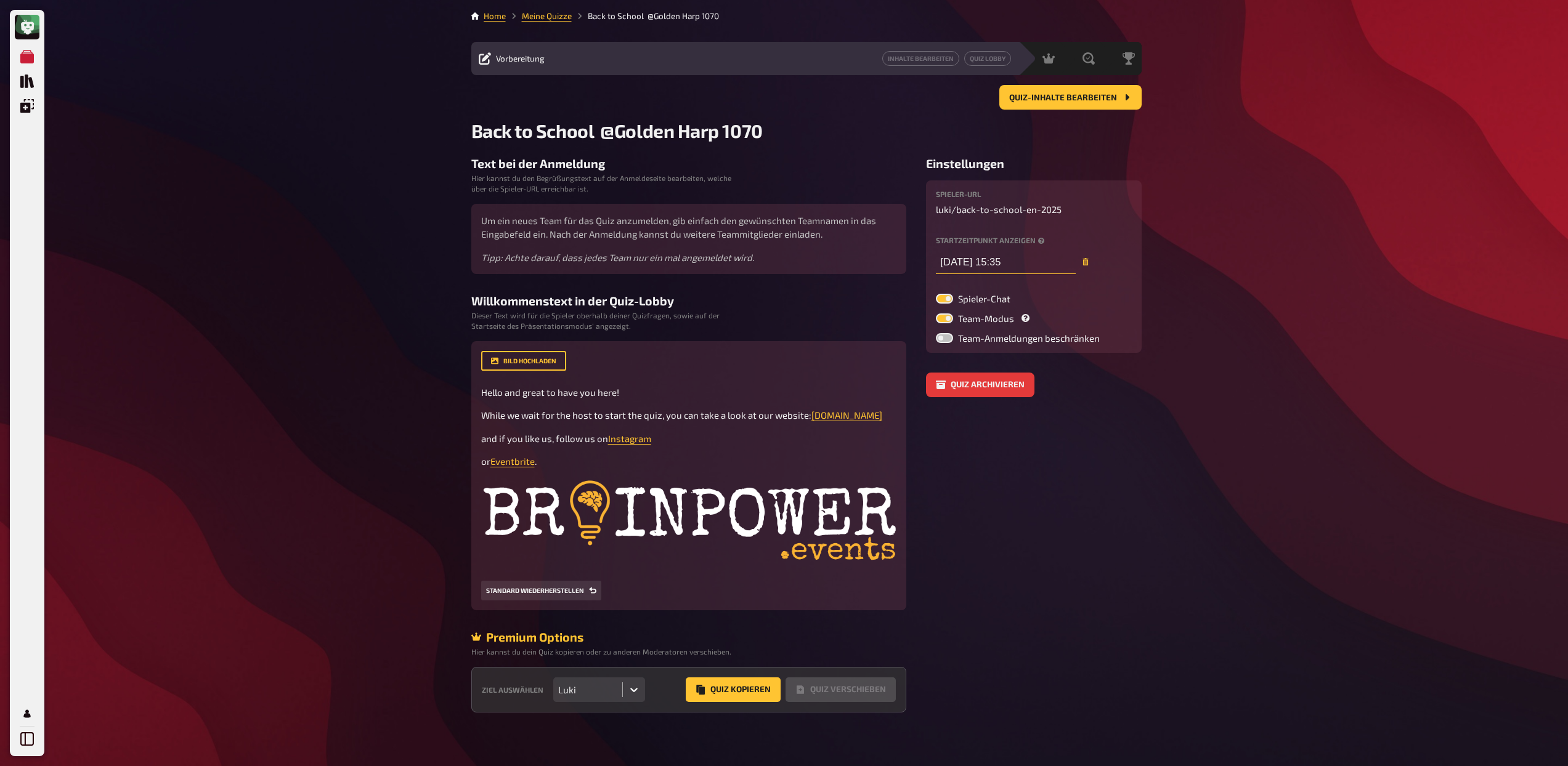
click at [1013, 262] on input "[DATE] 15:35" at bounding box center [1005, 262] width 139 height 24
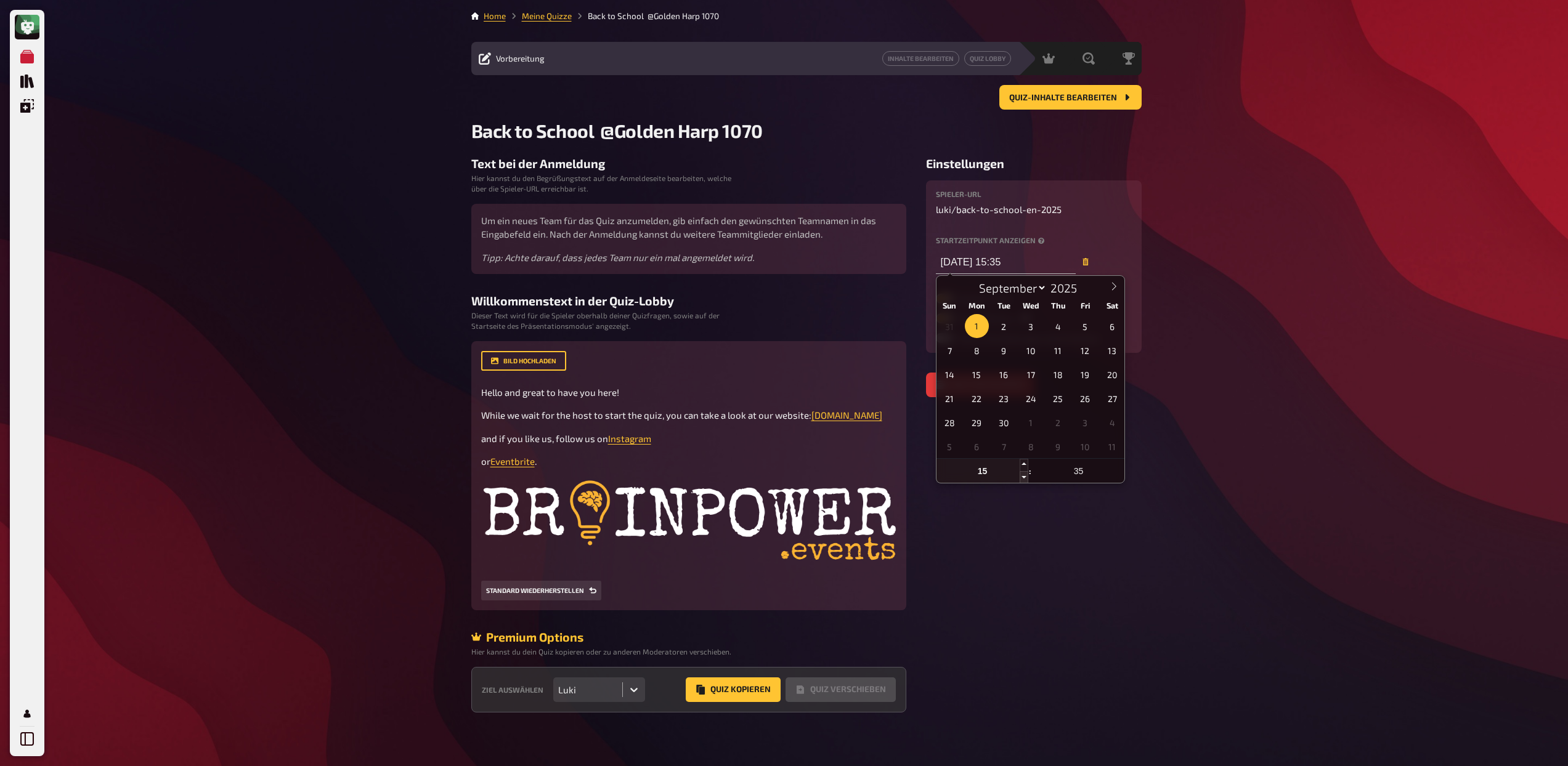
click at [1025, 474] on span at bounding box center [1024, 477] width 9 height 13
type input "[DATE] 14:35"
type input "14"
click at [1025, 474] on aside "Einstellungen Spieler-URL luki / back-to-school-en-2025 Startzeitpunkt anzeigen…" at bounding box center [1034, 435] width 216 height 556
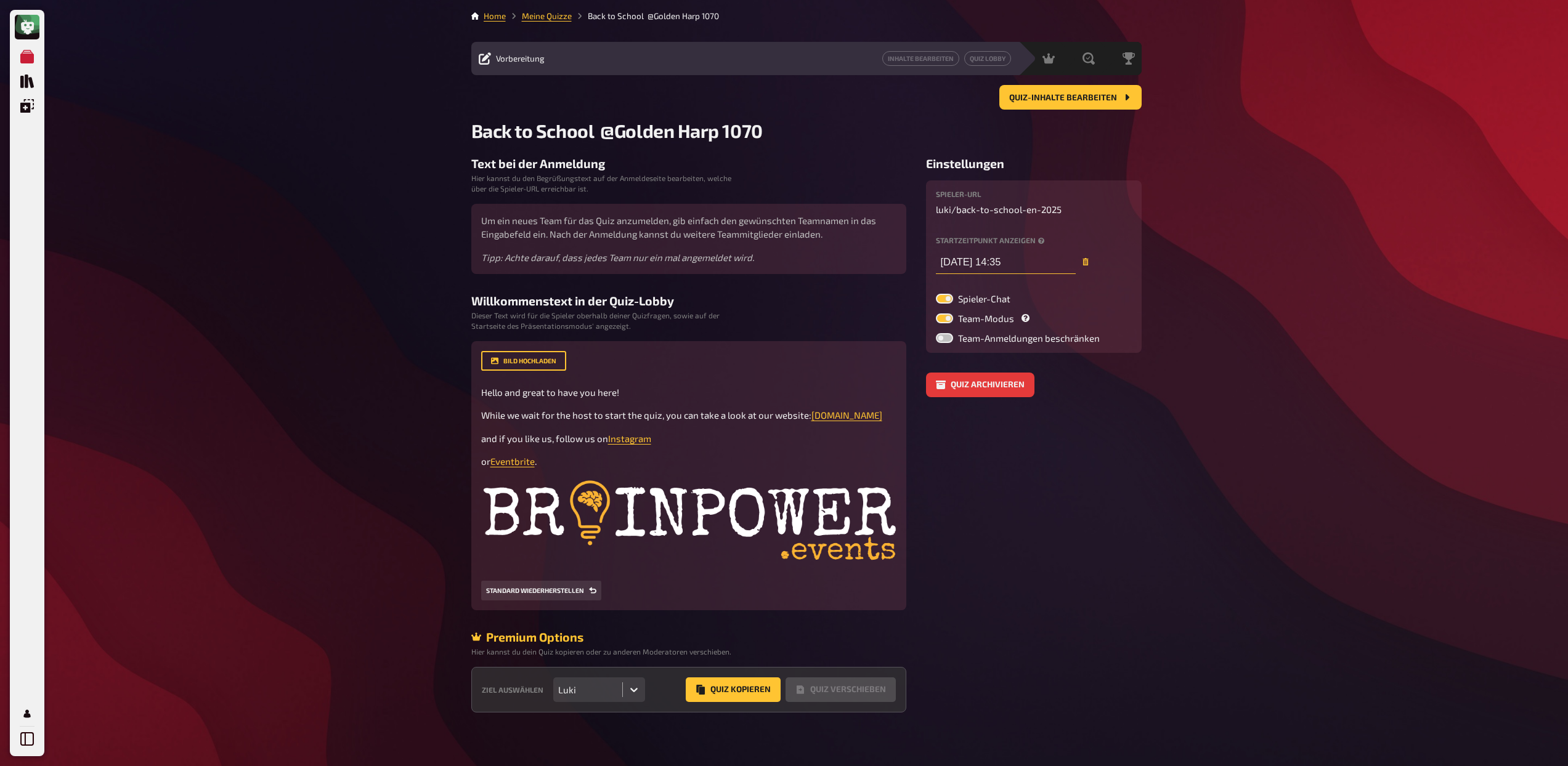
click at [1004, 264] on input "[DATE] 14:35" at bounding box center [1005, 262] width 139 height 24
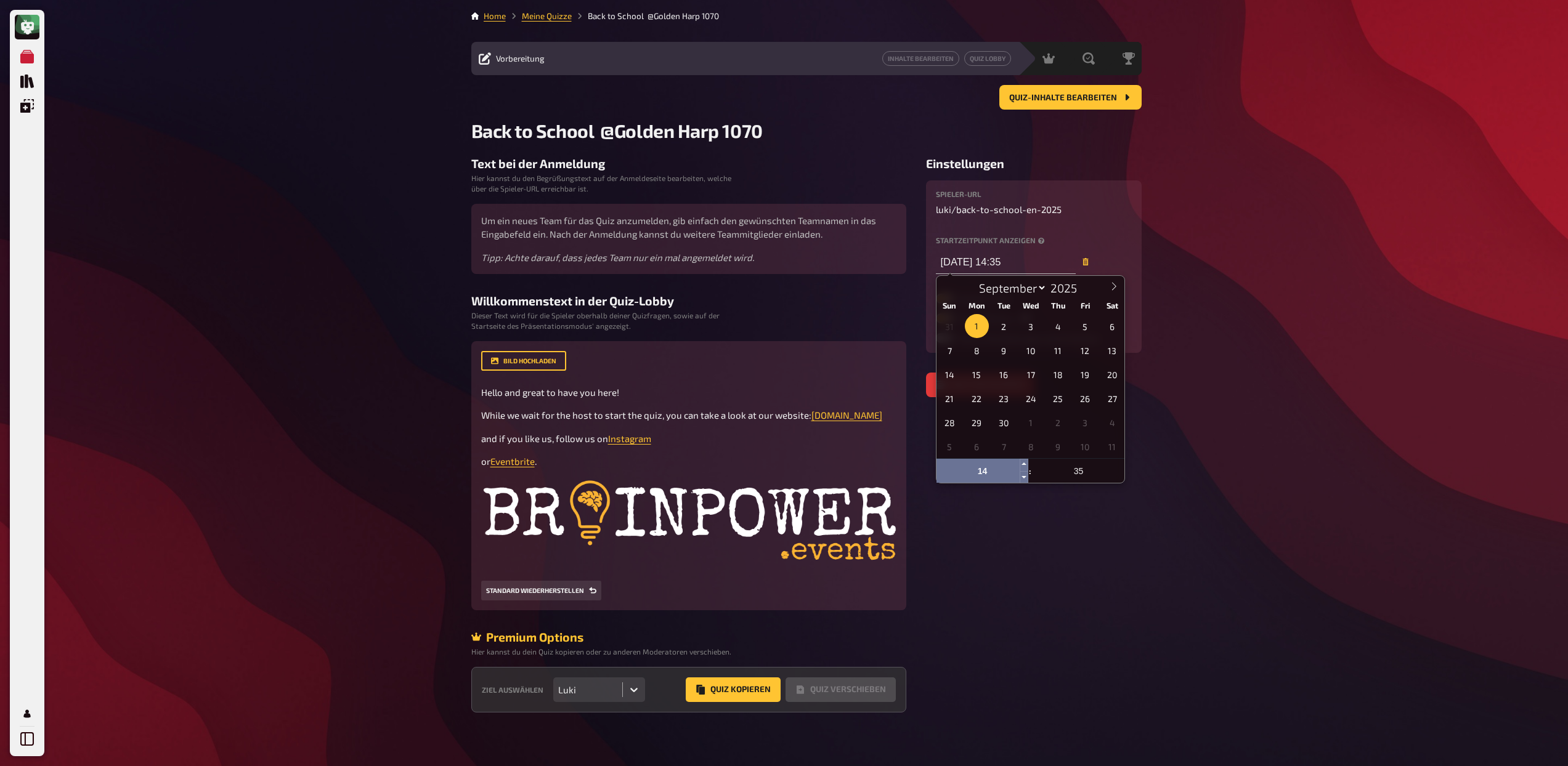
click at [986, 473] on input "14" at bounding box center [983, 471] width 92 height 24
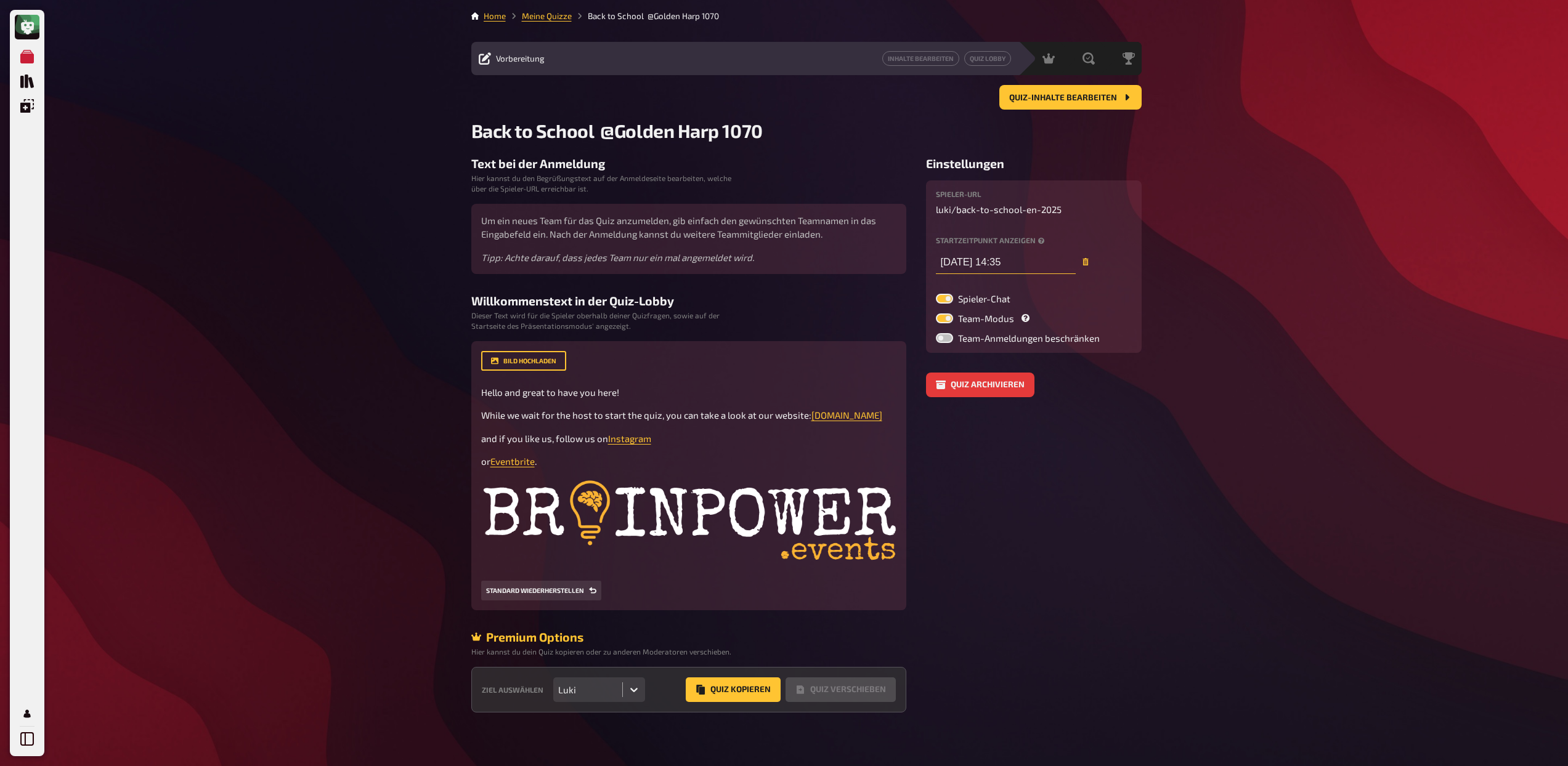
click at [994, 261] on input "[DATE] 14:35" at bounding box center [1005, 262] width 139 height 24
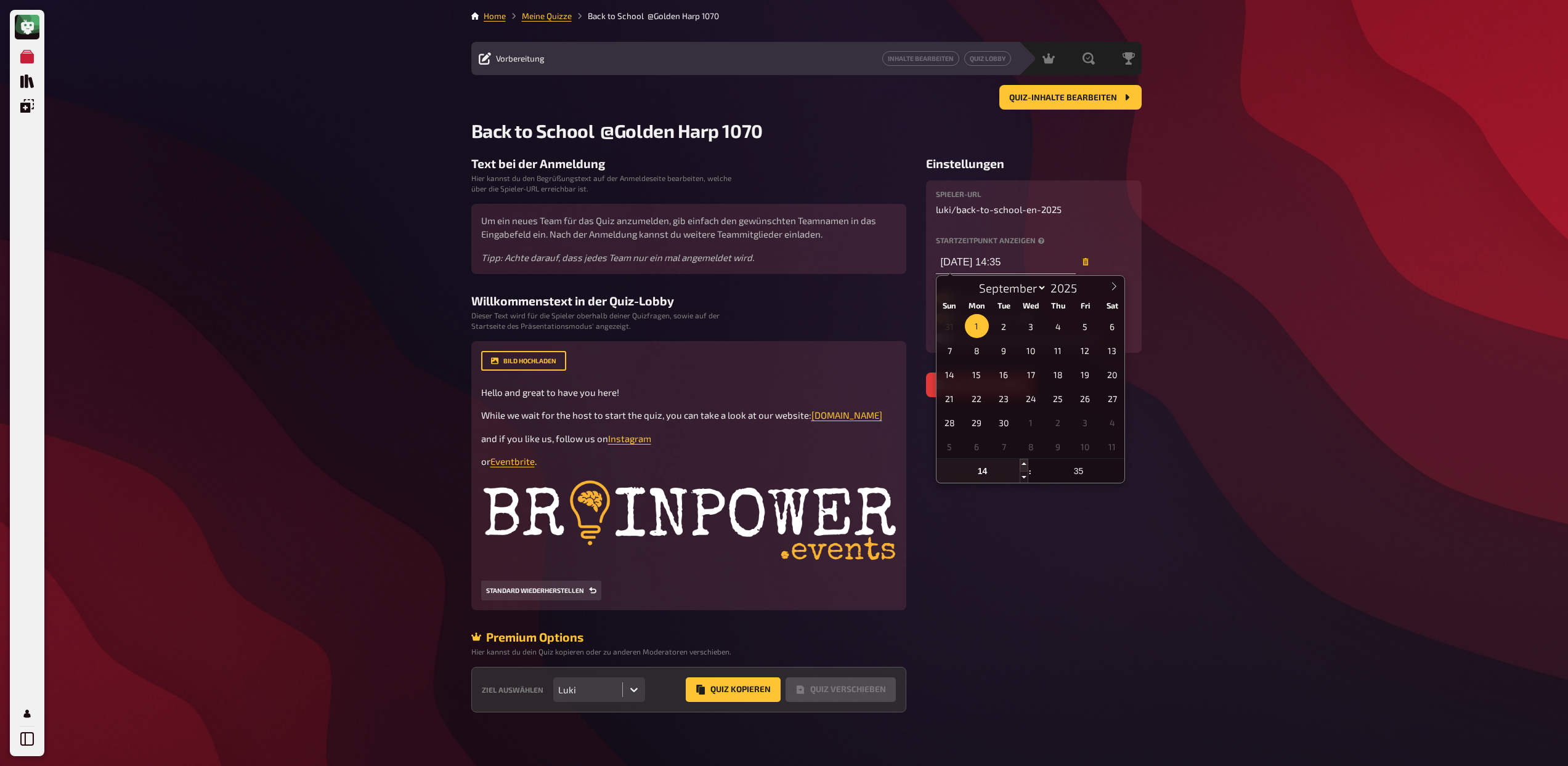
click at [1024, 464] on span at bounding box center [1024, 465] width 9 height 13
type input "[DATE] 15:35"
type input "15"
click at [1015, 262] on input "[DATE] 15:35" at bounding box center [1005, 262] width 139 height 24
click at [1026, 464] on span at bounding box center [1024, 465] width 9 height 13
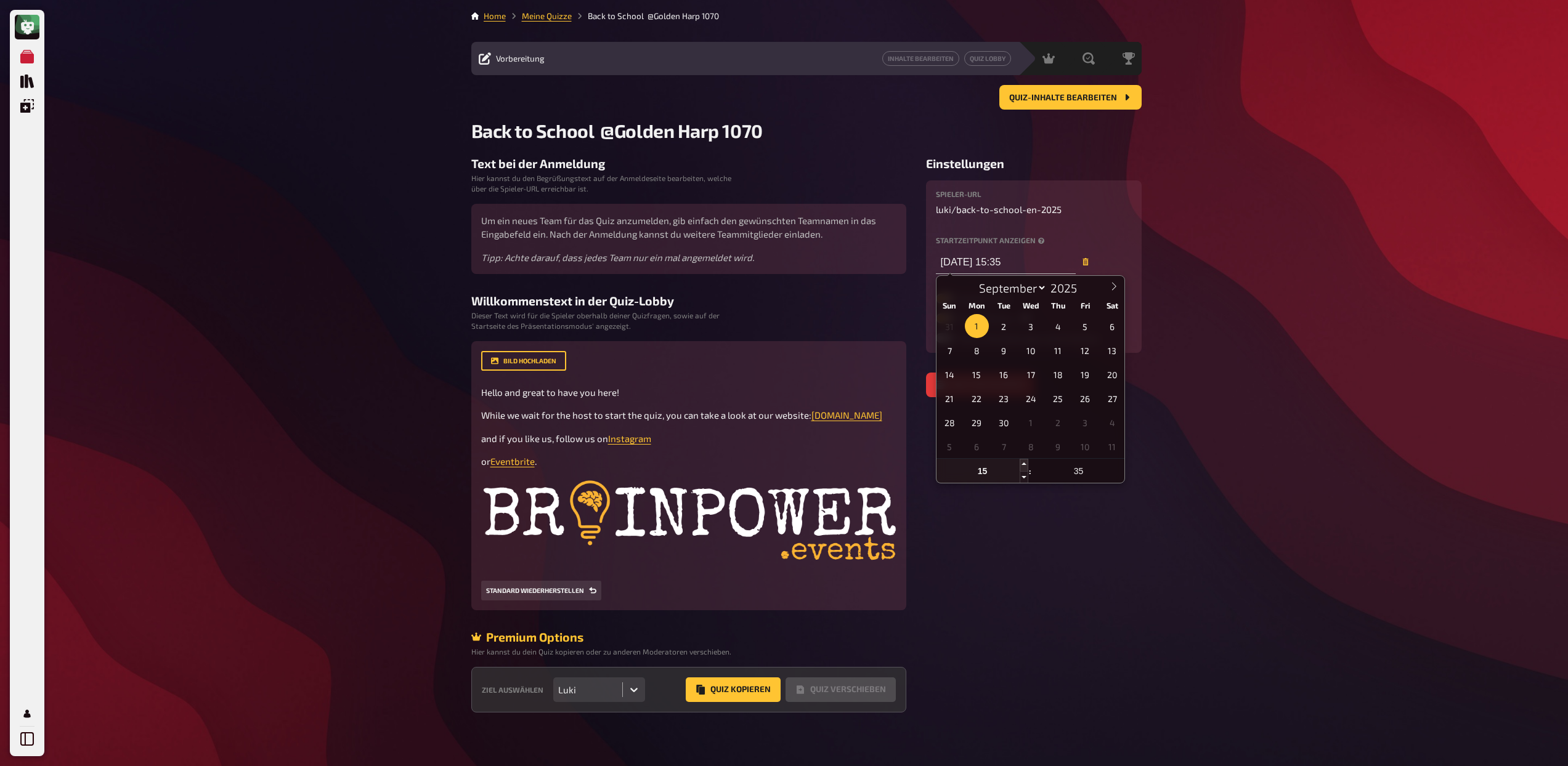
type input "[DATE] 16:35"
type input "16"
click at [1021, 263] on input "[DATE] 16:35" at bounding box center [1005, 262] width 139 height 24
click at [1024, 464] on span at bounding box center [1024, 465] width 9 height 13
type input "[DATE] 17:35"
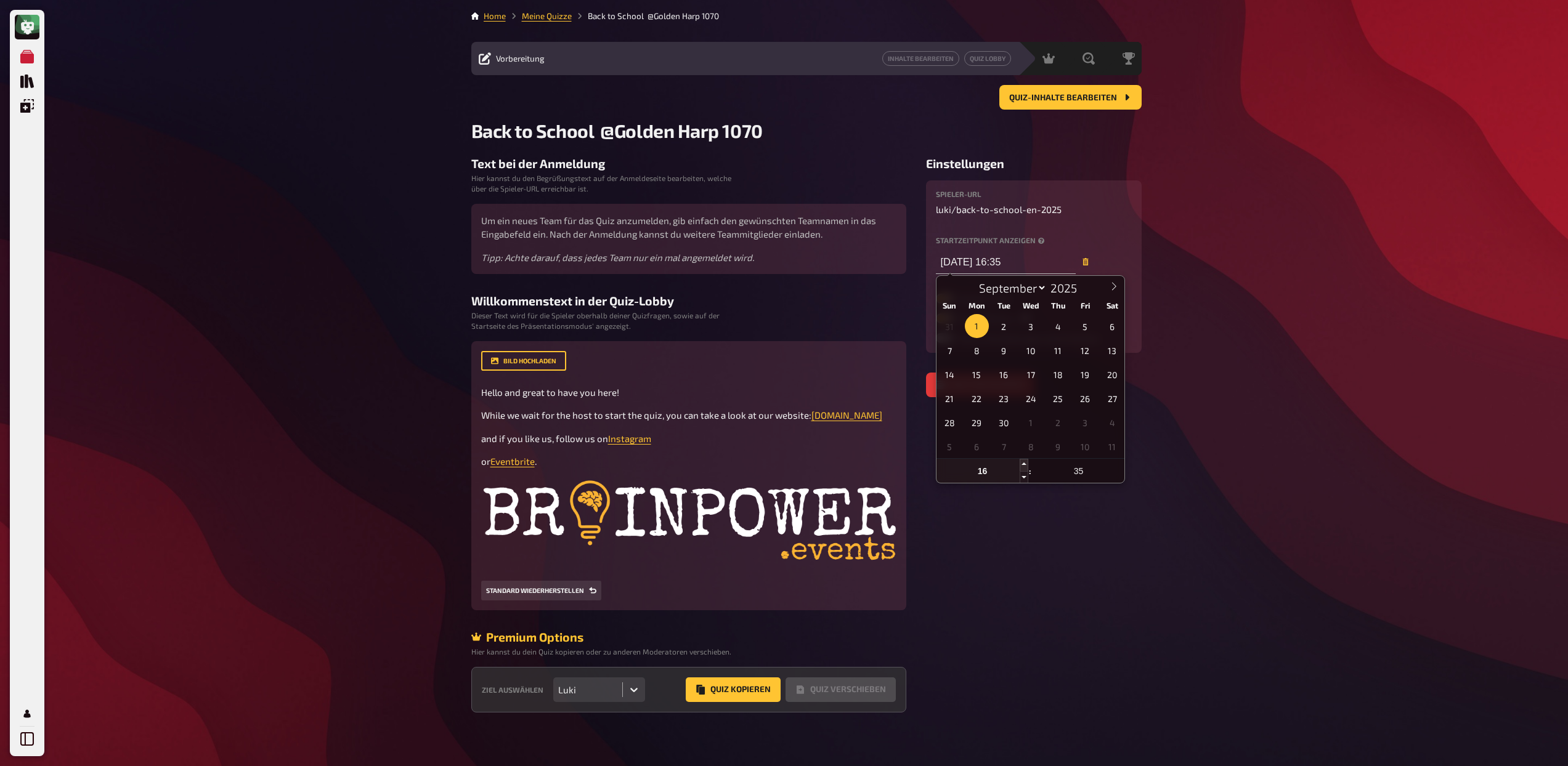
type input "17"
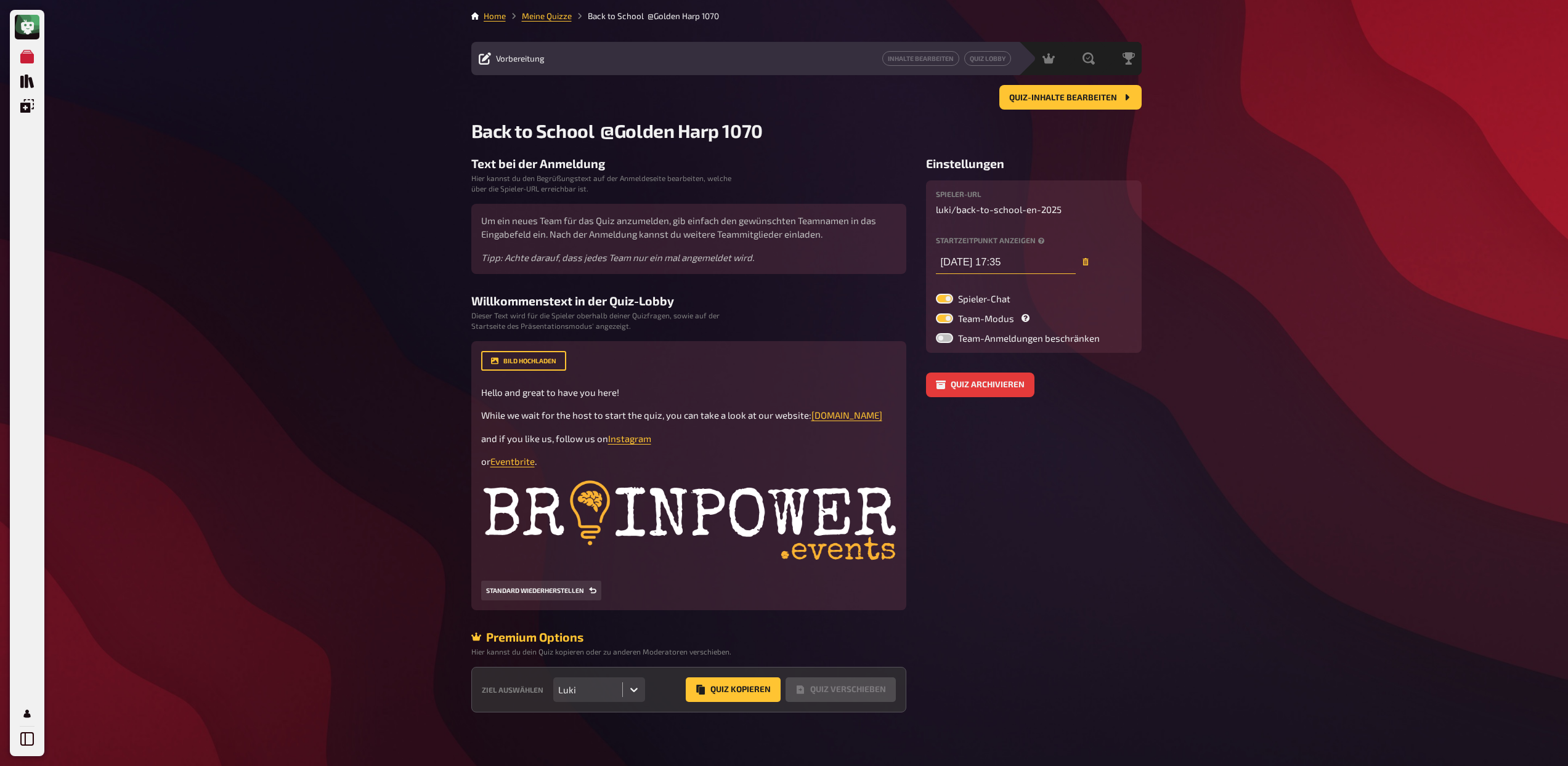
click at [1015, 252] on input "[DATE] 17:35" at bounding box center [1005, 262] width 139 height 24
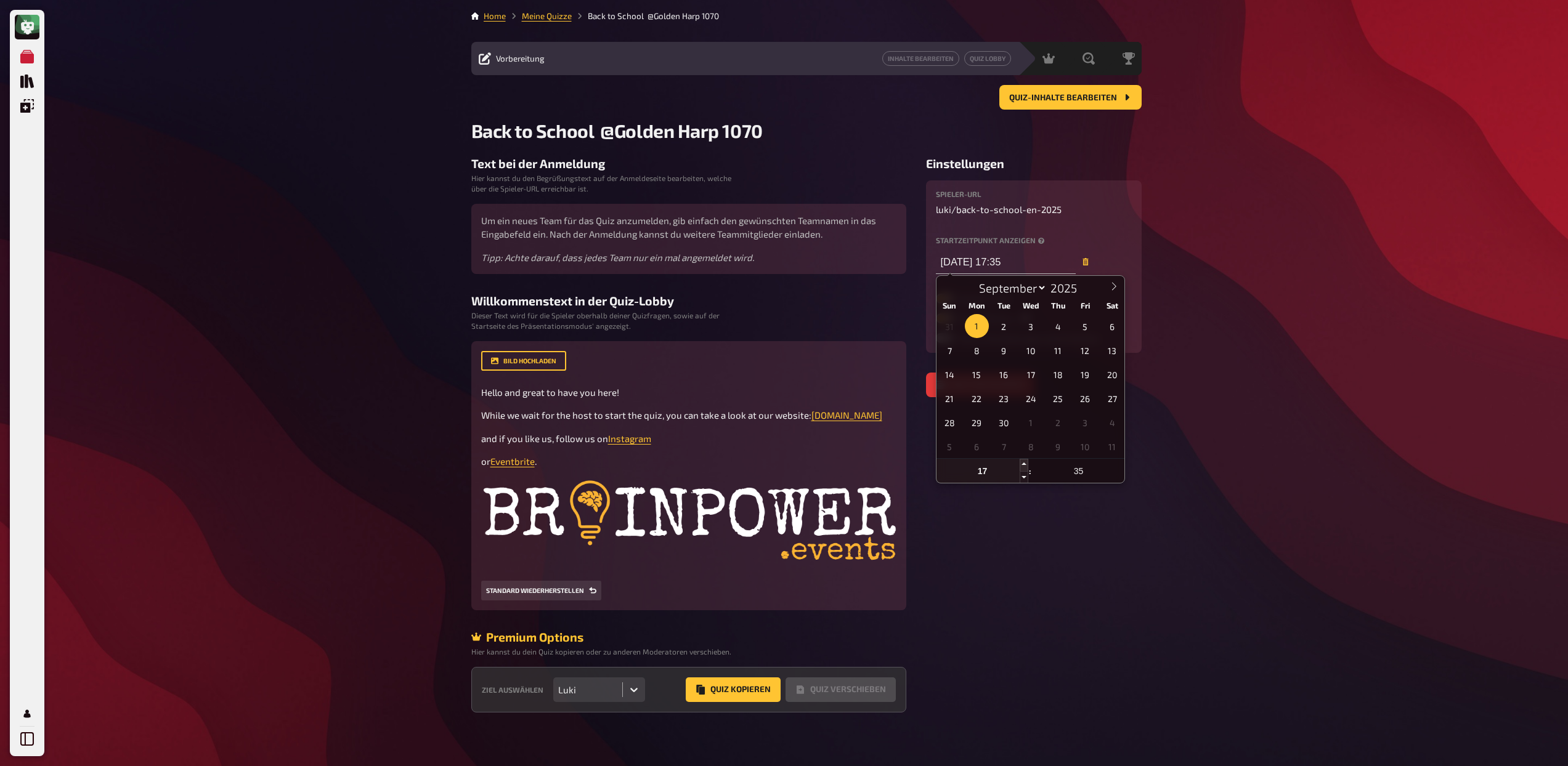
click at [1026, 464] on span at bounding box center [1024, 465] width 9 height 13
type input "[DATE] 18:35"
type input "18"
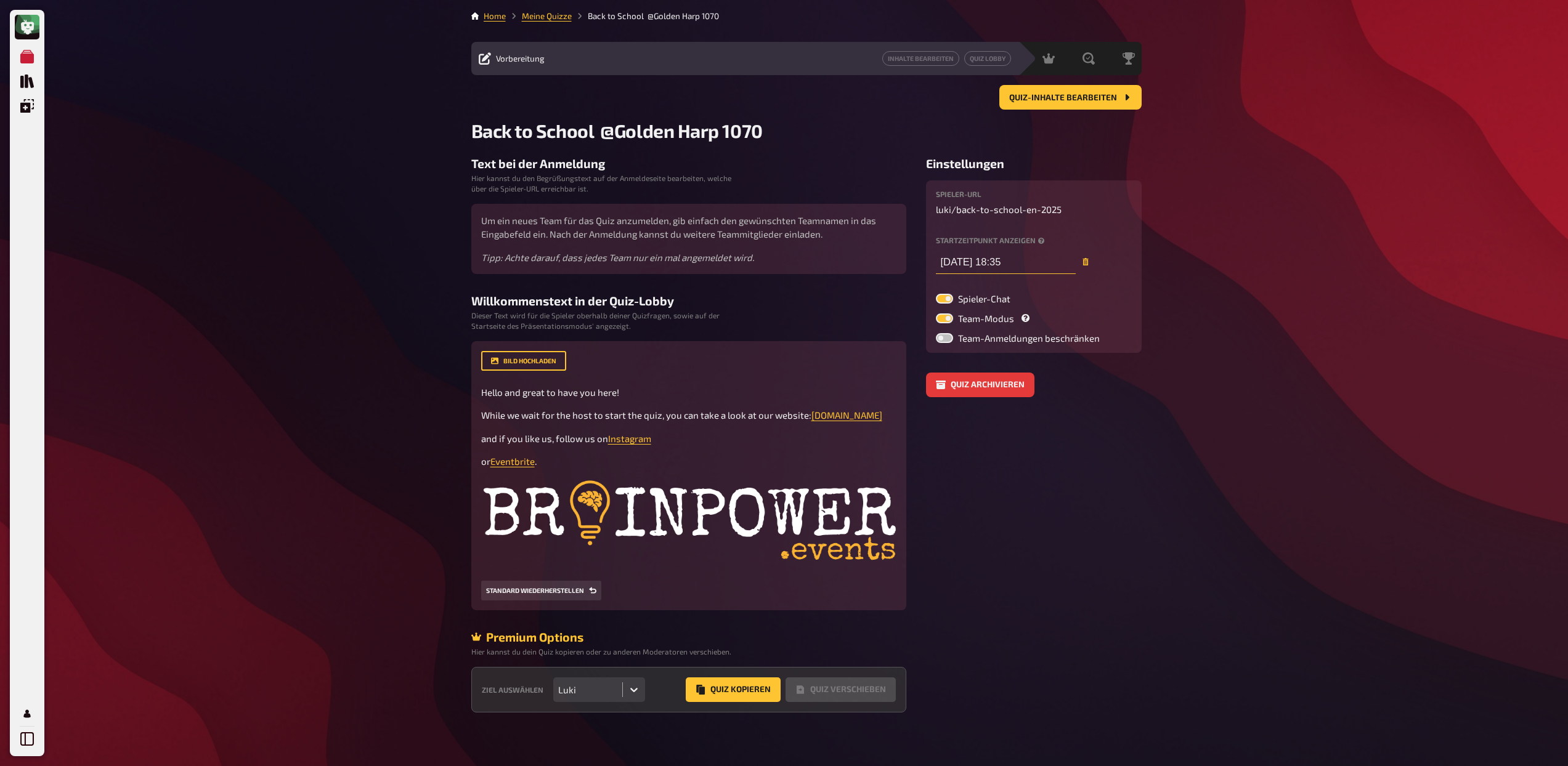
click at [1024, 257] on input "[DATE] 18:35" at bounding box center [1005, 262] width 139 height 24
click at [1015, 267] on input "[DATE] 18:35" at bounding box center [1005, 262] width 139 height 24
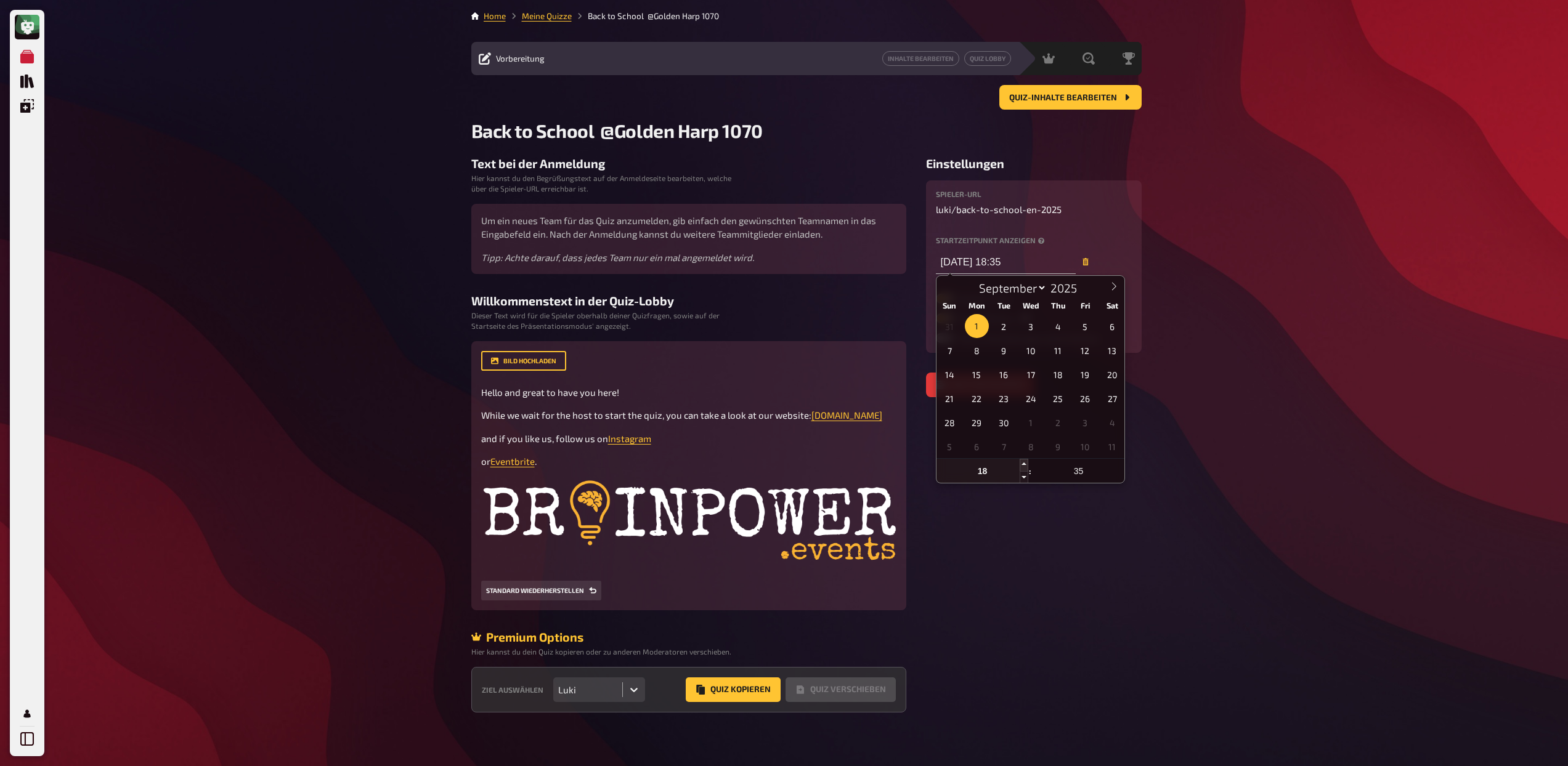
click at [1023, 464] on span at bounding box center [1024, 465] width 9 height 13
type input "[DATE] 19:35"
type input "19"
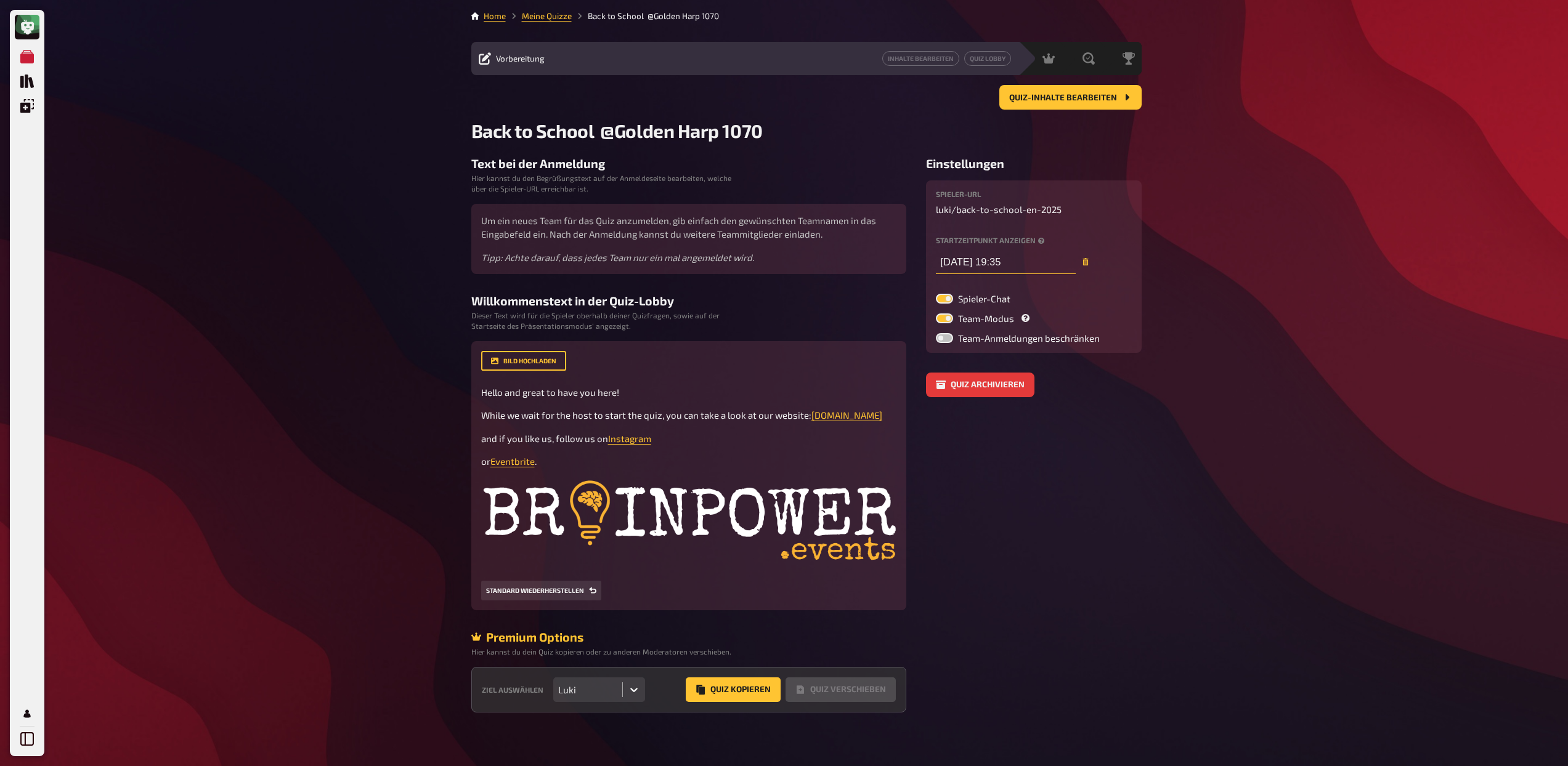
click at [1004, 258] on input "[DATE] 19:35" at bounding box center [1005, 262] width 139 height 24
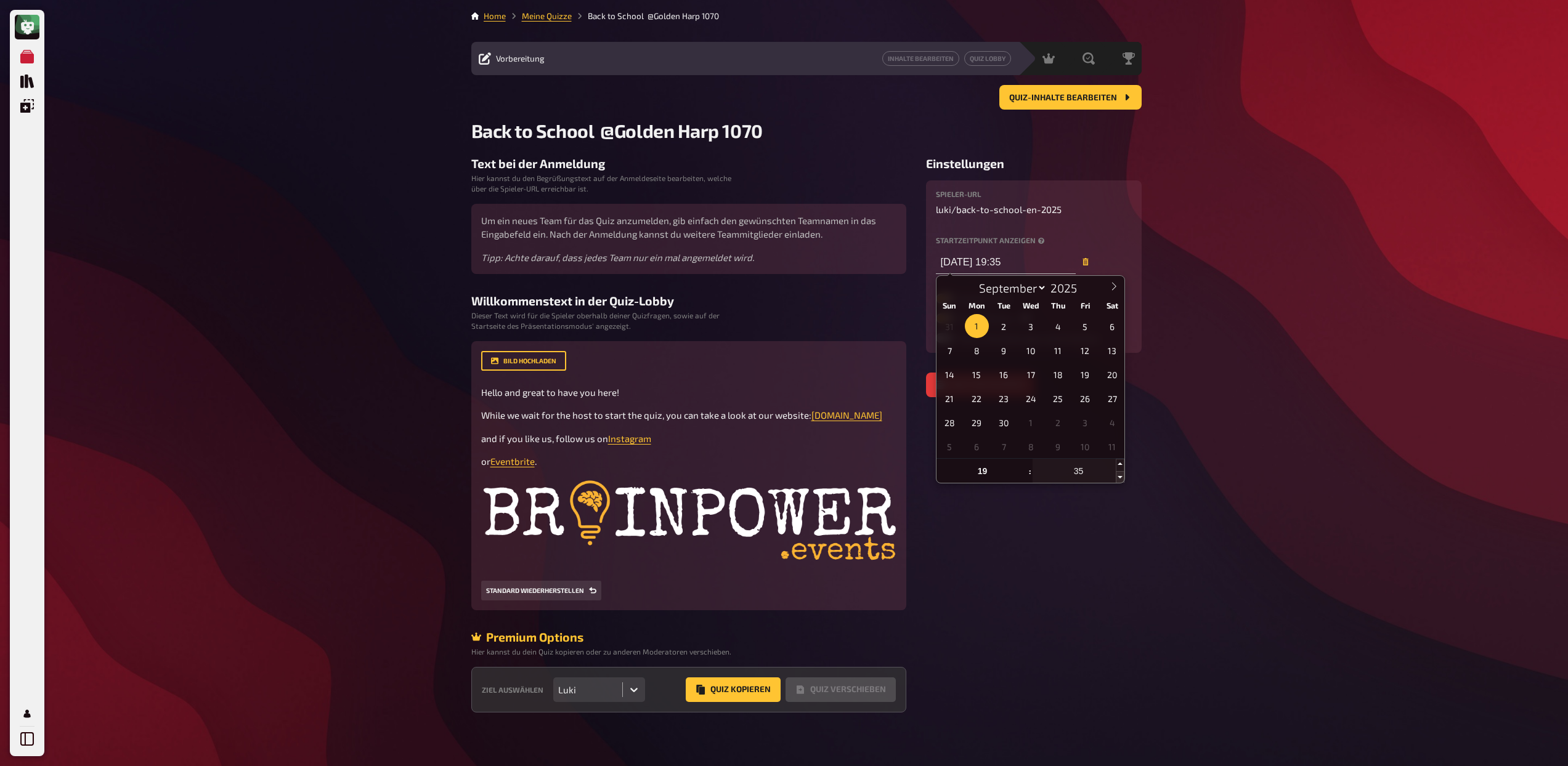
click at [1117, 474] on span at bounding box center [1121, 477] width 9 height 13
type input "[DATE] 19:30"
type input "30"
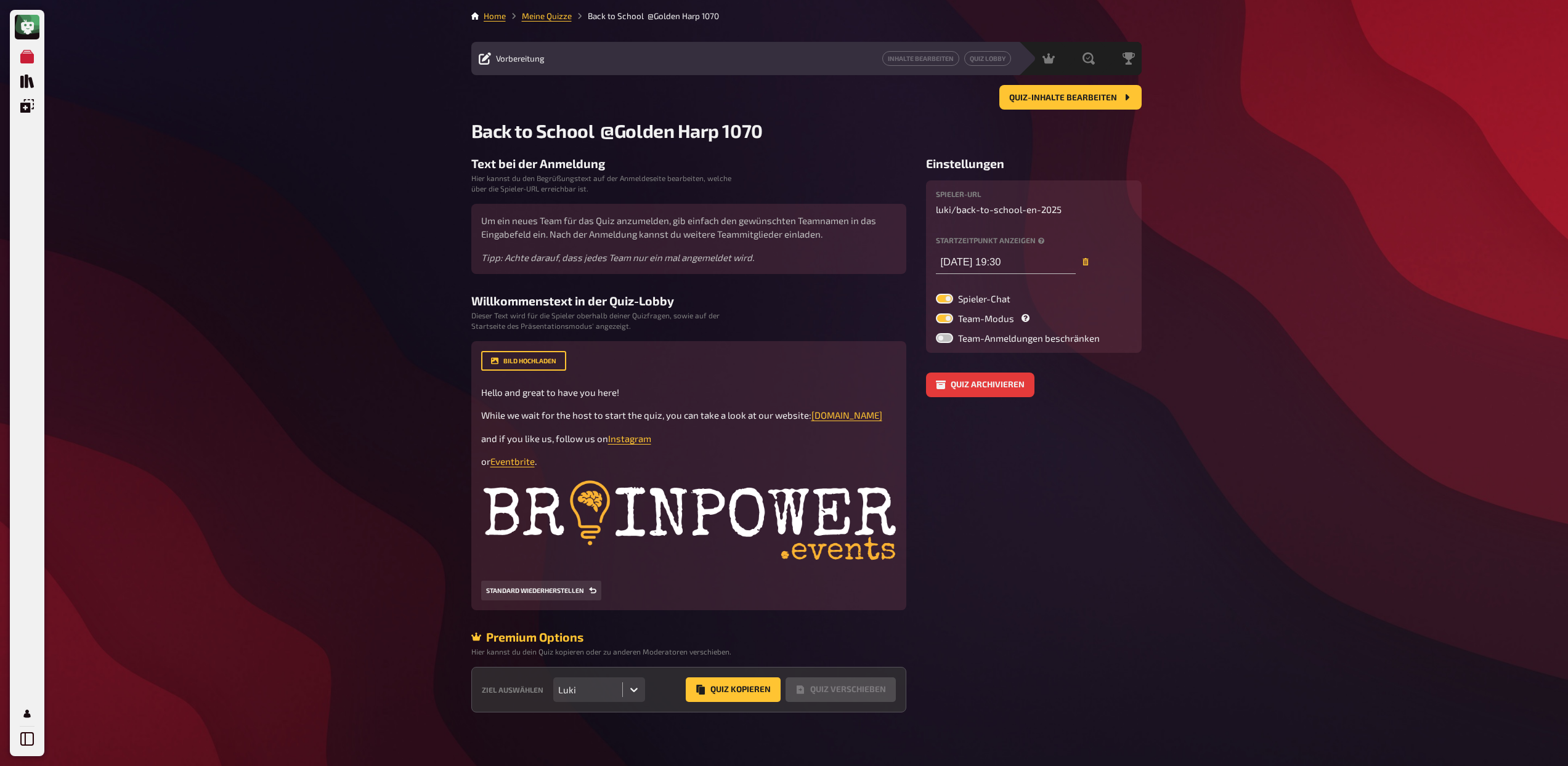
click at [1117, 474] on aside "Einstellungen Spieler-URL luki / back-to-school-en-2025 Startzeitpunkt anzeigen…" at bounding box center [1034, 435] width 216 height 556
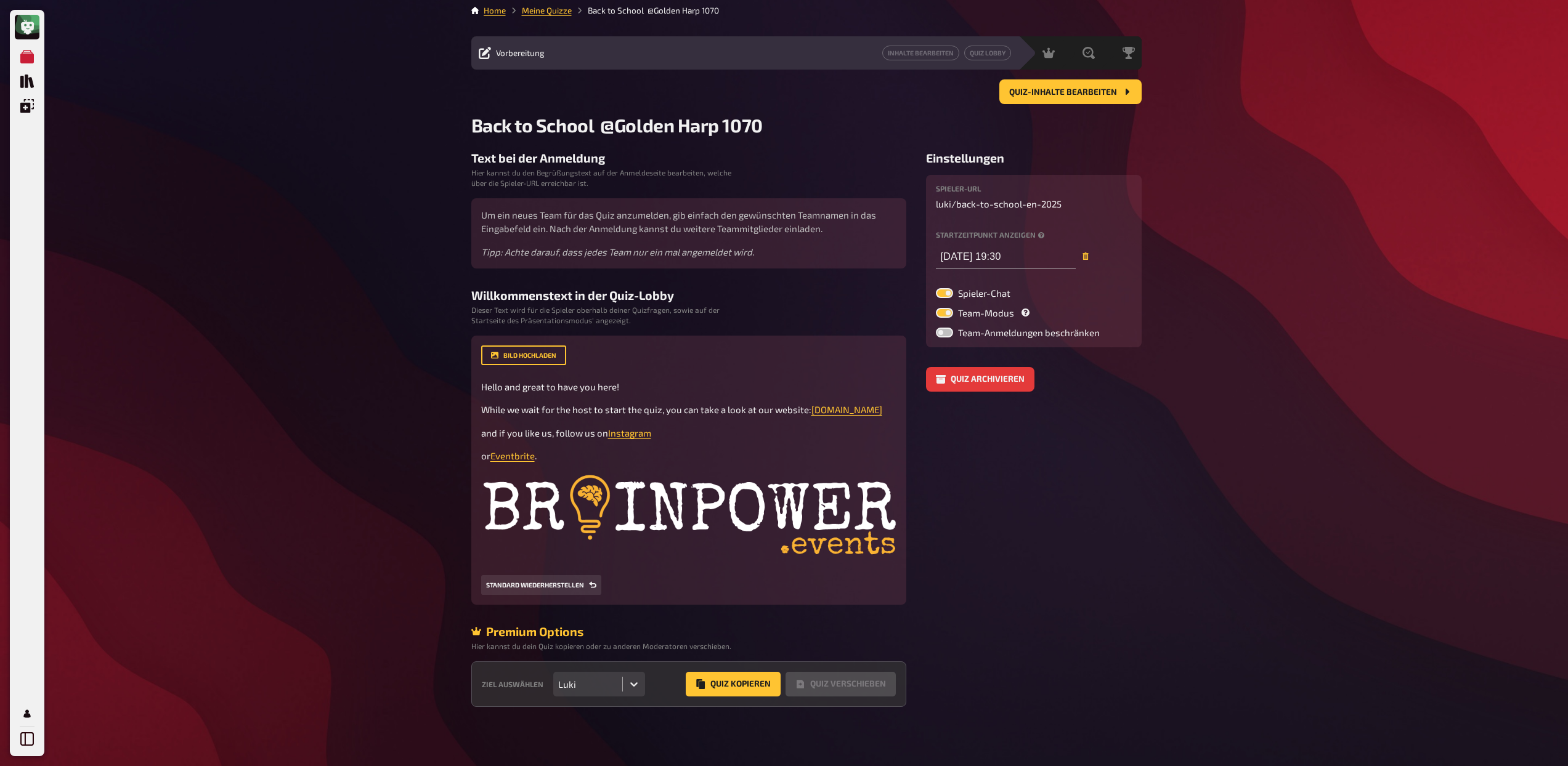
scroll to position [19, 0]
click at [640, 679] on icon at bounding box center [634, 685] width 13 height 13
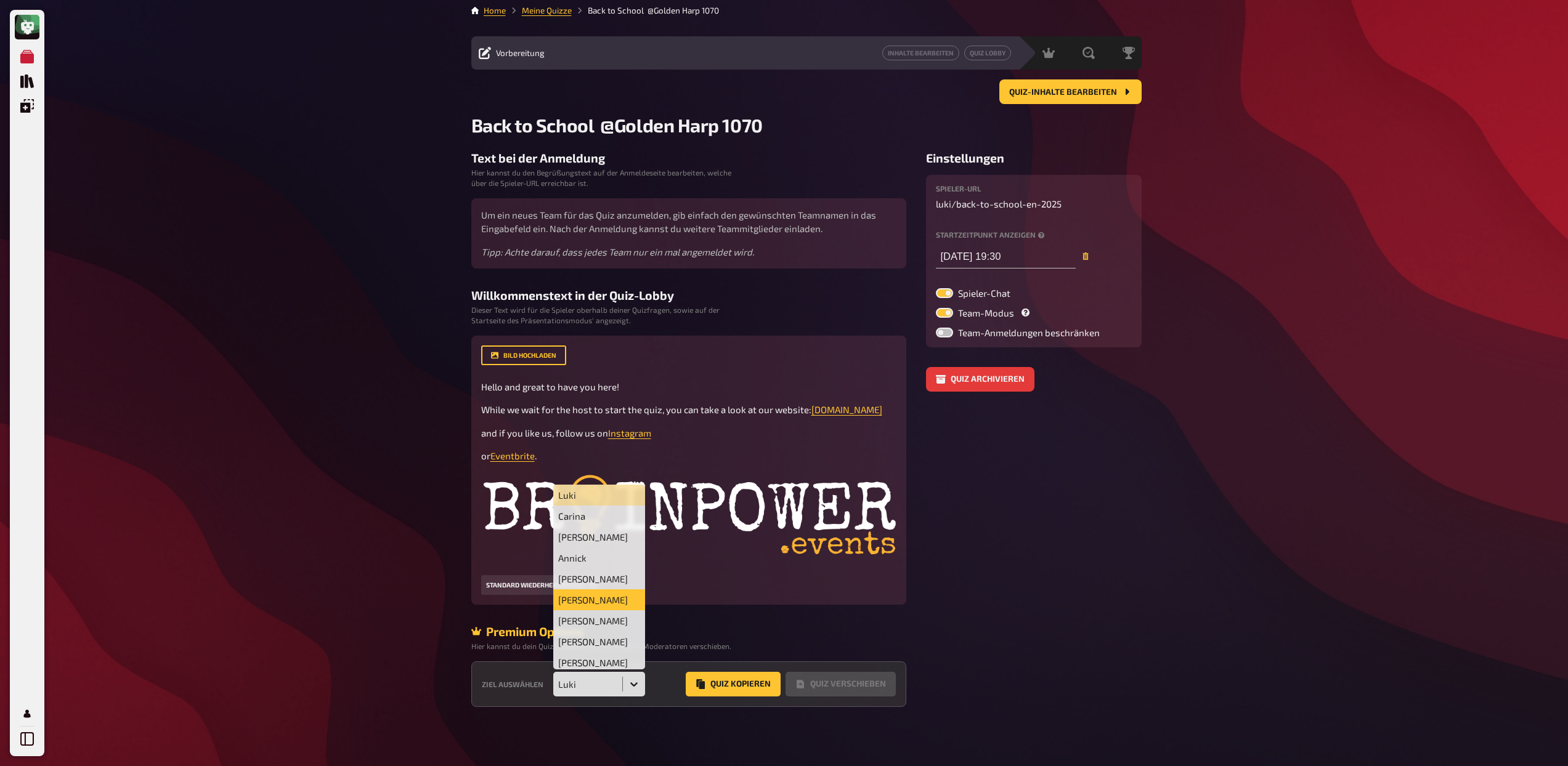
click at [597, 598] on div "[PERSON_NAME]" at bounding box center [600, 599] width 92 height 21
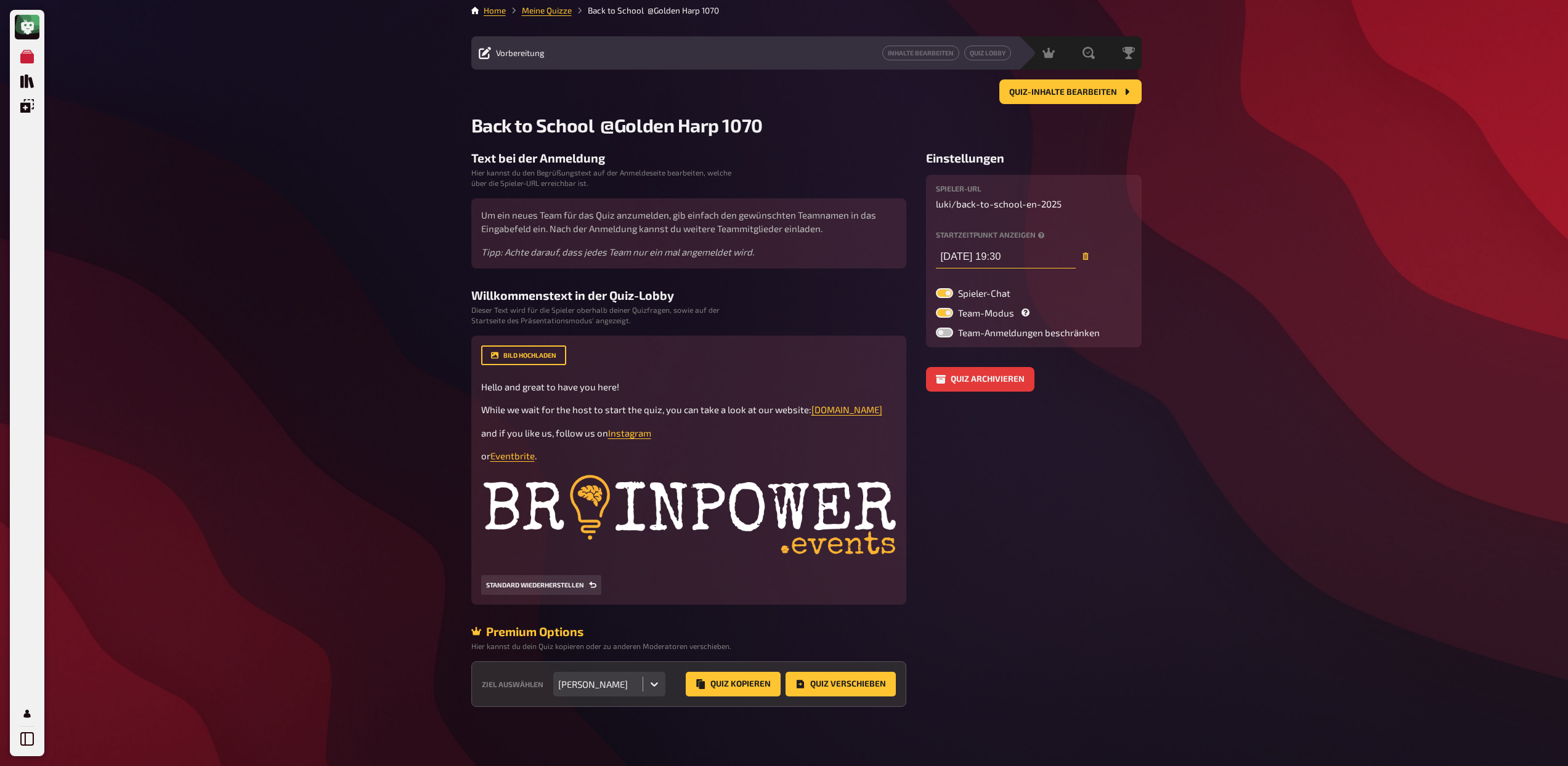
click at [990, 244] on input "[DATE] 19:30" at bounding box center [1005, 255] width 139 height 24
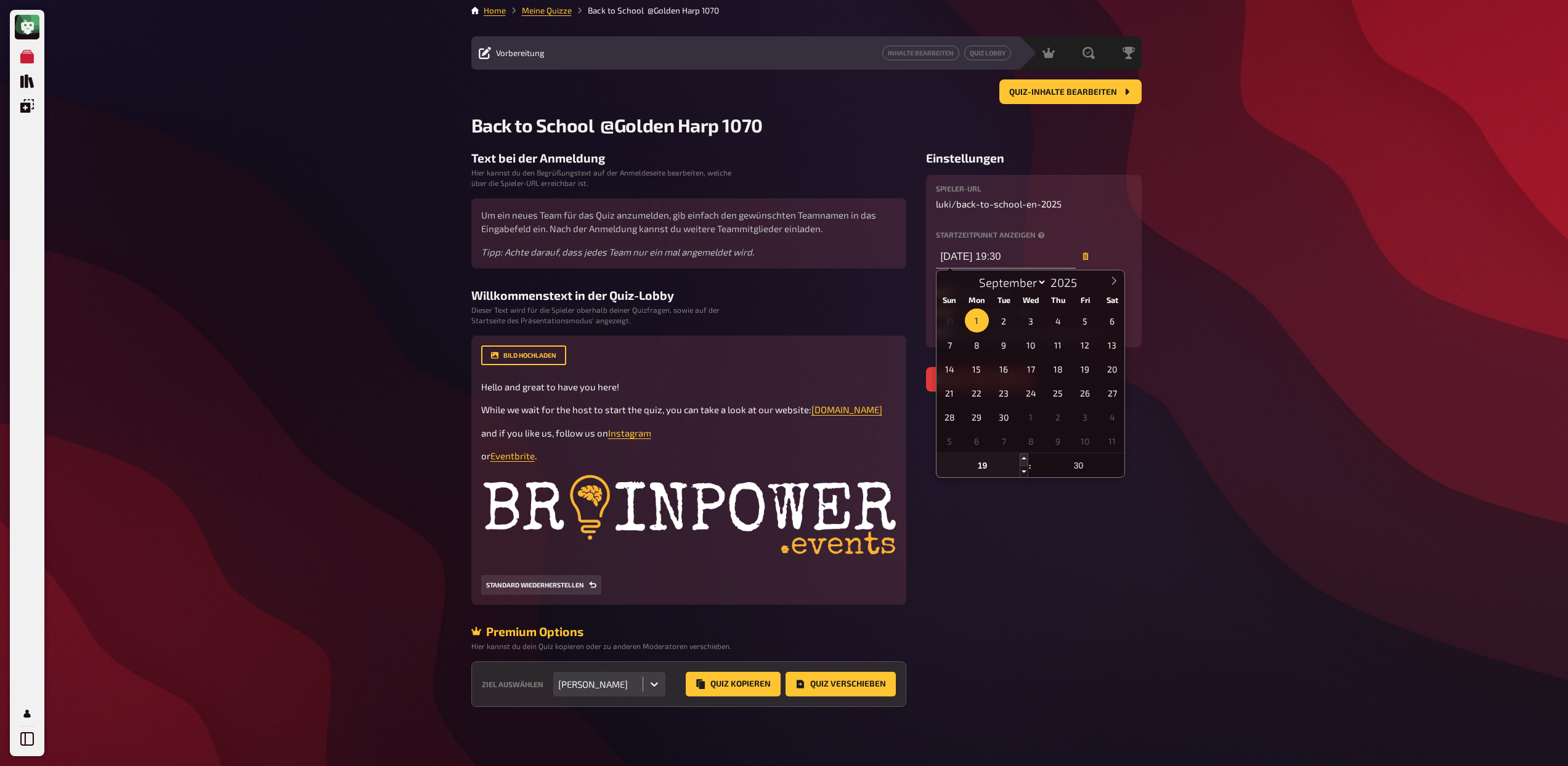
click at [1023, 454] on span at bounding box center [1024, 460] width 9 height 13
type input "[DATE] 20:30"
type input "20"
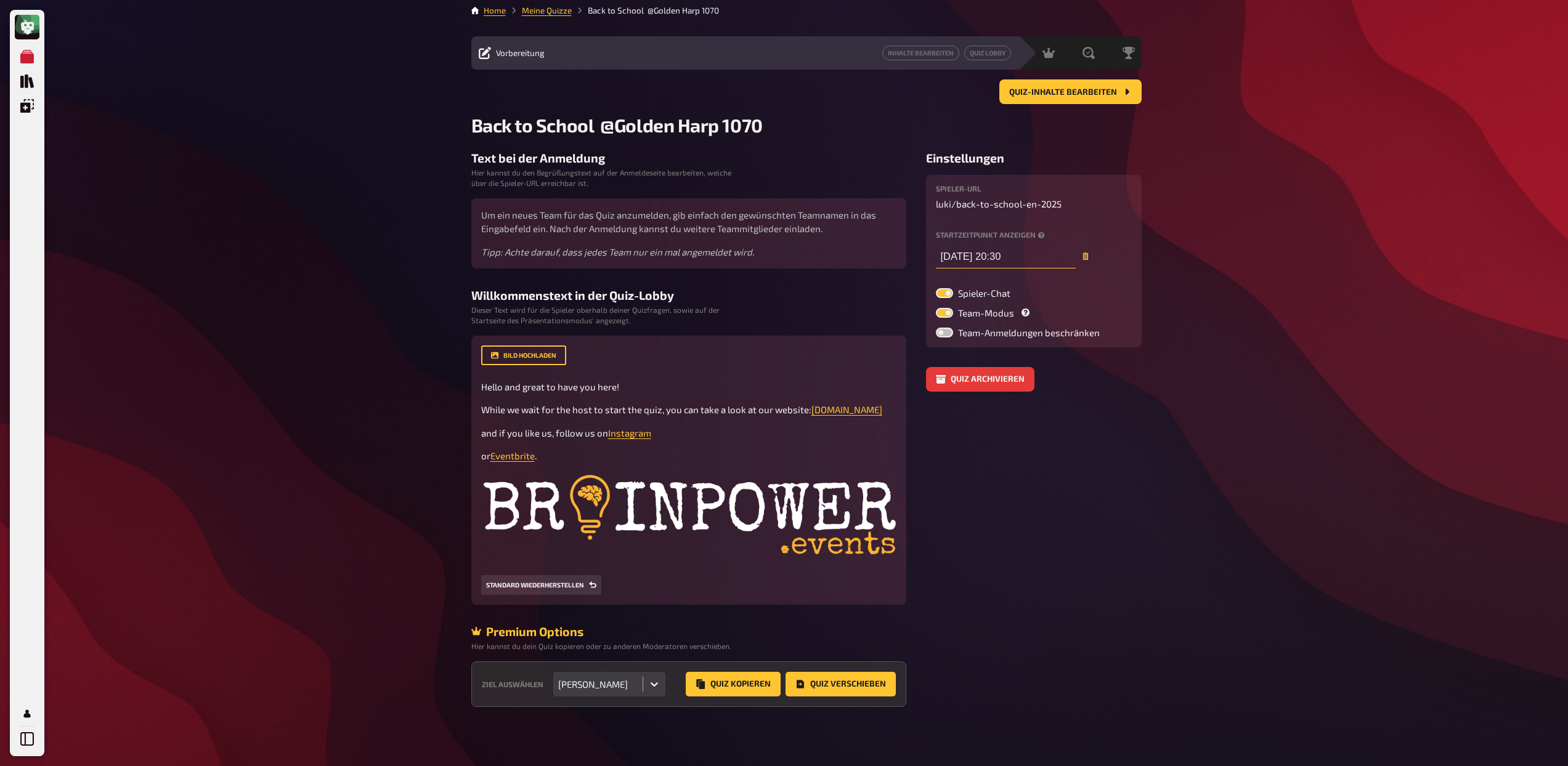
click at [1007, 244] on input "[DATE] 20:30" at bounding box center [1005, 255] width 139 height 24
click at [1025, 457] on aside "Einstellungen Spieler-URL luki / back-to-school-en-2025 Startzeitpunkt anzeigen…" at bounding box center [1034, 429] width 216 height 556
click at [1015, 244] on input "[DATE] 20:30" at bounding box center [1005, 255] width 139 height 24
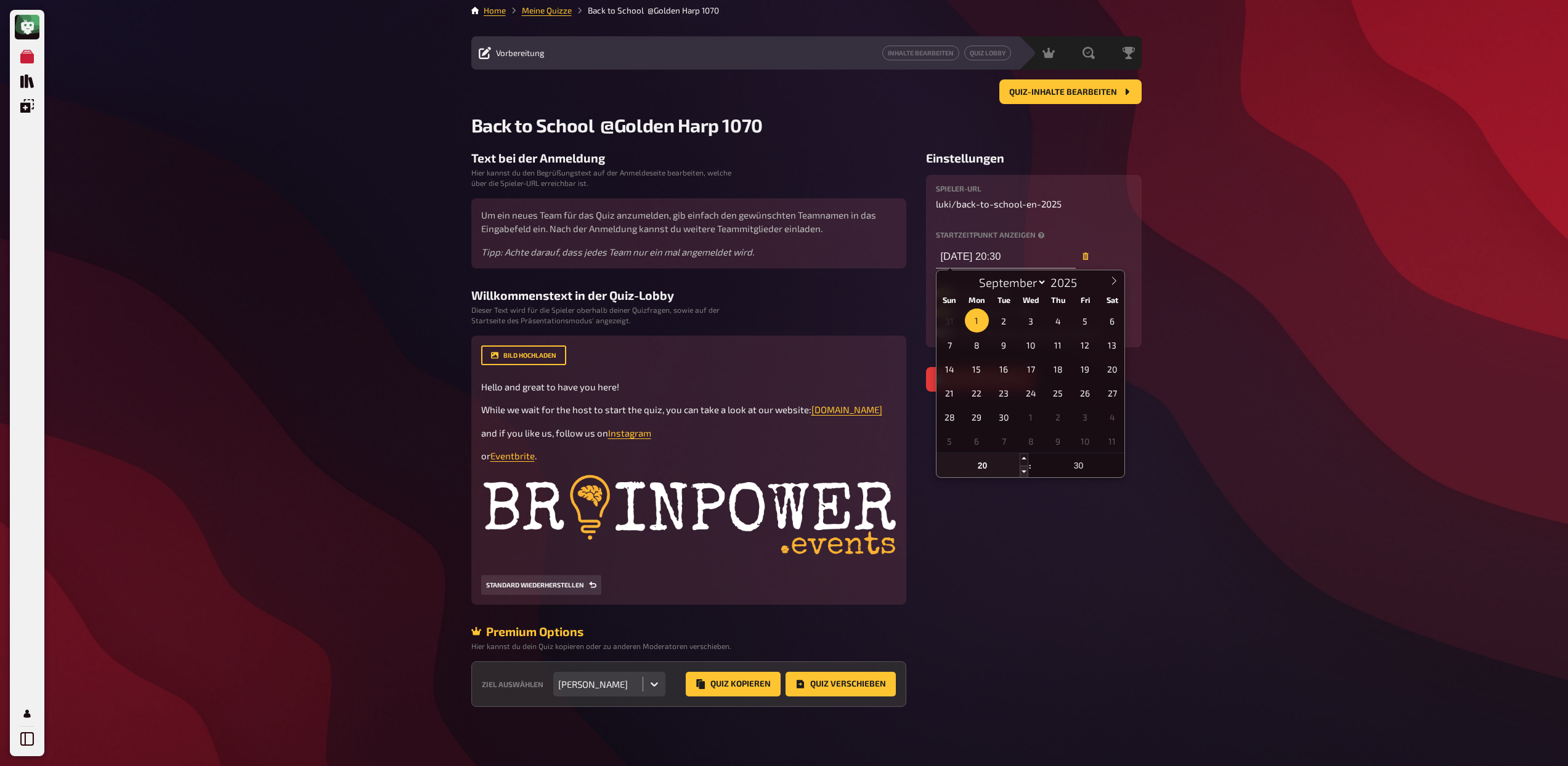
click at [1023, 465] on span at bounding box center [1024, 472] width 9 height 13
type input "[DATE] 19:30"
type input "19"
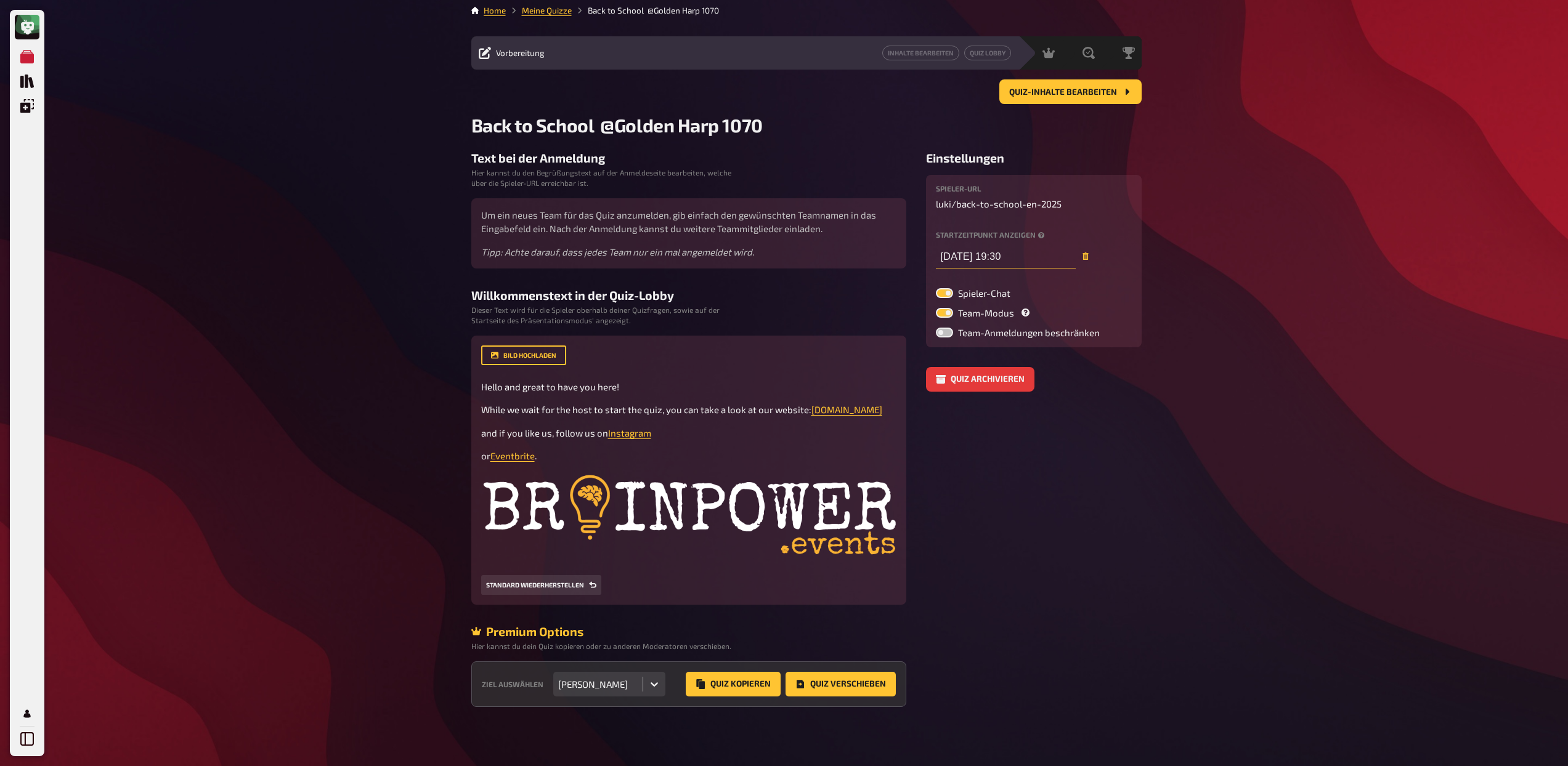
click at [1022, 244] on input "[DATE] 19:30" at bounding box center [1005, 255] width 139 height 24
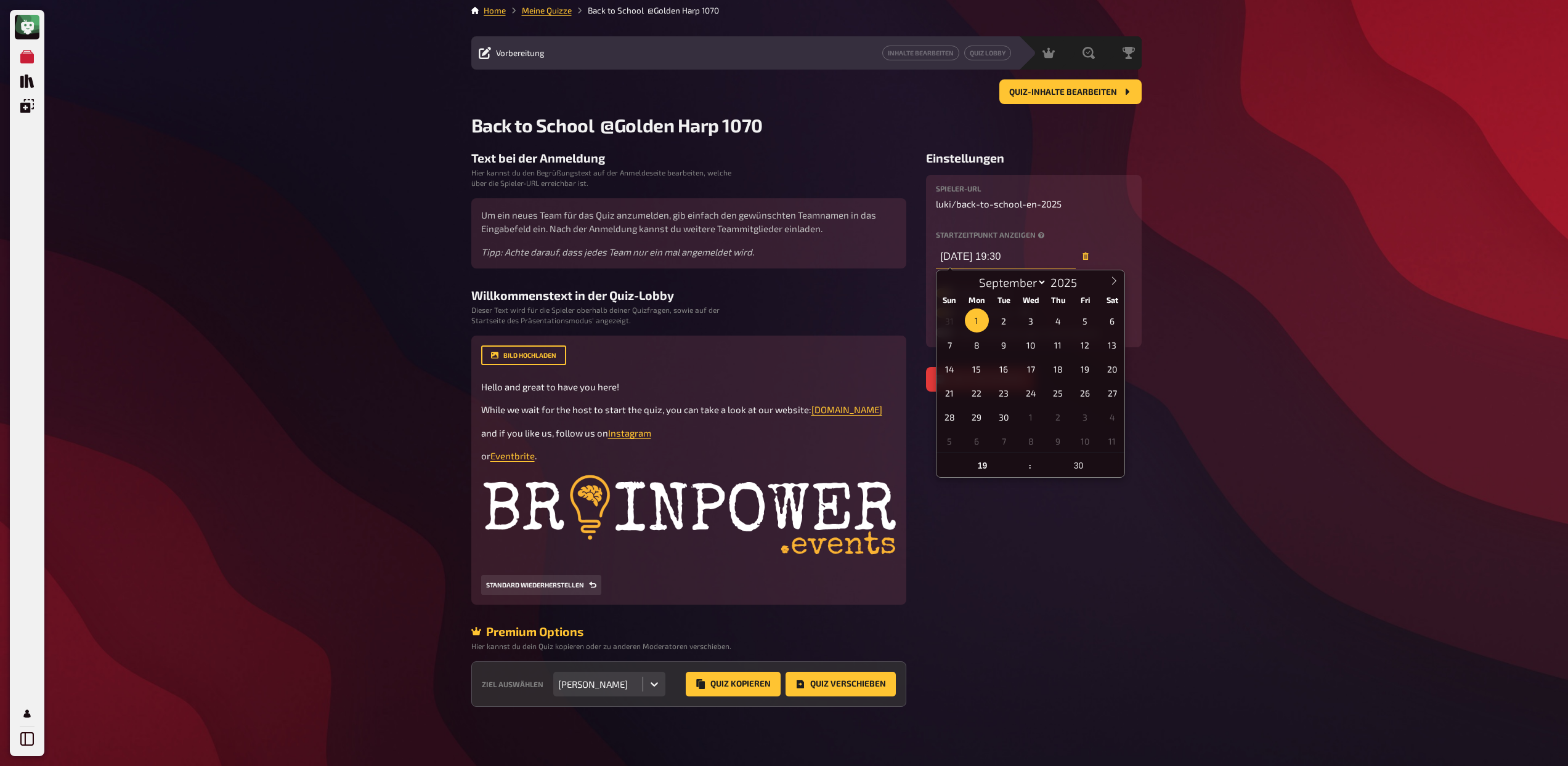
type input "[DATE] 19:30"
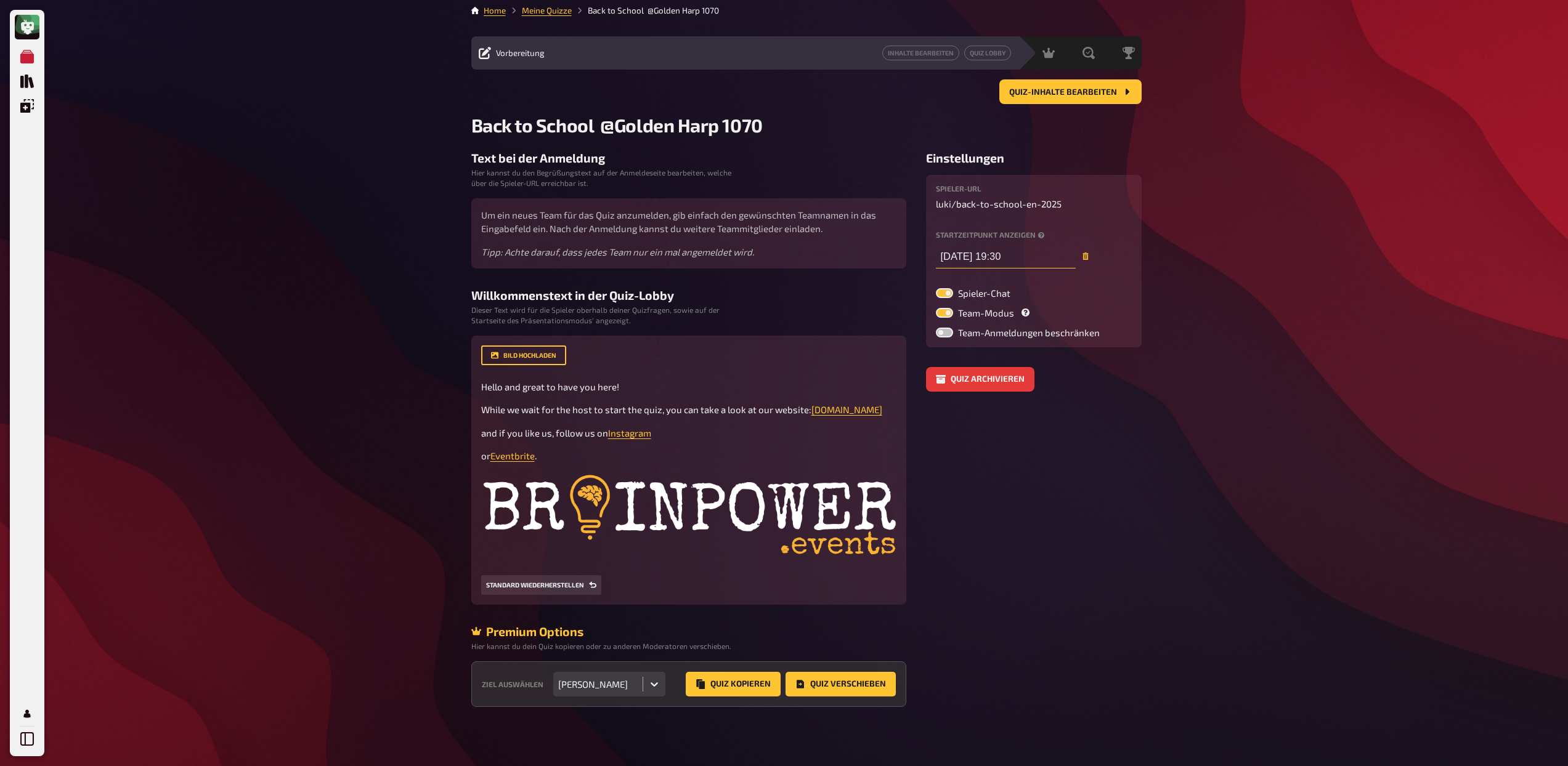
click at [1028, 245] on input "[DATE] 19:30" at bounding box center [1005, 255] width 139 height 24
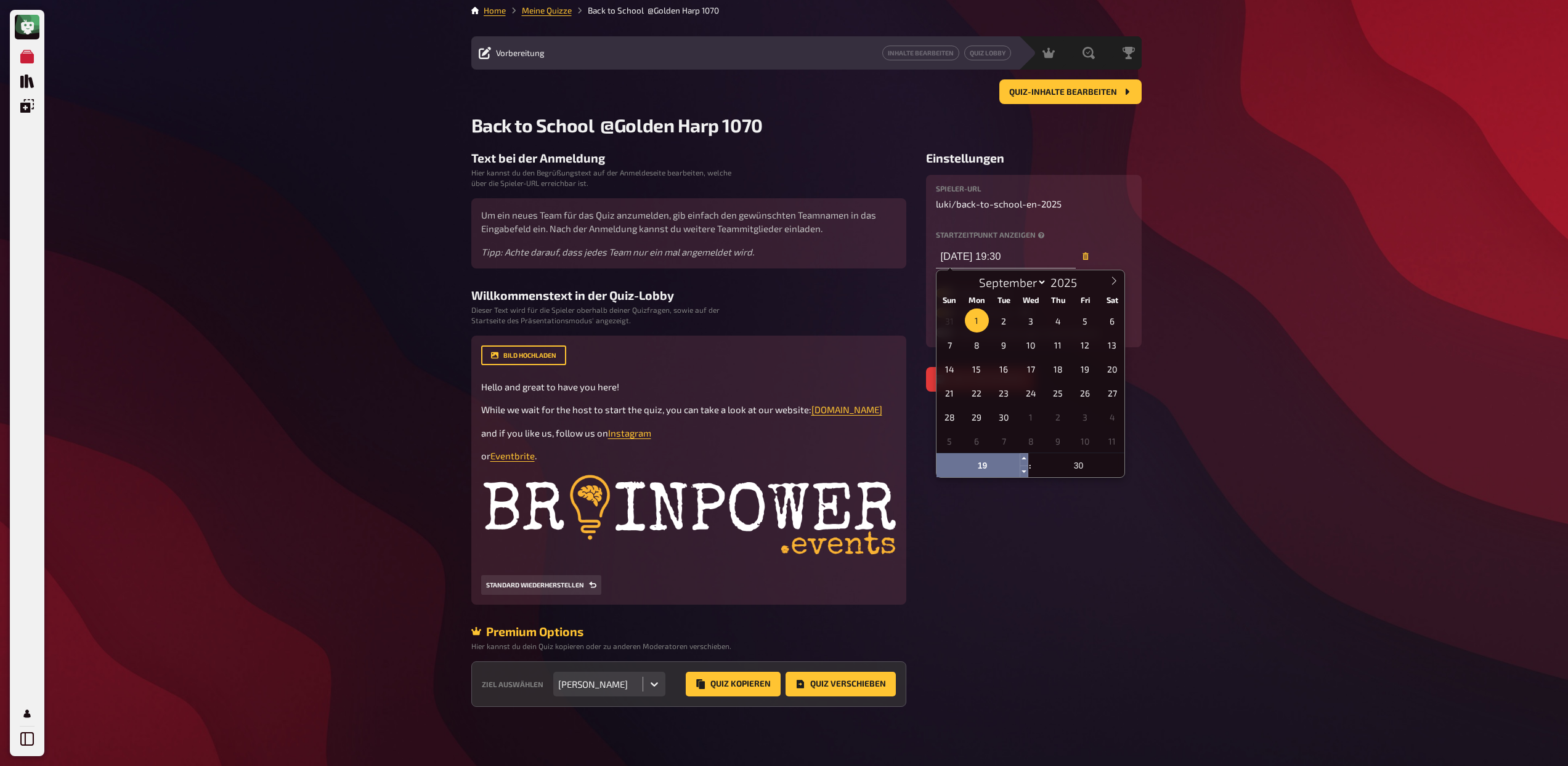
click at [990, 454] on input "19" at bounding box center [983, 465] width 92 height 24
type input "20"
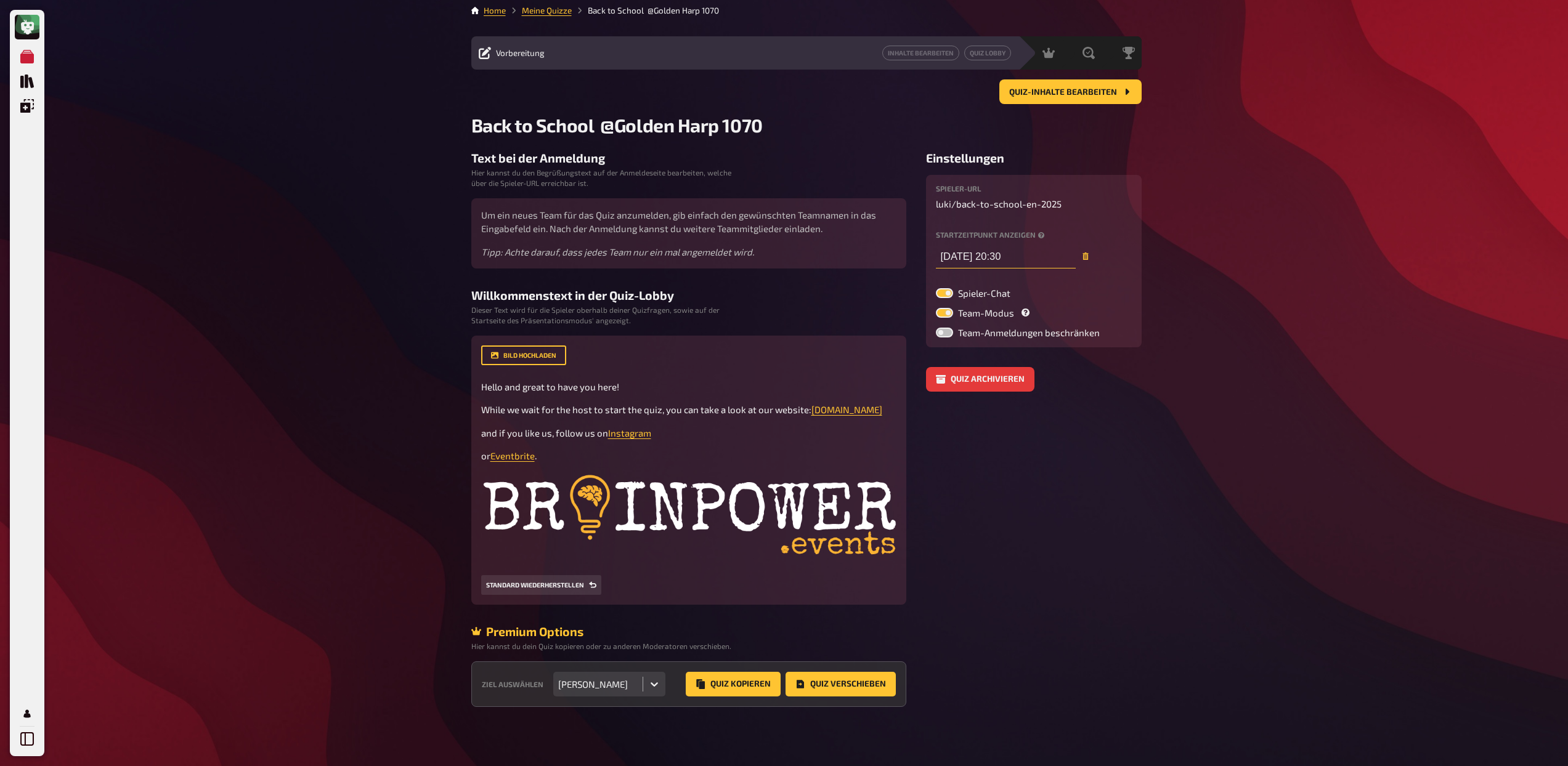
click at [1010, 244] on input "[DATE] 20:30" at bounding box center [1005, 255] width 139 height 24
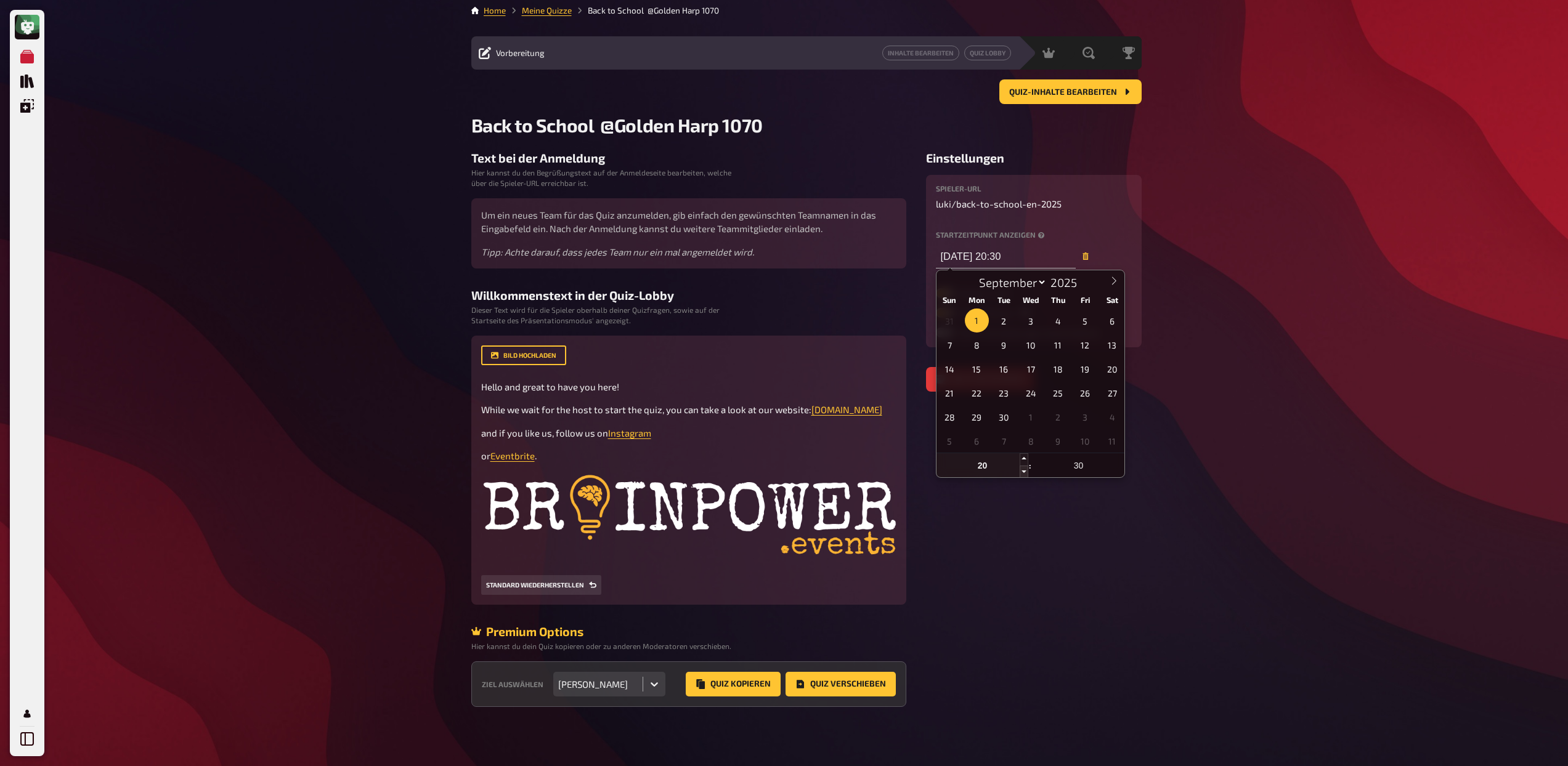
click at [1022, 465] on span at bounding box center [1024, 472] width 9 height 13
type input "[DATE] 19:30"
type input "19"
type input "[DATE] 20:30"
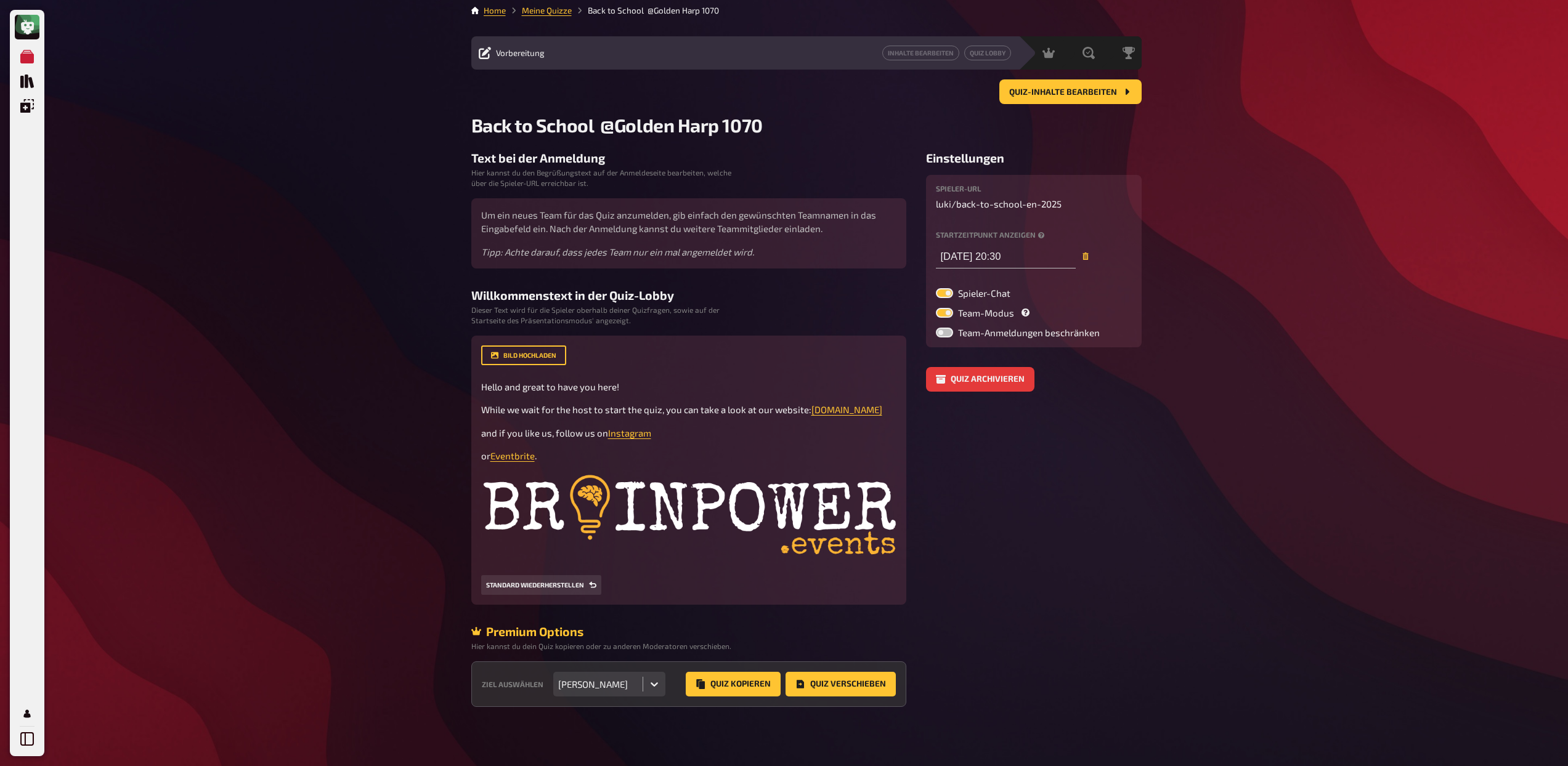
click at [1015, 486] on aside "Einstellungen Spieler-URL luki / back-to-school-en-2025 Startzeitpunkt anzeigen…" at bounding box center [1034, 429] width 216 height 556
click at [928, 438] on aside "Einstellungen Spieler-URL luki / back-to-school-en-2025 Startzeitpunkt anzeigen…" at bounding box center [1034, 429] width 216 height 556
click at [824, 683] on button "Quiz Verschieben" at bounding box center [841, 684] width 111 height 24
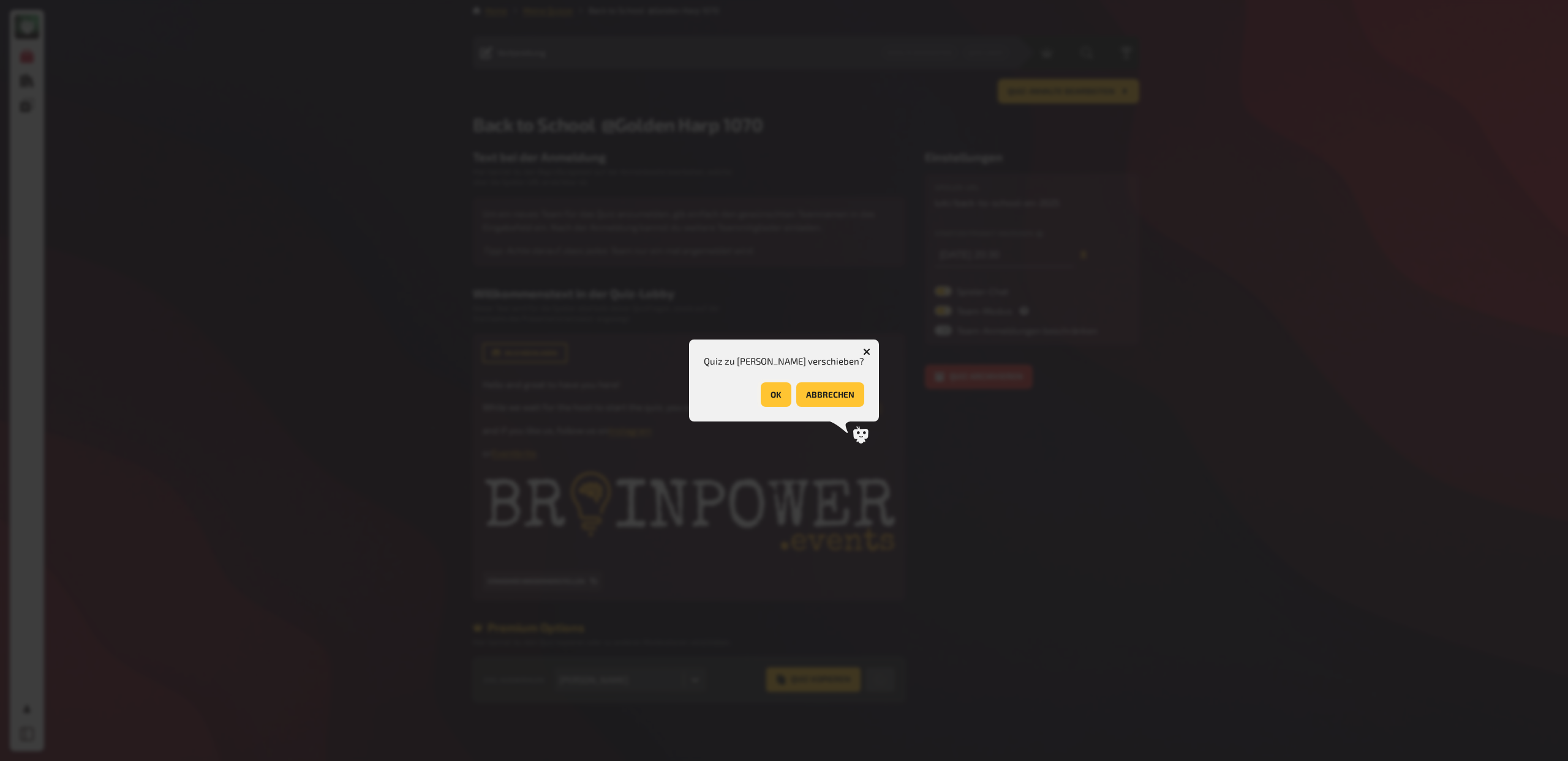
click at [761, 398] on button "OK" at bounding box center [776, 394] width 31 height 24
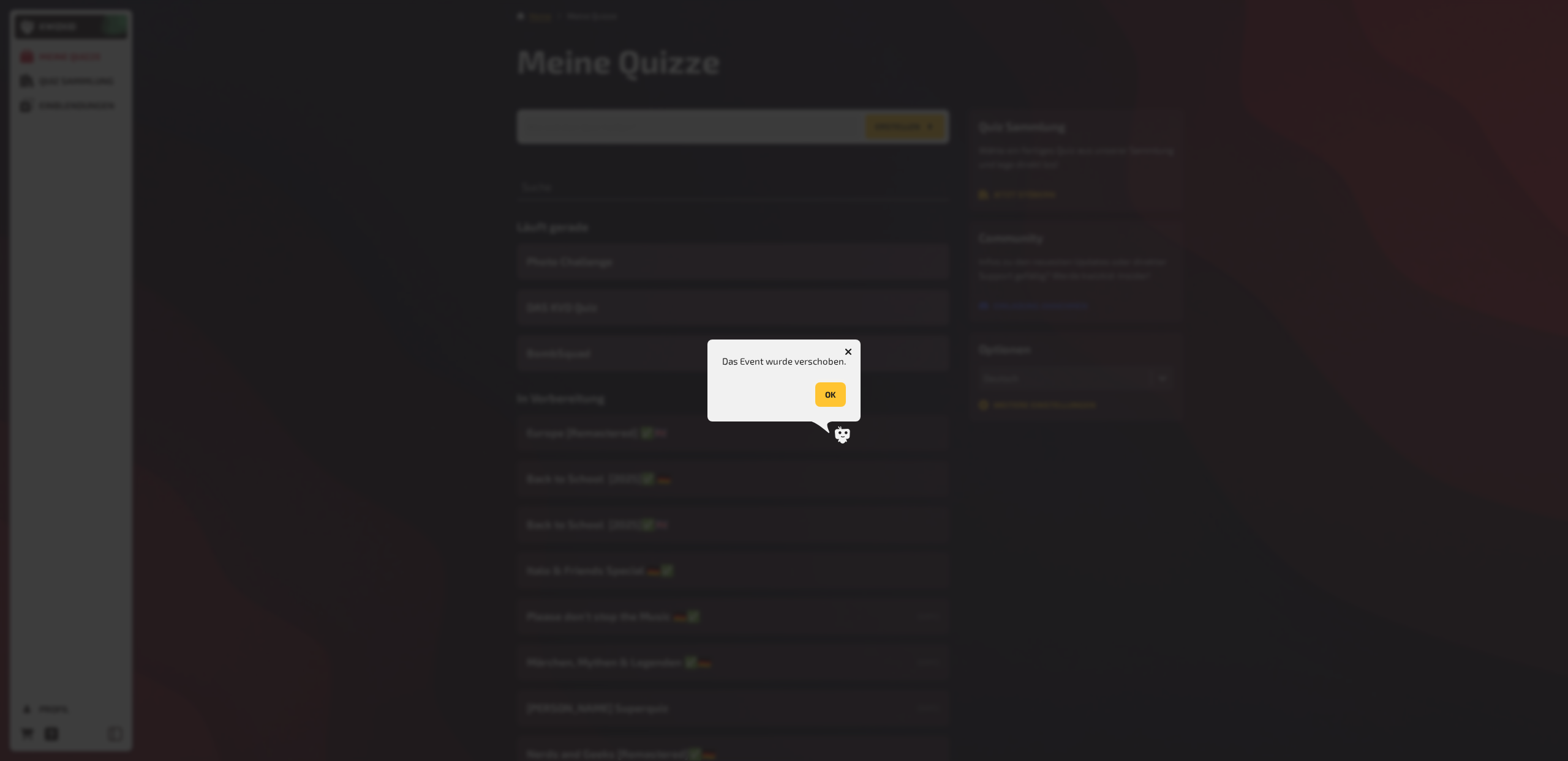
click at [835, 405] on button "OK" at bounding box center [830, 394] width 31 height 24
